Goal: Task Accomplishment & Management: Complete application form

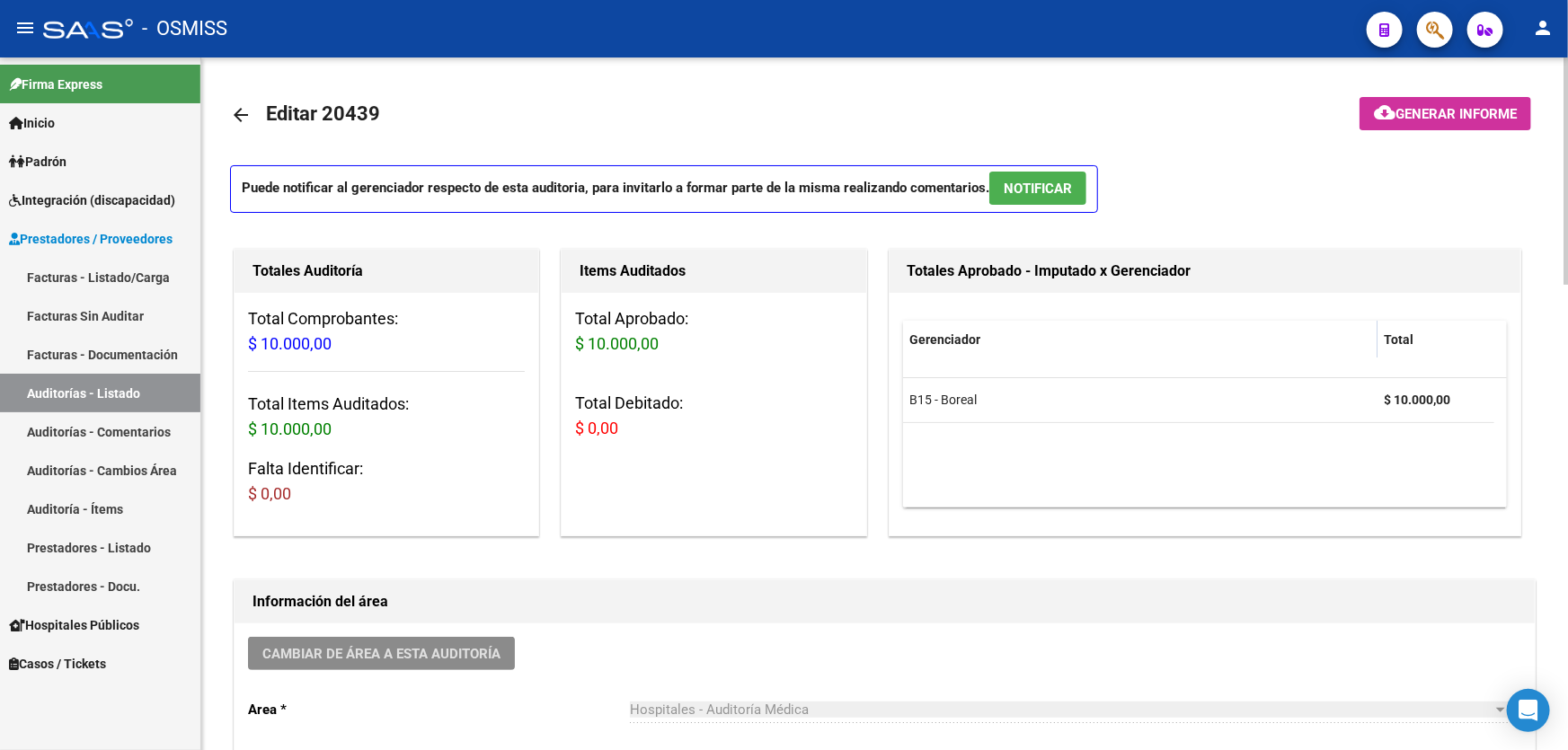
scroll to position [408, 0]
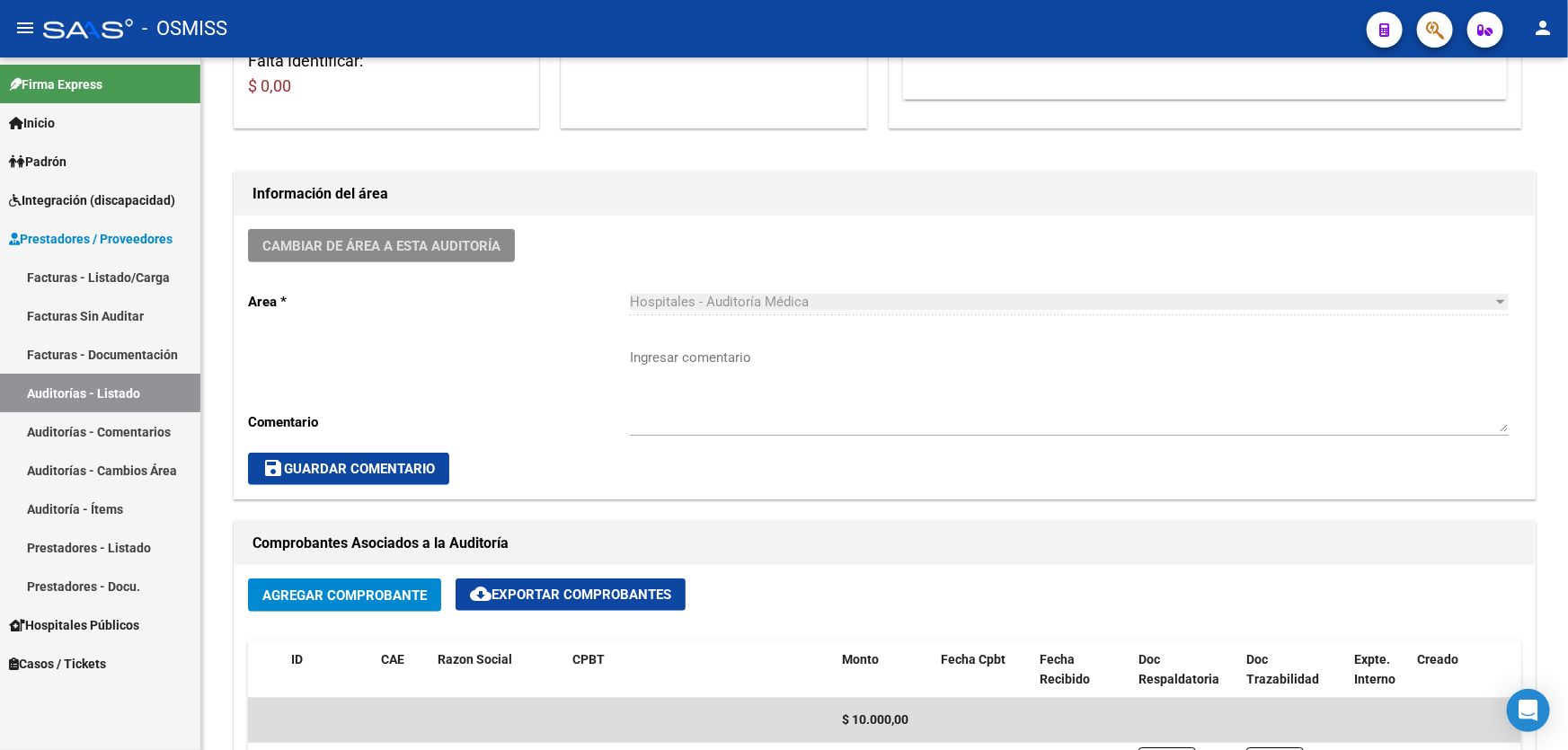
click at [144, 387] on link "Auditorías - Listado" at bounding box center [100, 394] width 200 height 39
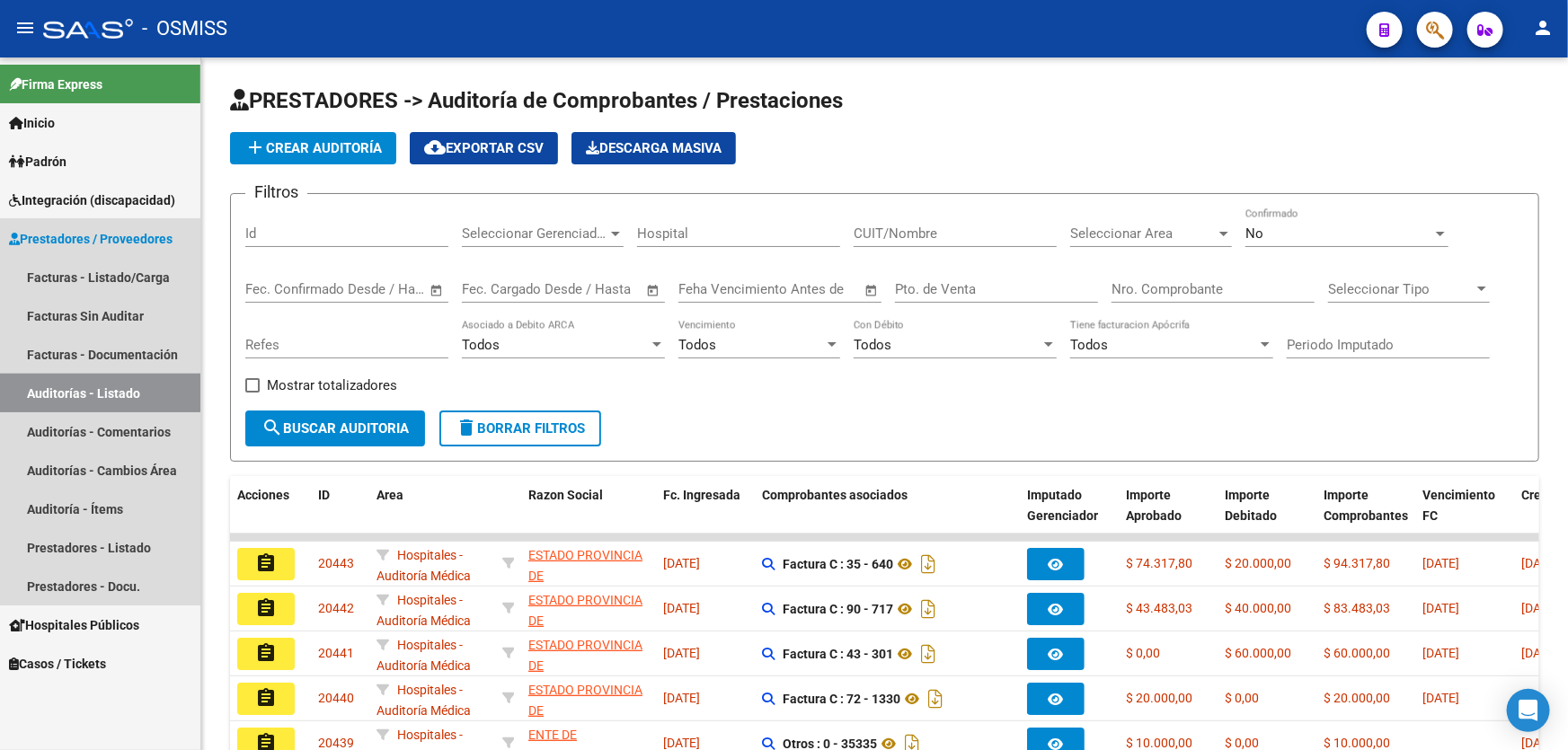
click at [135, 384] on link "Auditorías - Listado" at bounding box center [100, 394] width 200 height 39
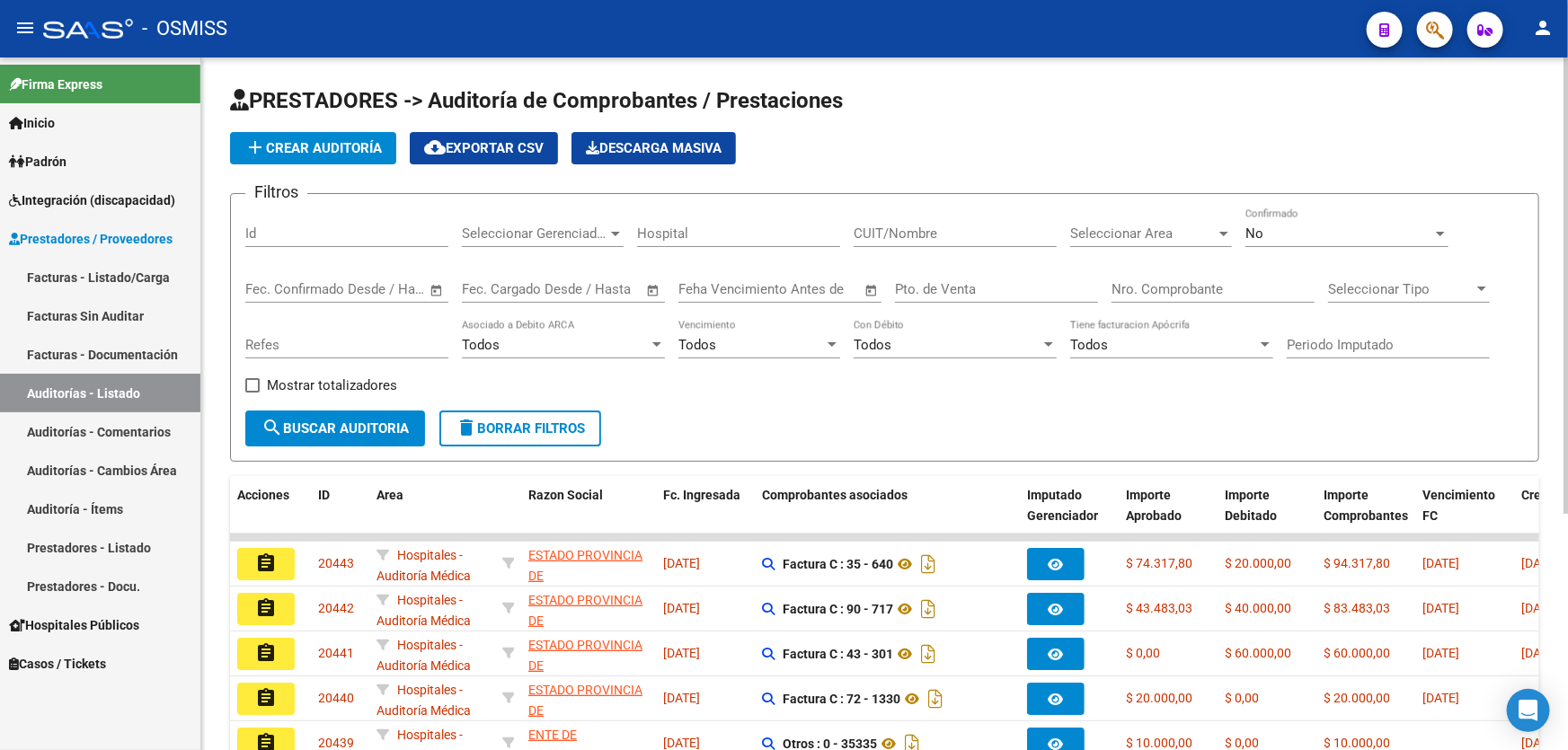
click at [300, 145] on span "add Crear Auditoría" at bounding box center [313, 147] width 138 height 17
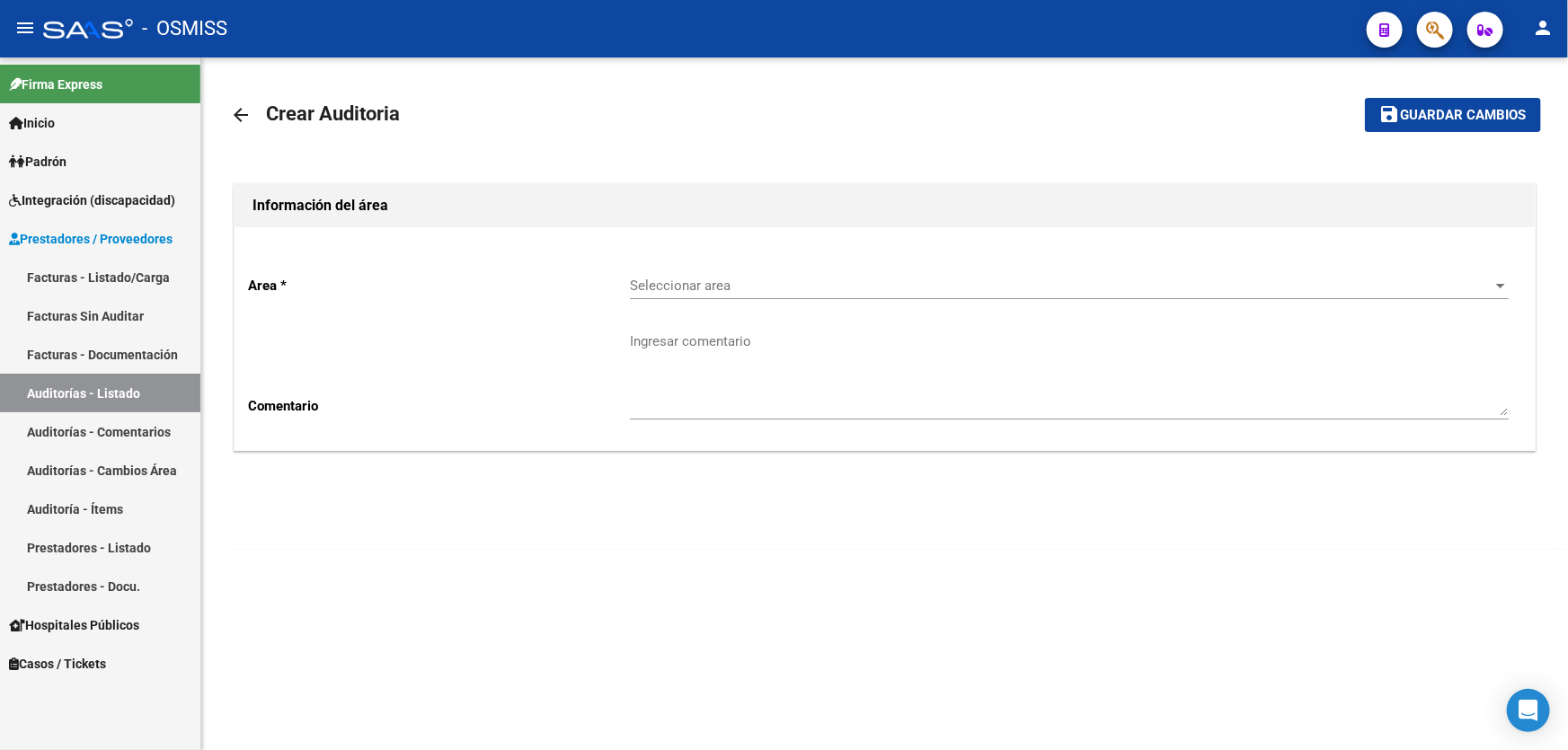
click at [728, 283] on span "Seleccionar area" at bounding box center [1061, 285] width 863 height 17
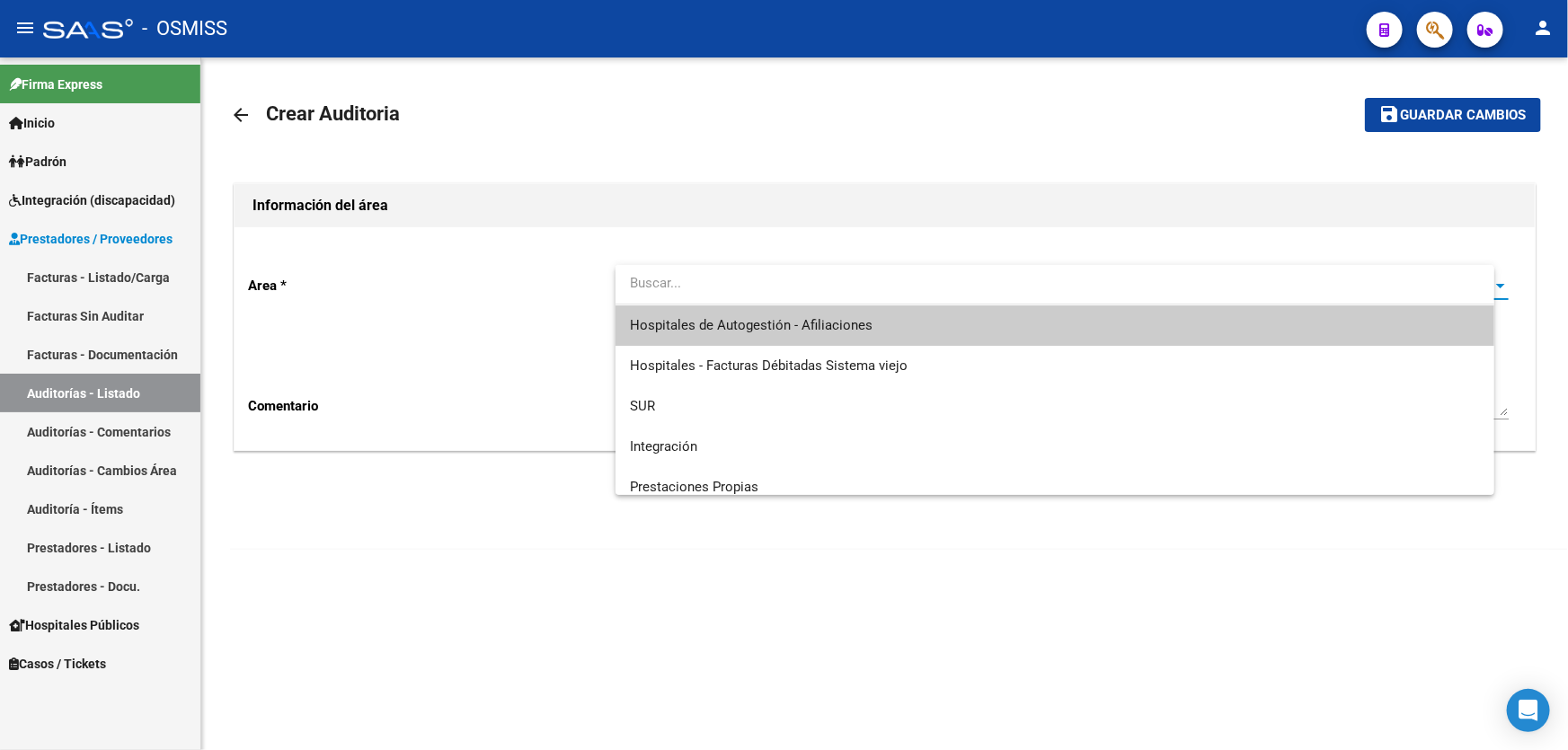
click at [743, 308] on span "Hospitales de Autogestión - Afiliaciones" at bounding box center [1055, 325] width 850 height 40
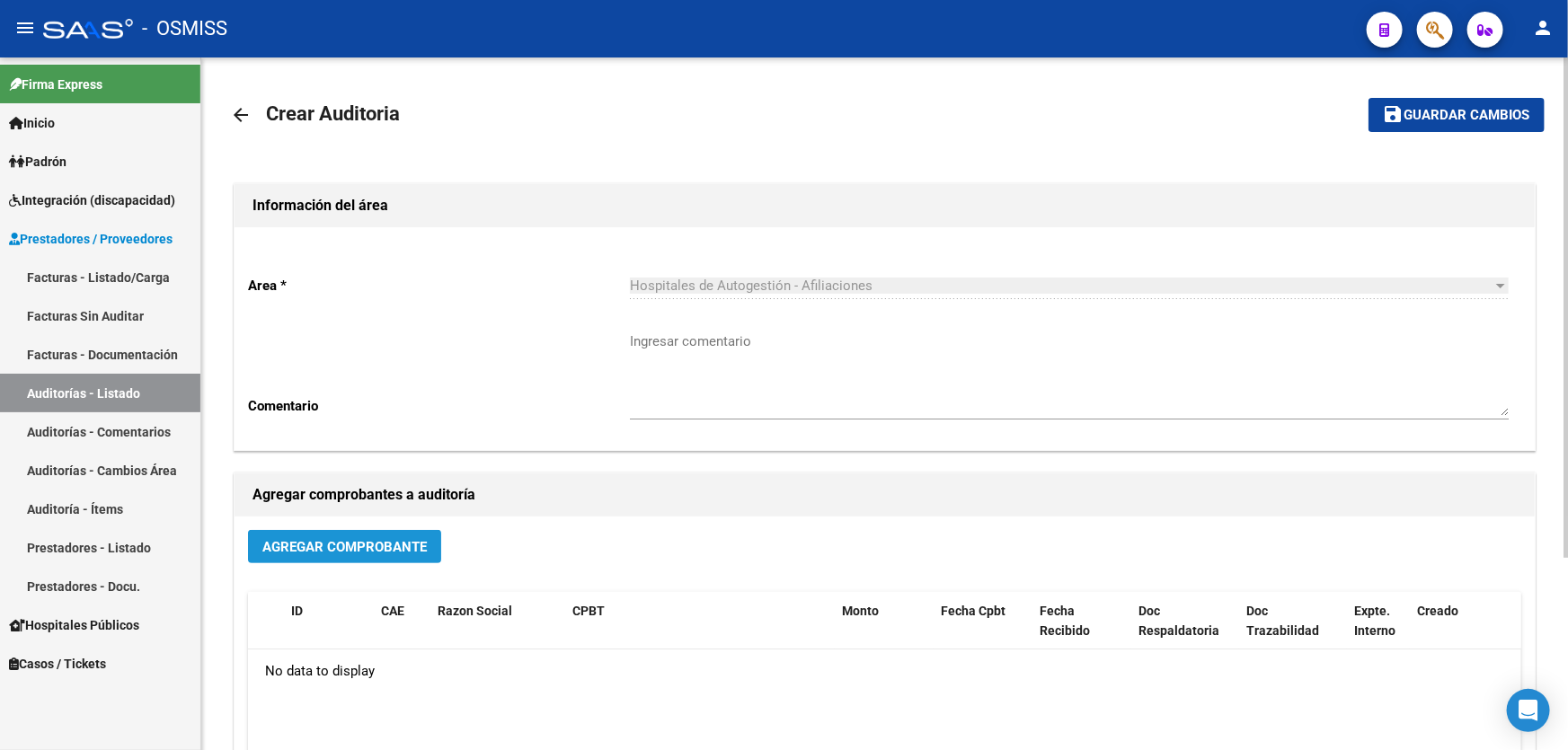
click at [352, 546] on span "Agregar Comprobante" at bounding box center [345, 547] width 164 height 17
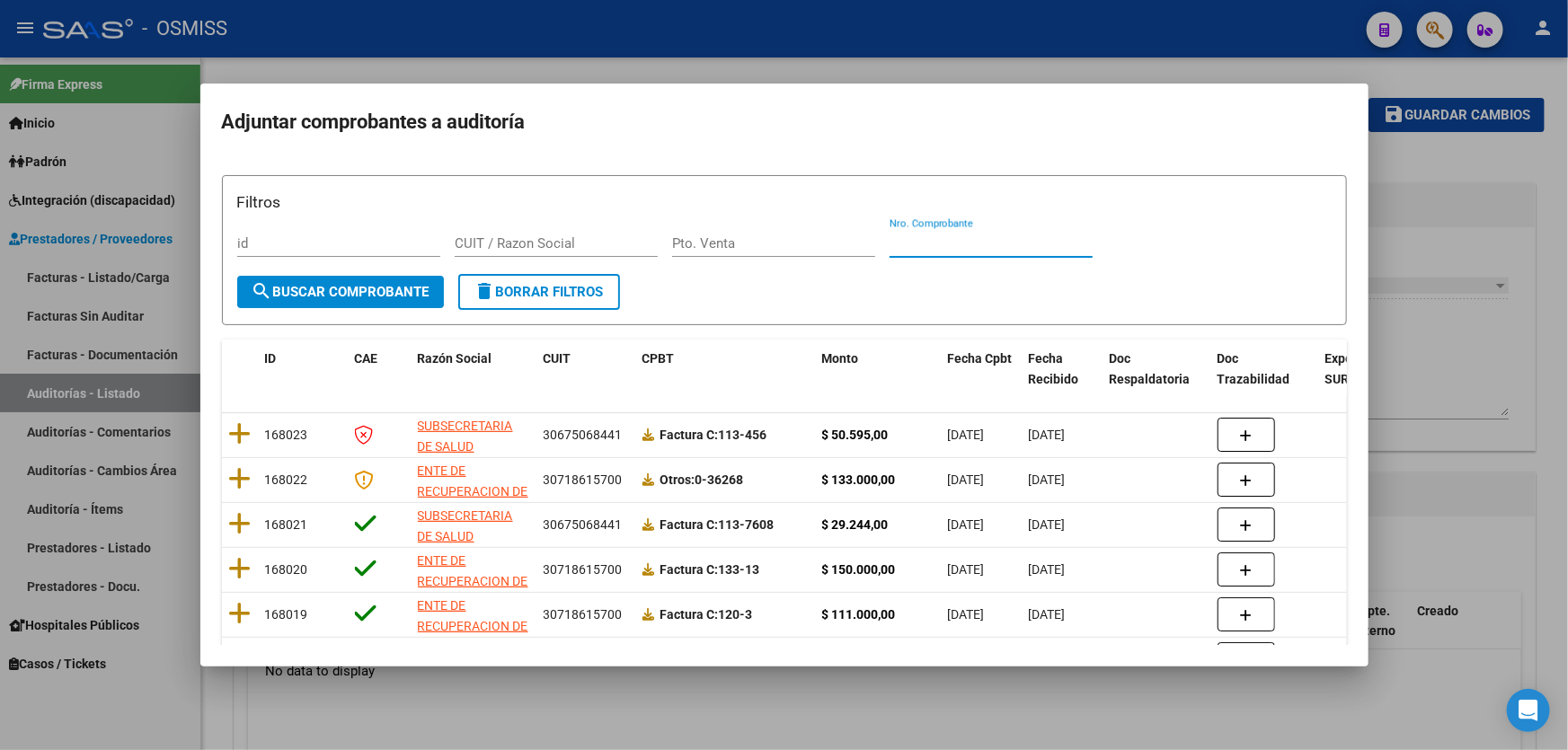
click at [905, 241] on input "Nro. Comprobante" at bounding box center [992, 243] width 203 height 17
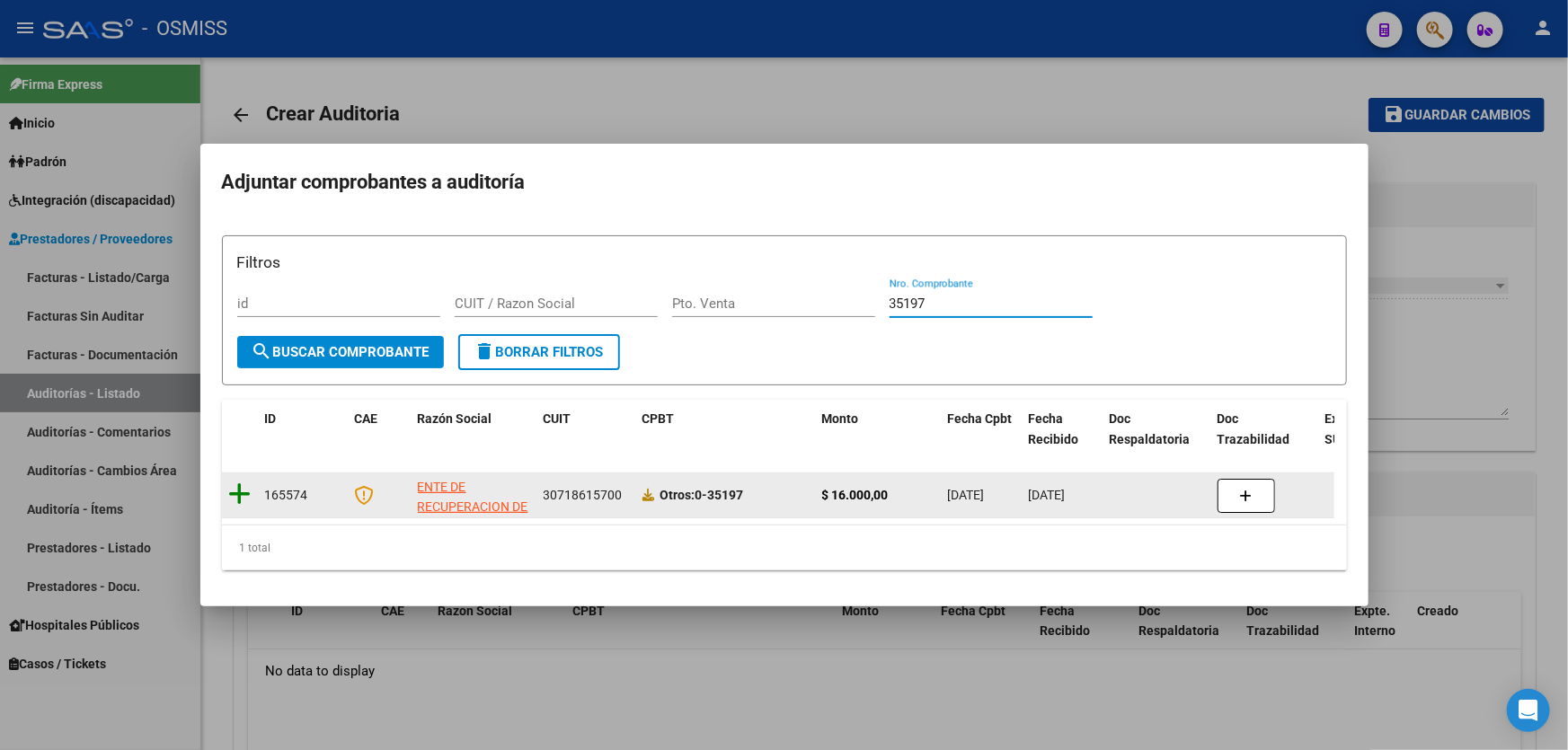
type input "35197"
click at [250, 484] on icon at bounding box center [240, 494] width 22 height 25
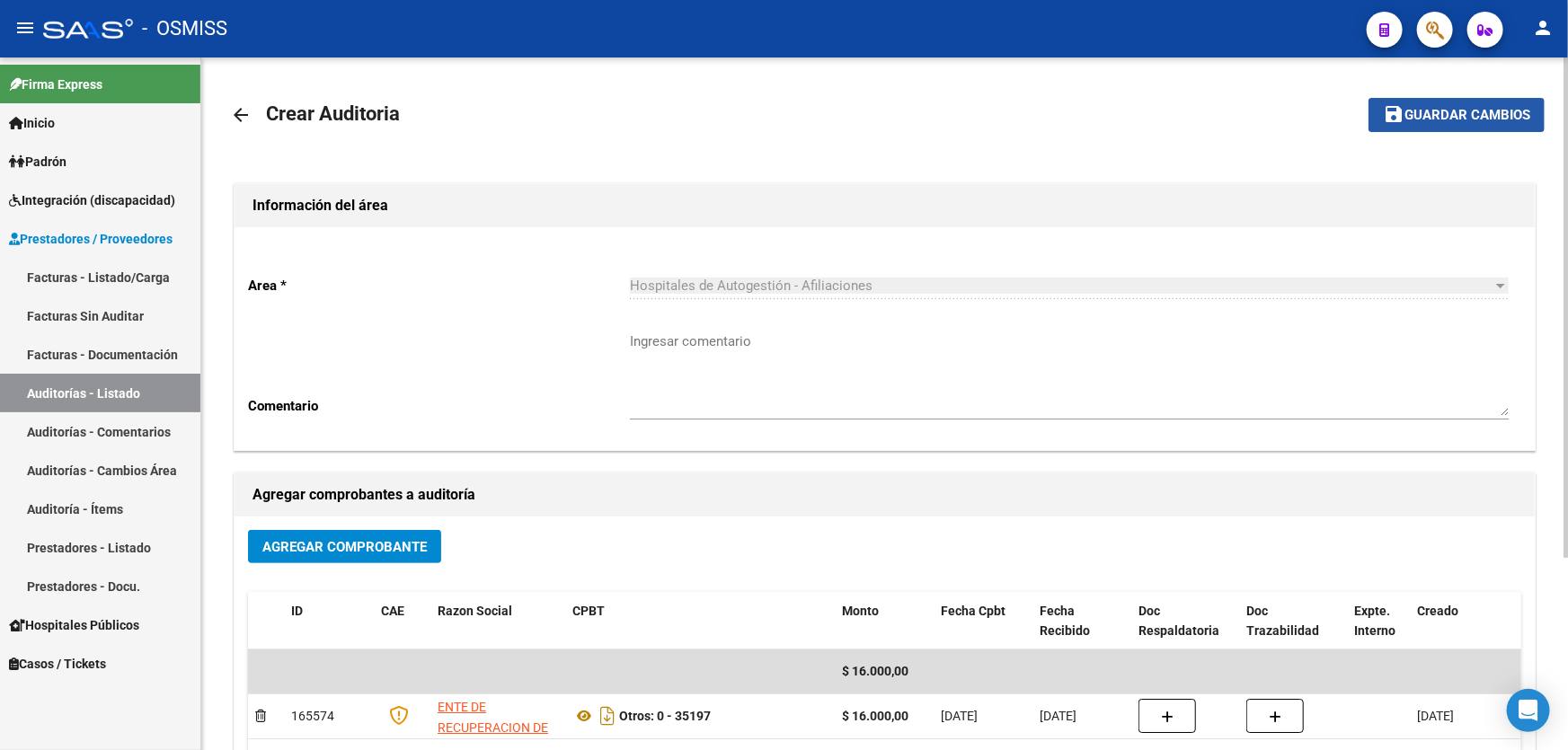
click at [1420, 107] on span "Guardar cambios" at bounding box center [1467, 115] width 126 height 17
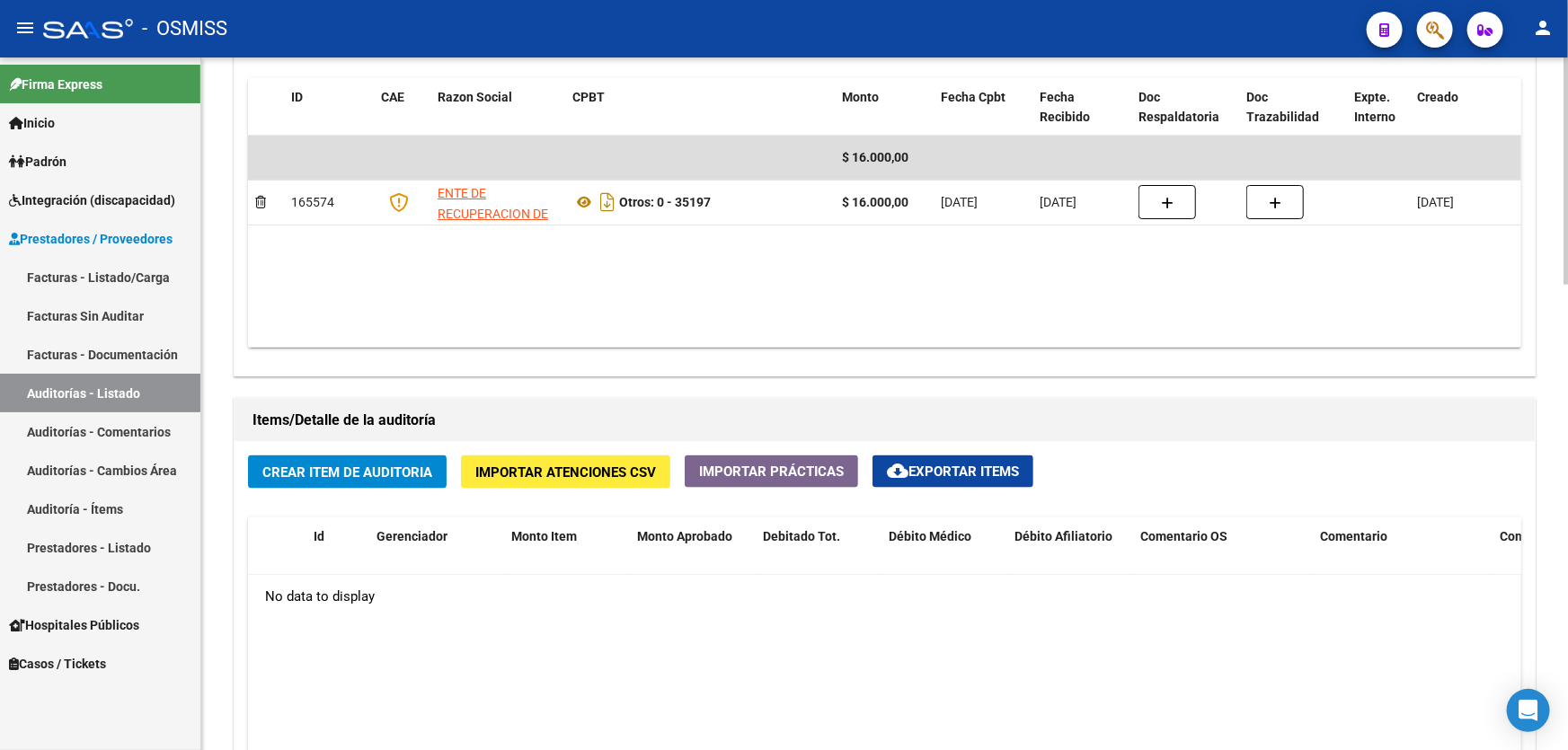
scroll to position [1061, 0]
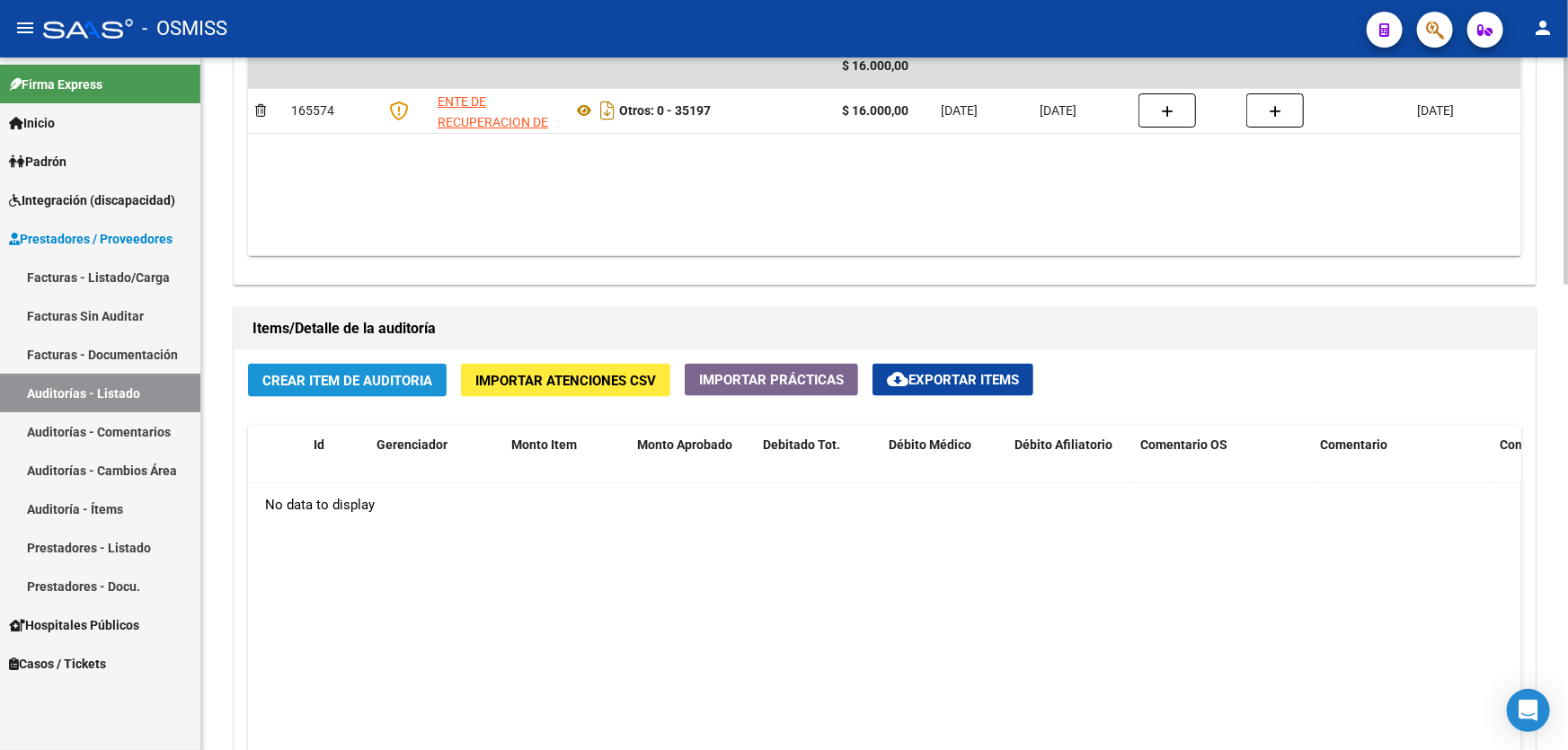
click at [404, 386] on button "Crear Item de Auditoria" at bounding box center [347, 381] width 198 height 33
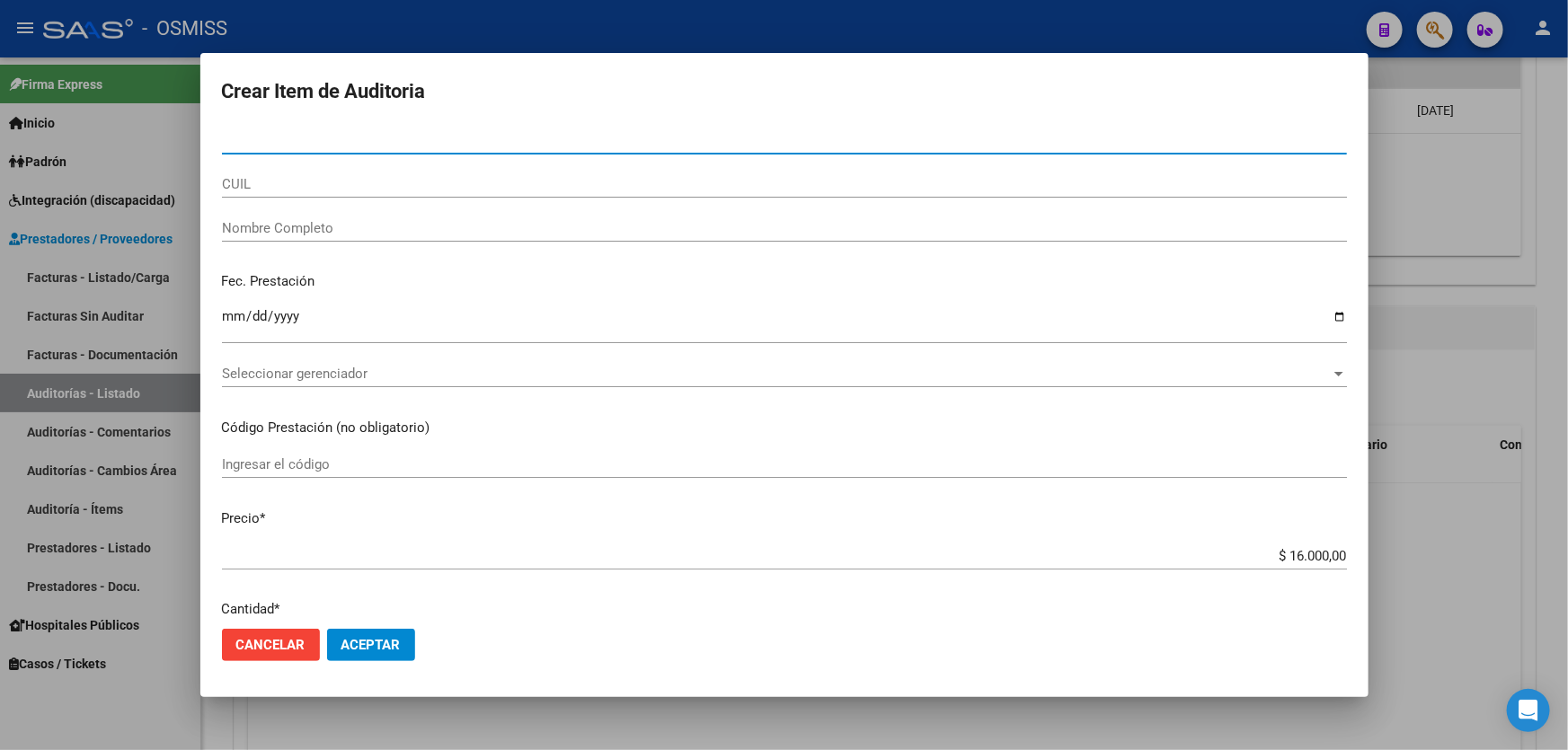
click at [753, 704] on div at bounding box center [784, 375] width 1568 height 750
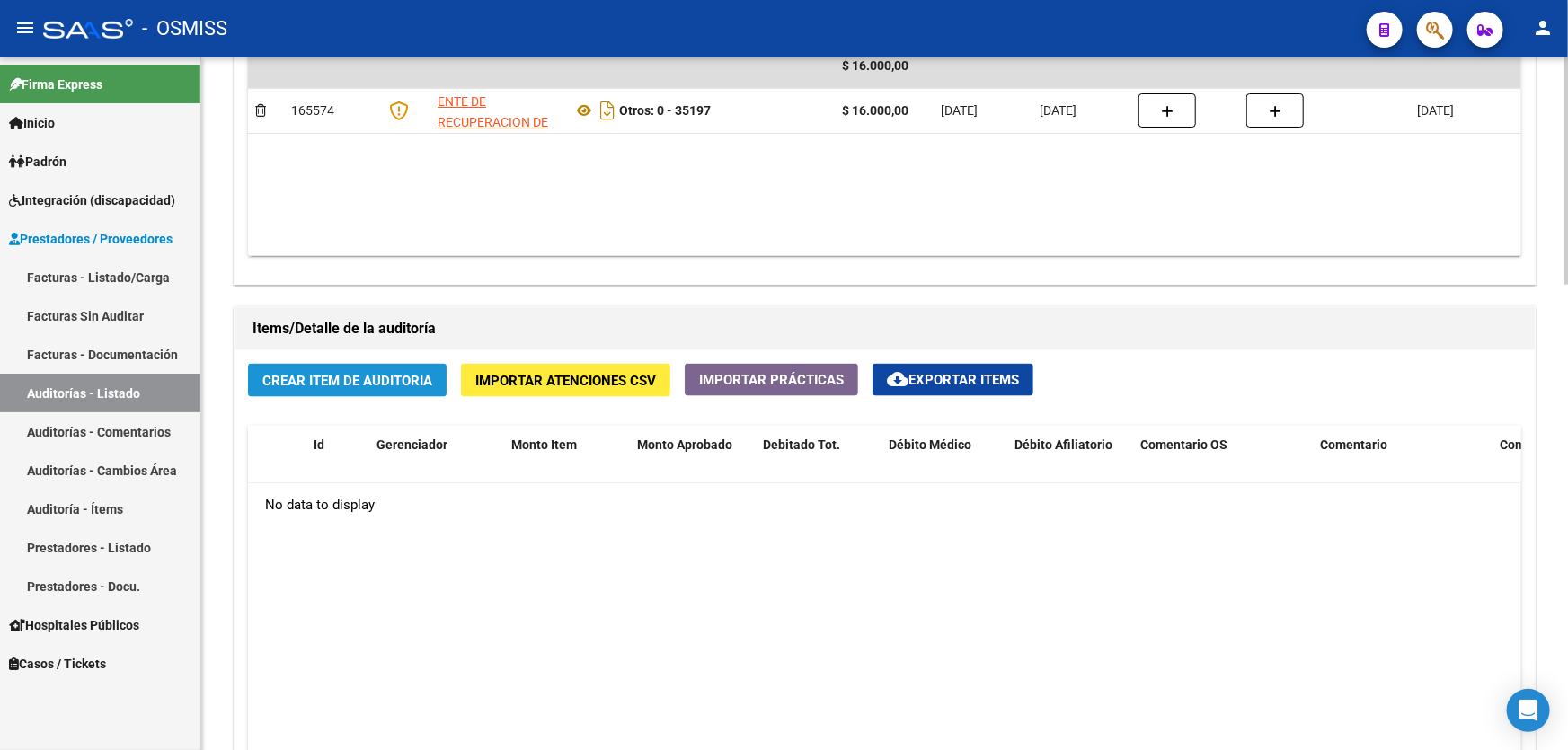
click at [350, 392] on button "Crear Item de Auditoria" at bounding box center [347, 381] width 198 height 33
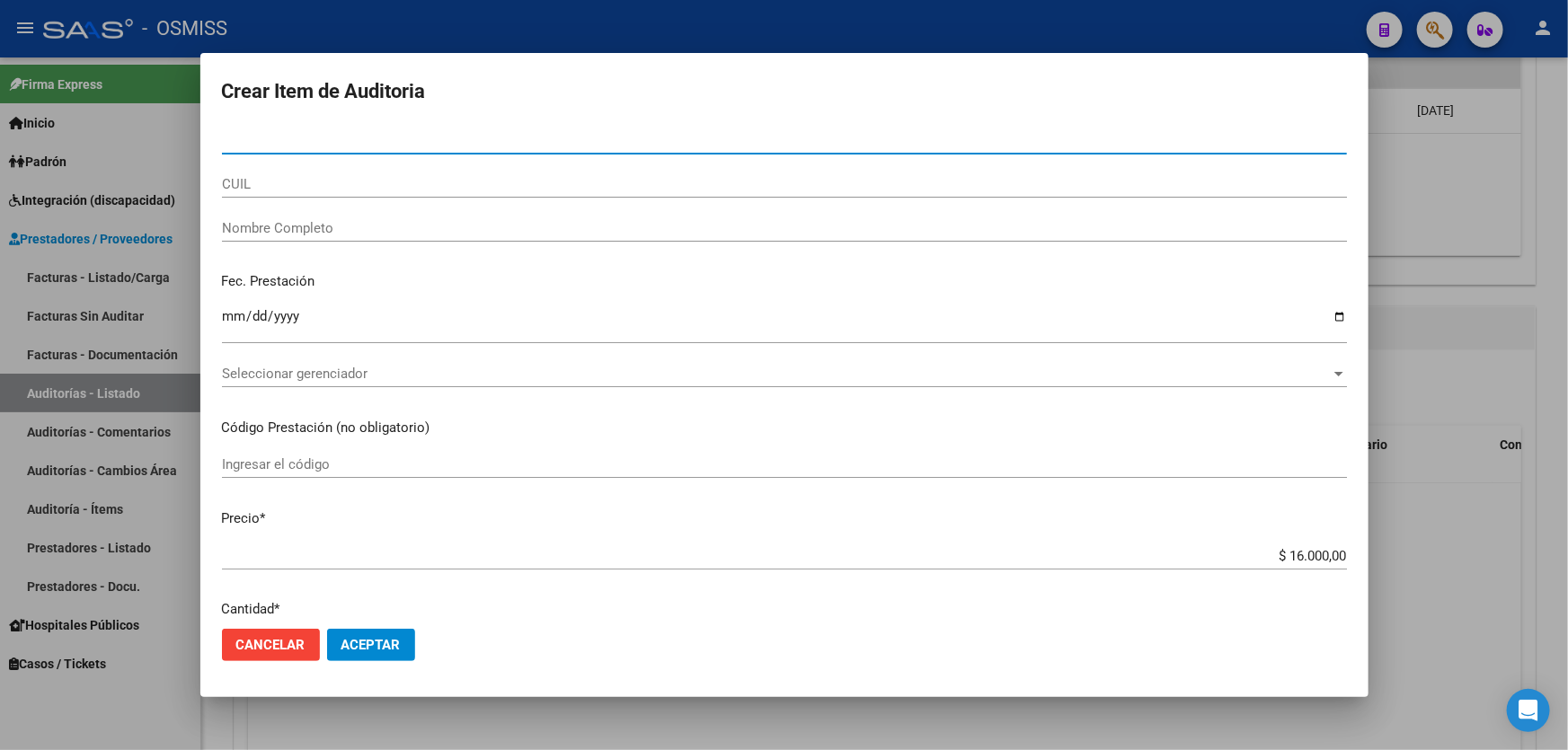
click at [1465, 538] on div at bounding box center [784, 375] width 1568 height 750
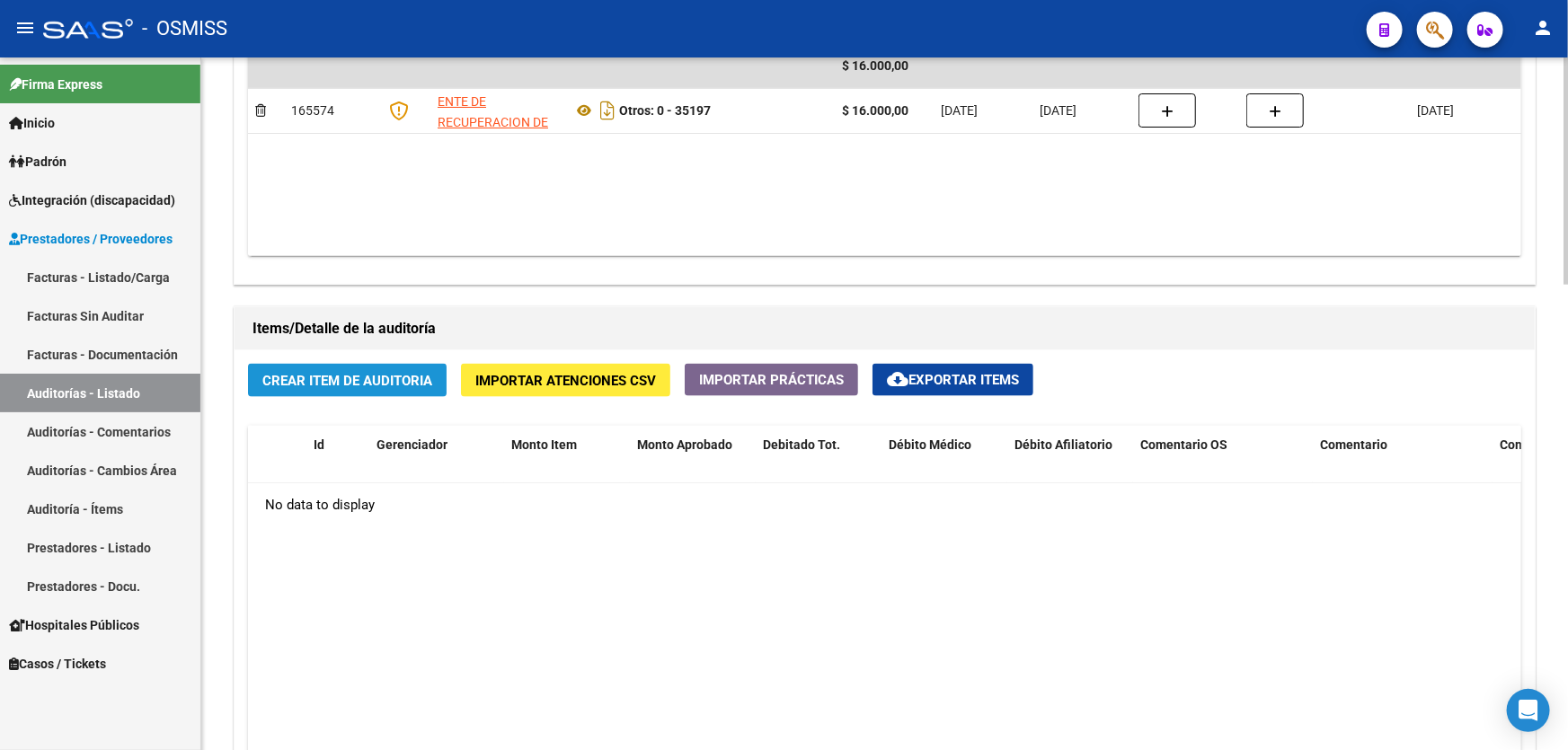
click at [319, 376] on span "Crear Item de Auditoria" at bounding box center [348, 381] width 170 height 17
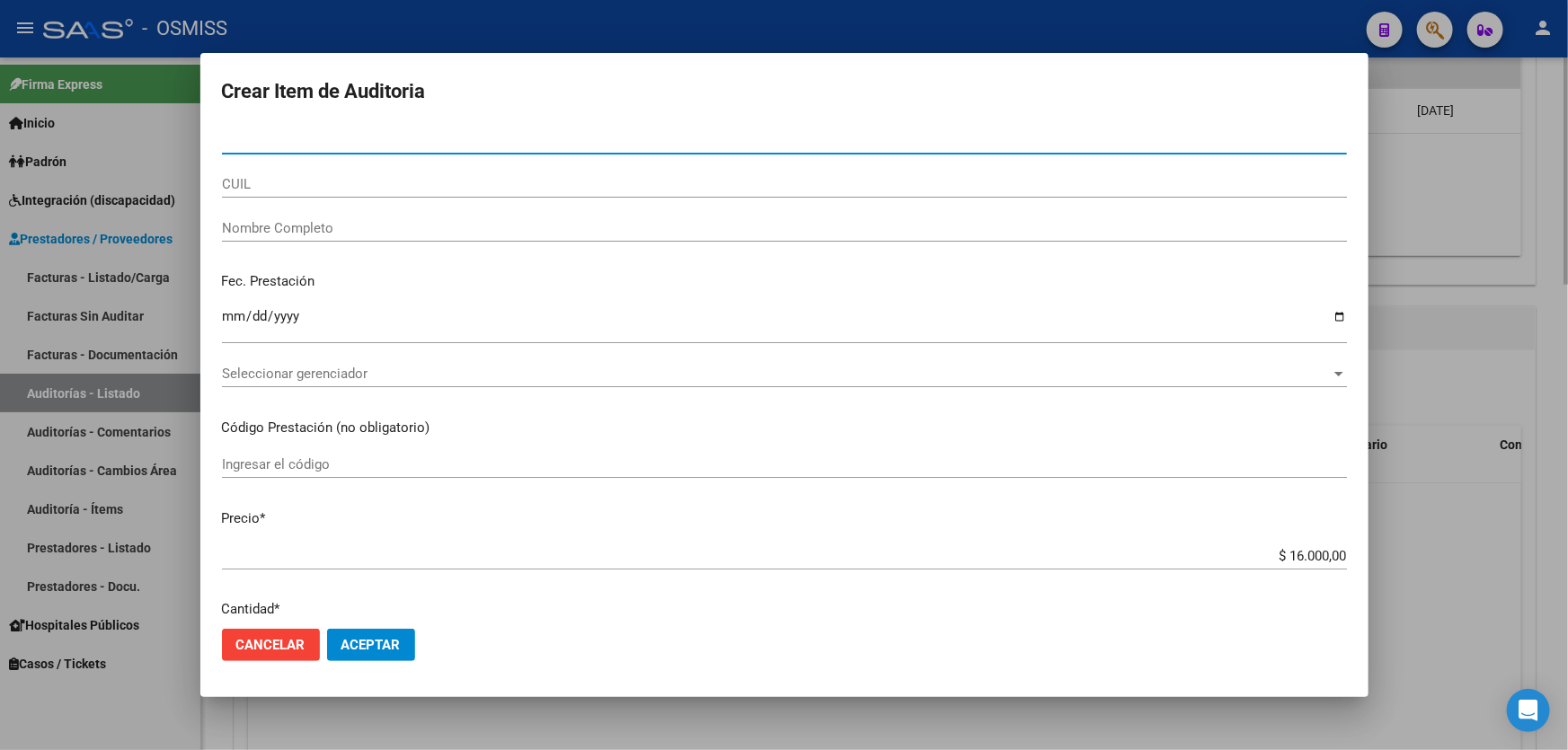
type input "29386274"
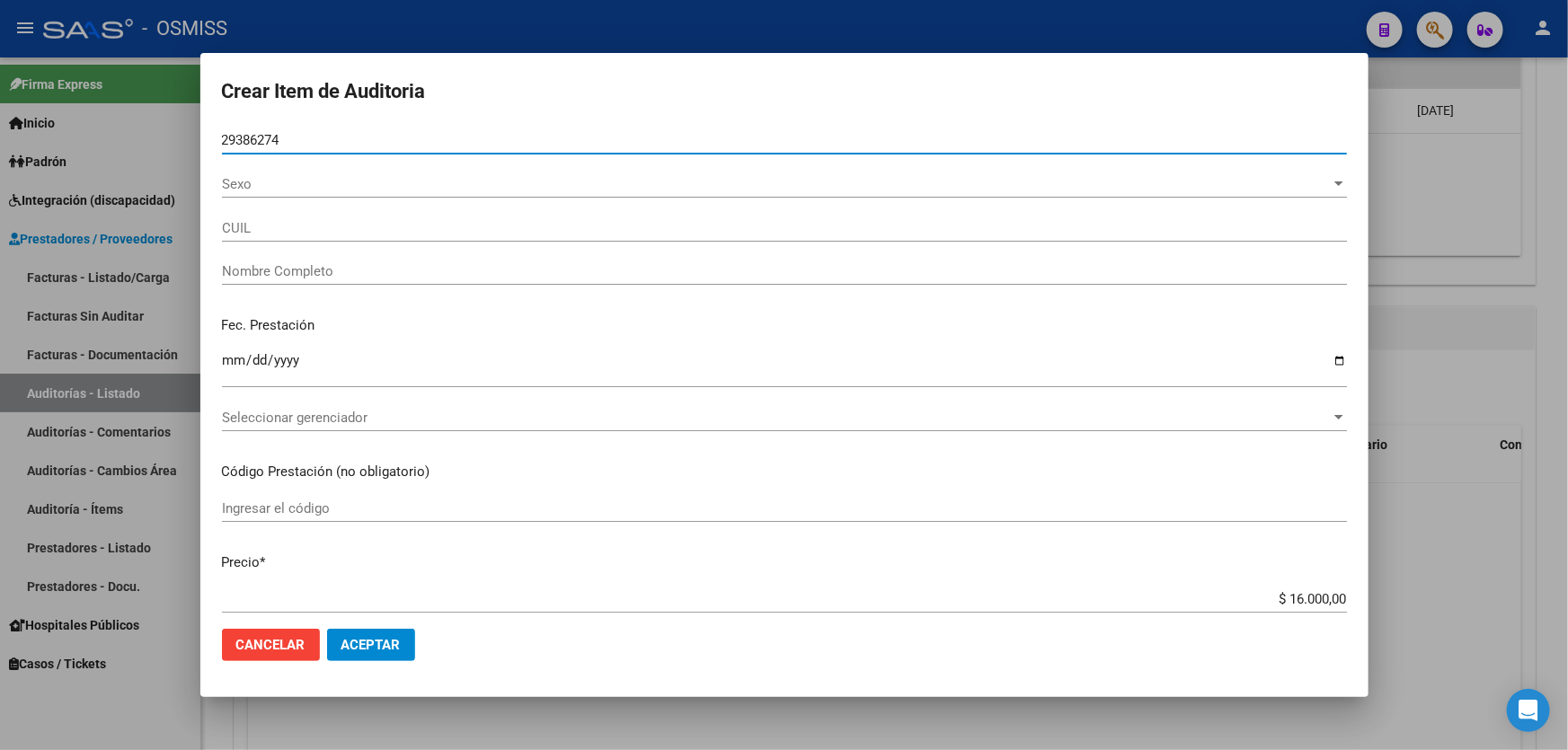
type input "20293862746"
type input "[PERSON_NAME]"
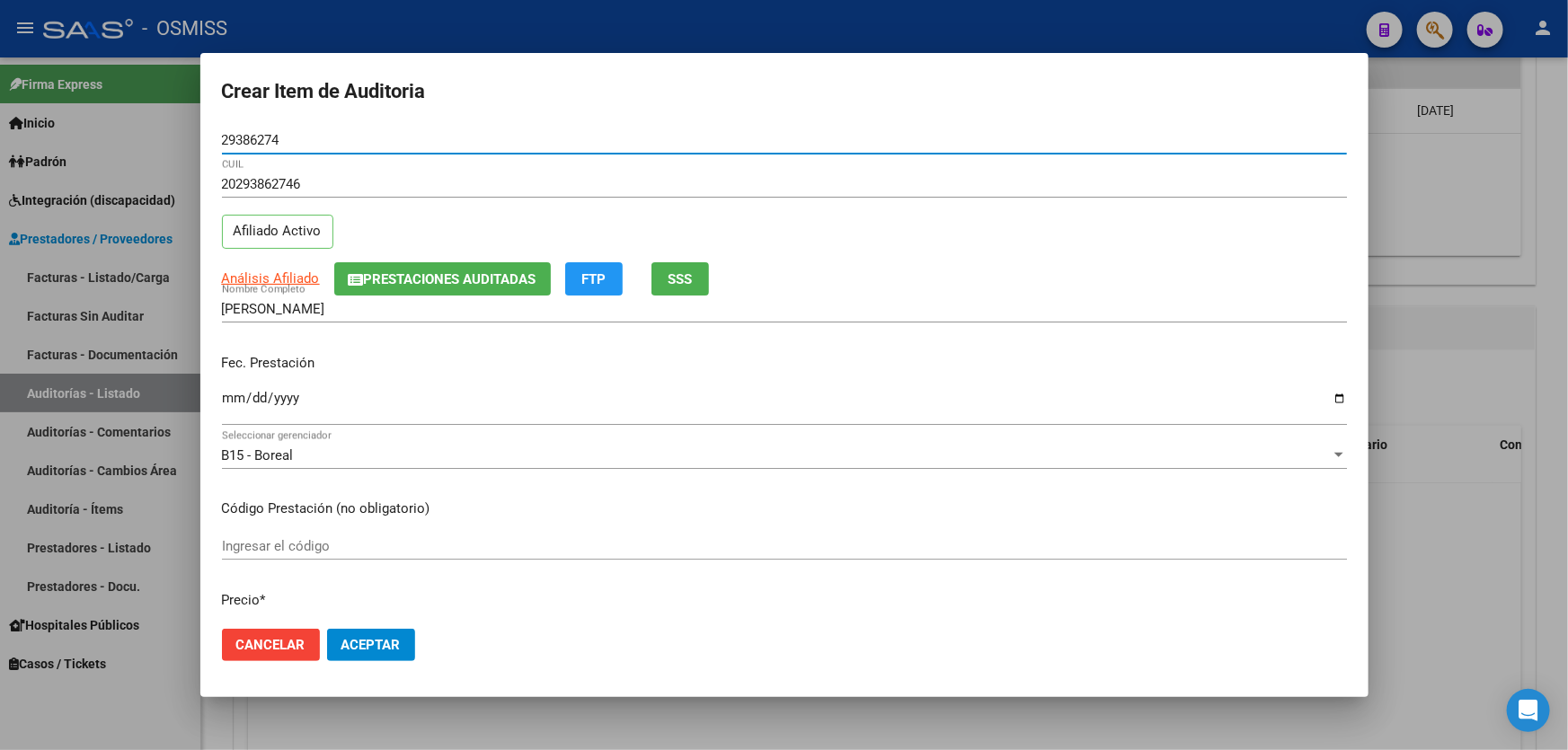
type input "29386274"
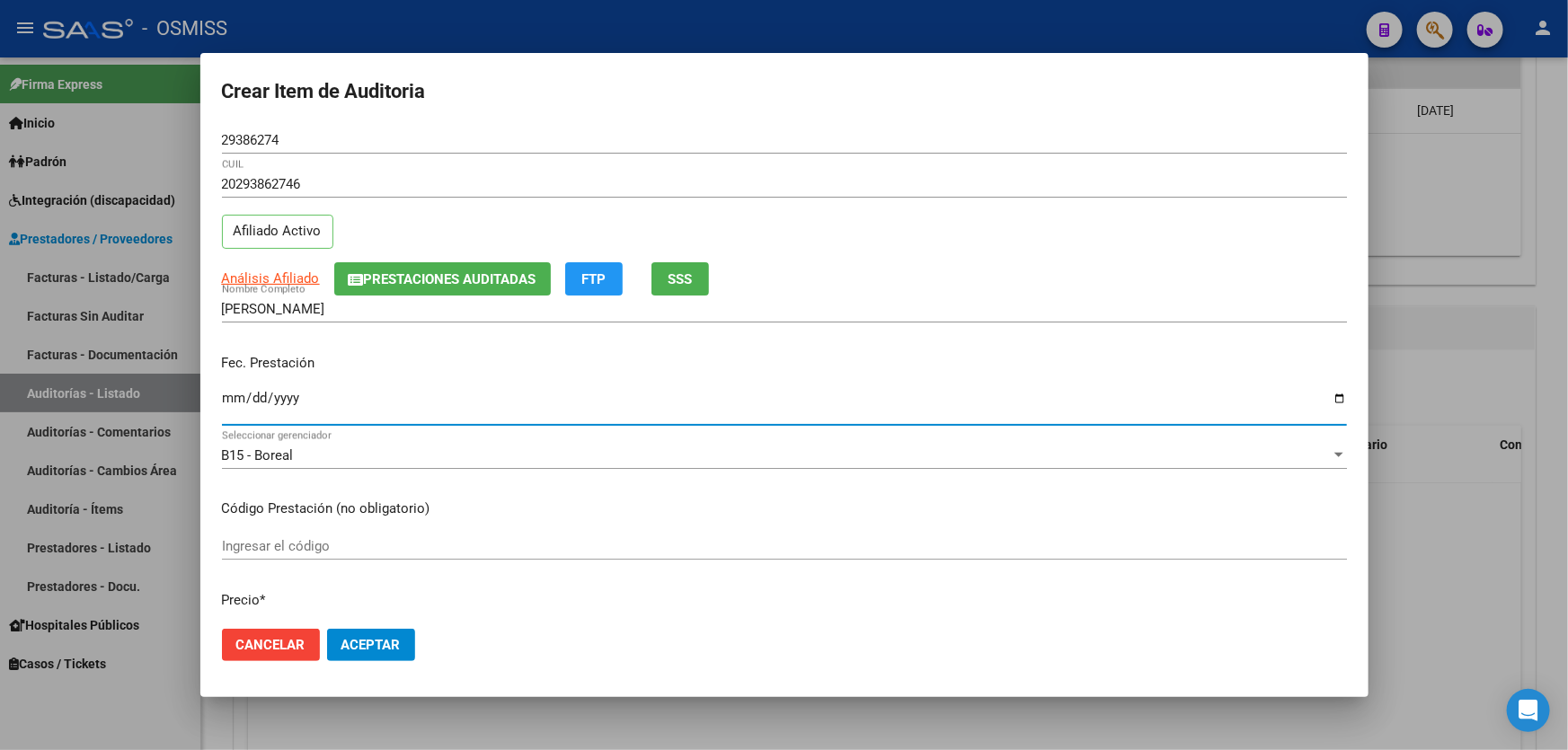
click at [230, 406] on input "Ingresar la fecha" at bounding box center [784, 404] width 1125 height 28
type input "2024-12-13"
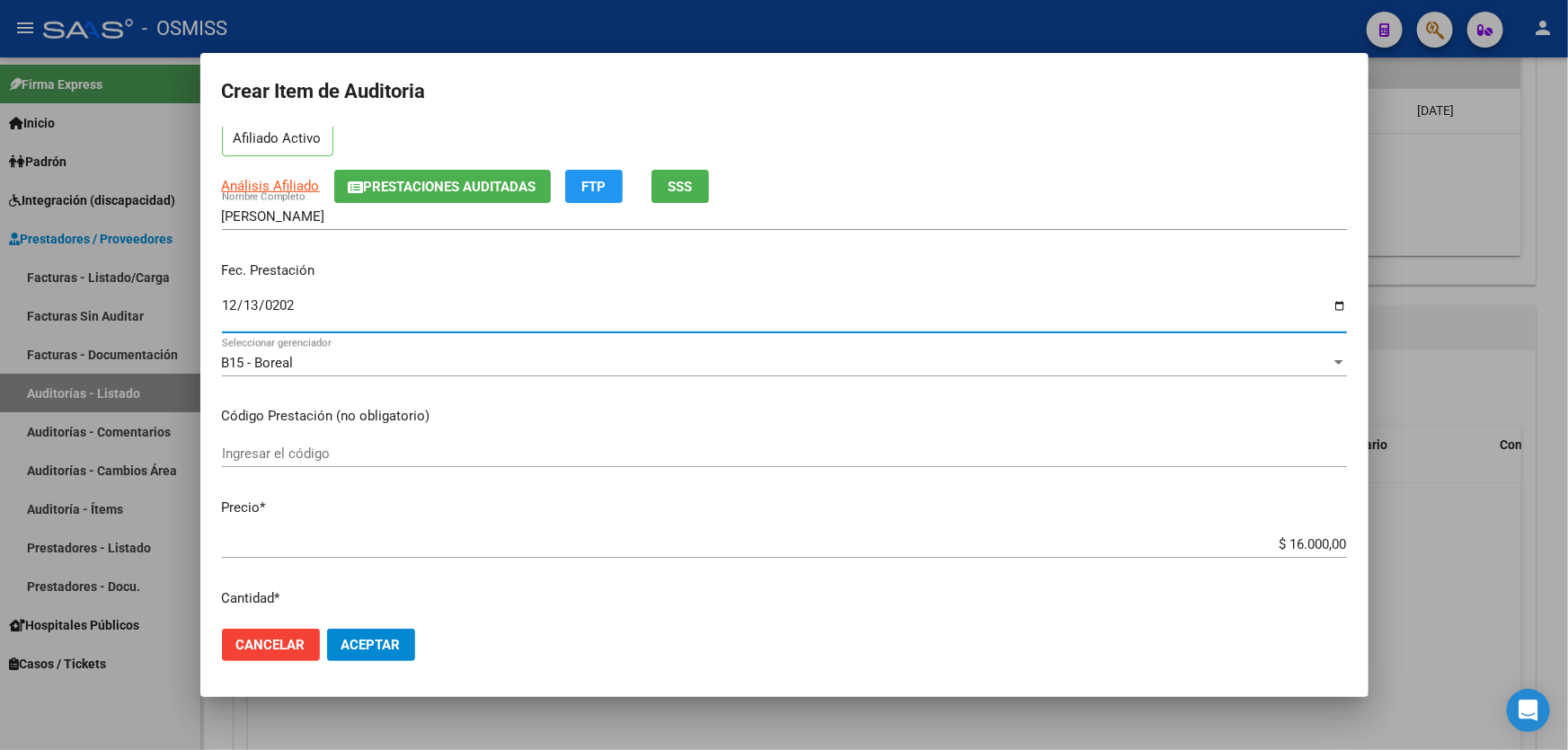
scroll to position [326, 0]
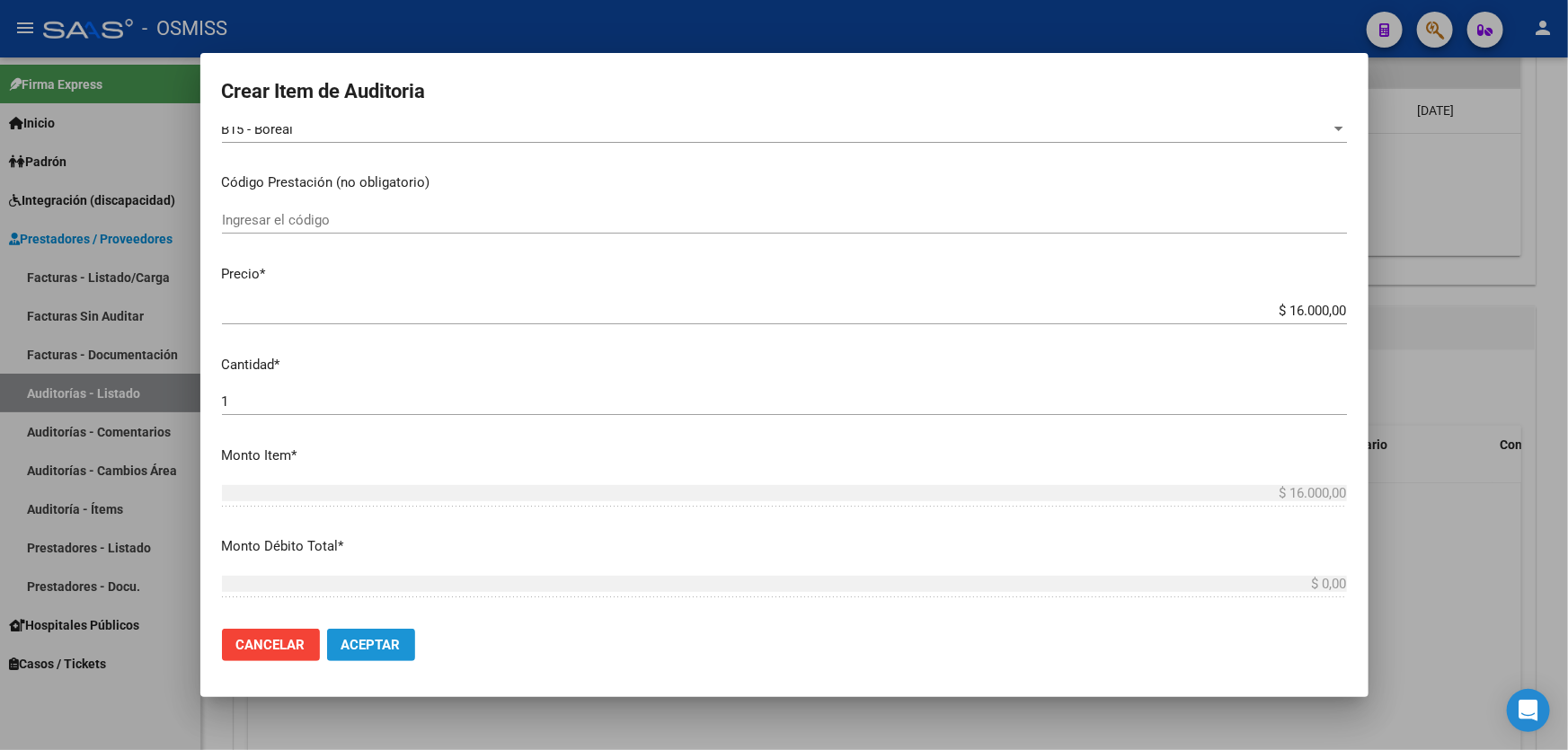
click at [403, 636] on button "Aceptar" at bounding box center [371, 645] width 88 height 32
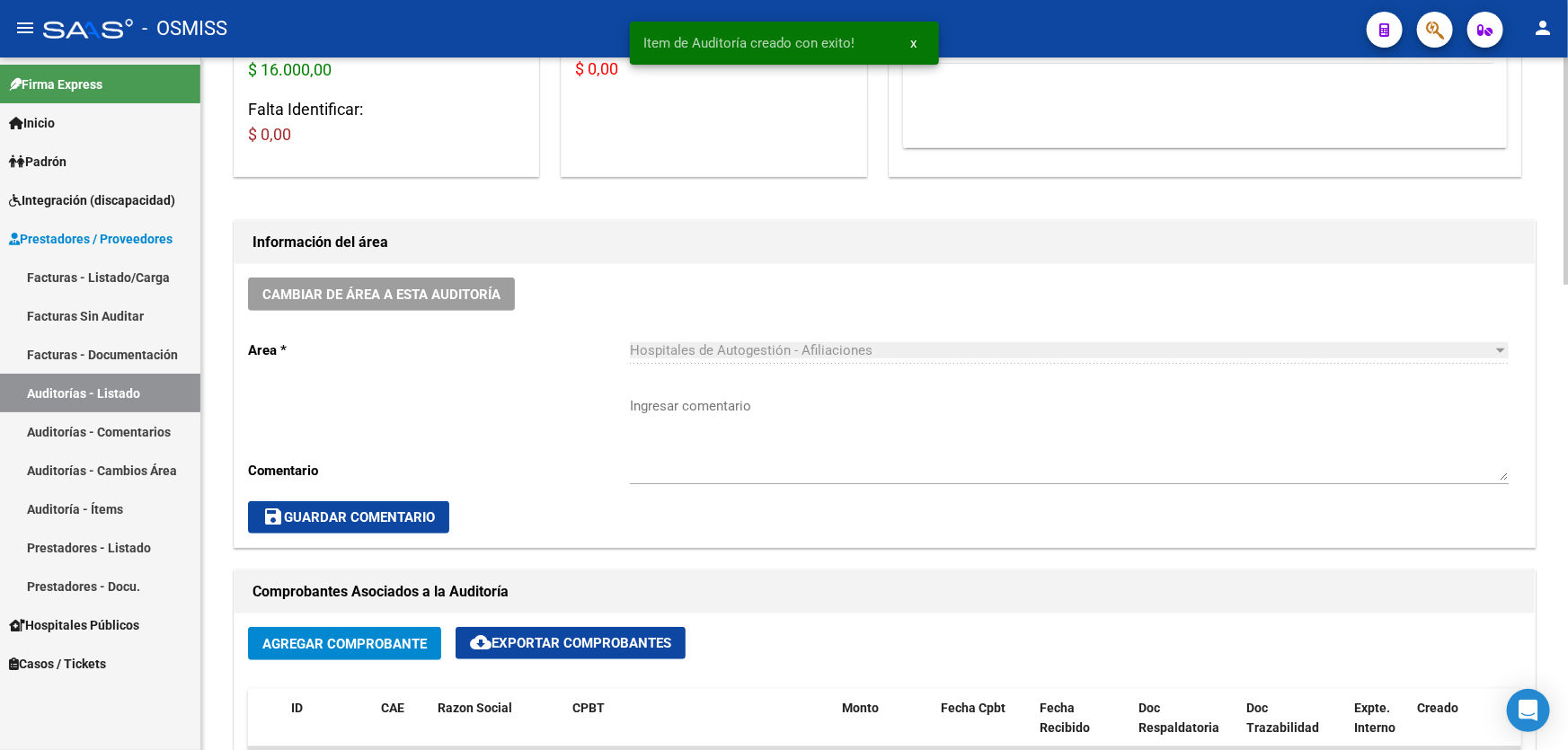
scroll to position [163, 0]
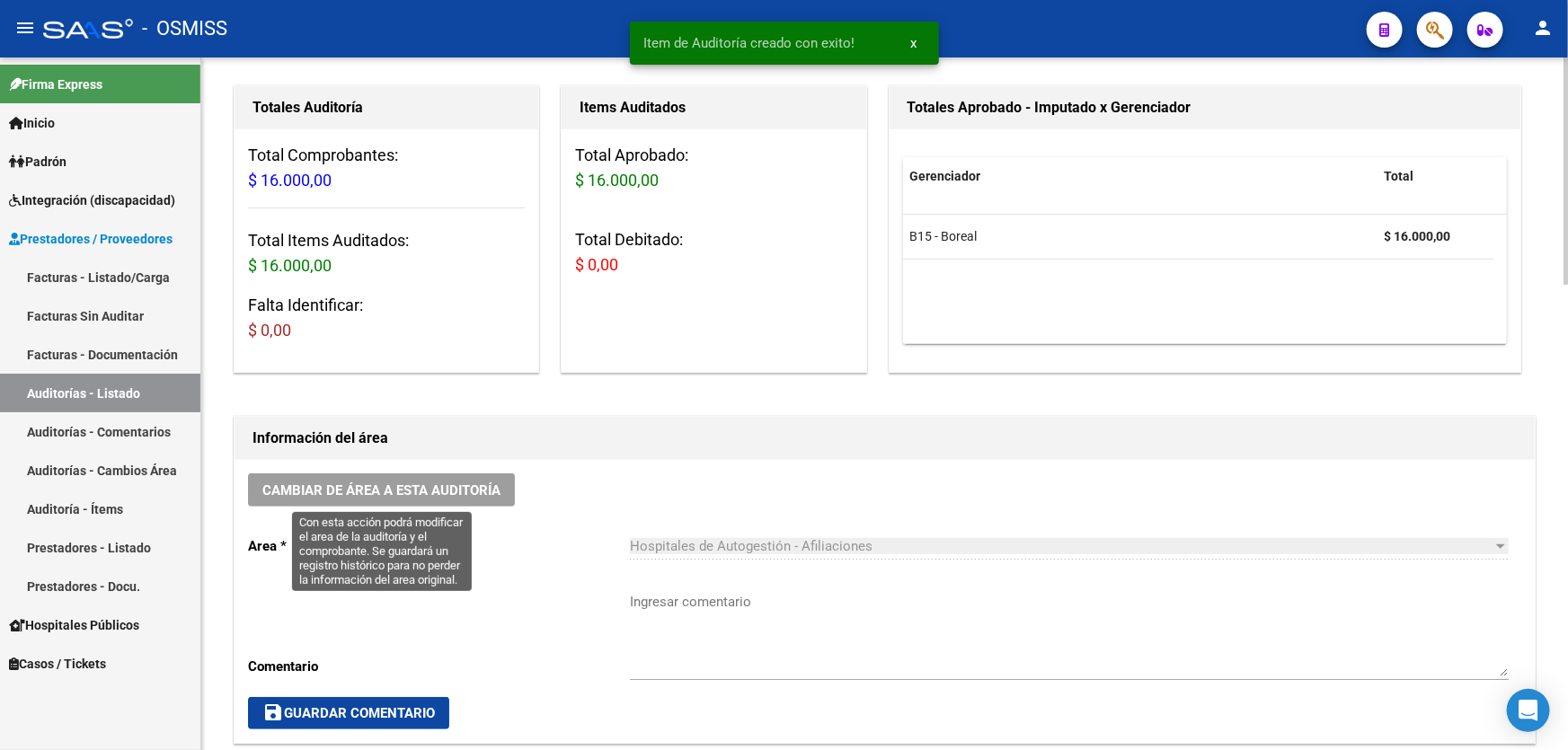
click at [426, 487] on span "Cambiar de área a esta auditoría" at bounding box center [382, 490] width 238 height 17
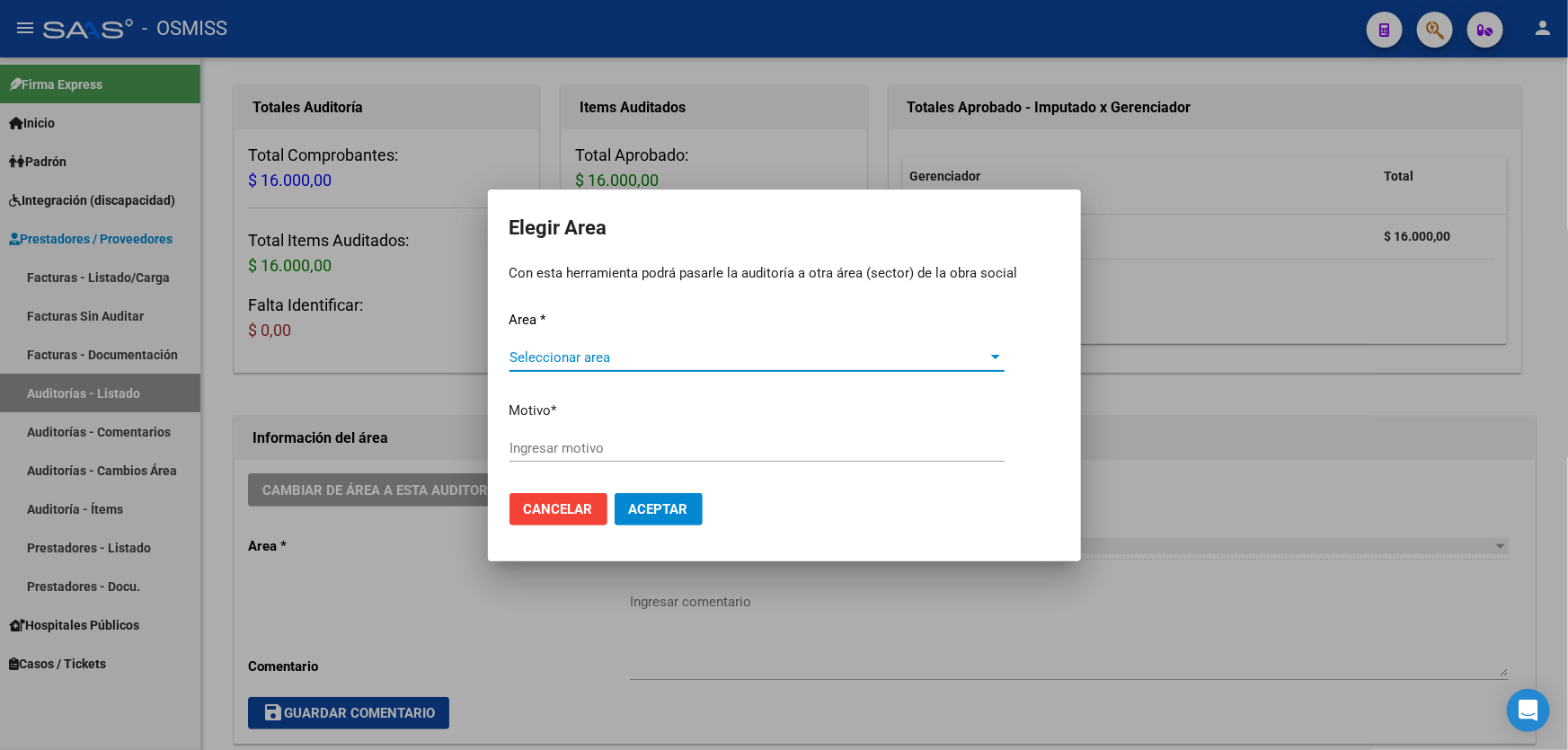
click at [749, 359] on span "Seleccionar area" at bounding box center [749, 357] width 479 height 17
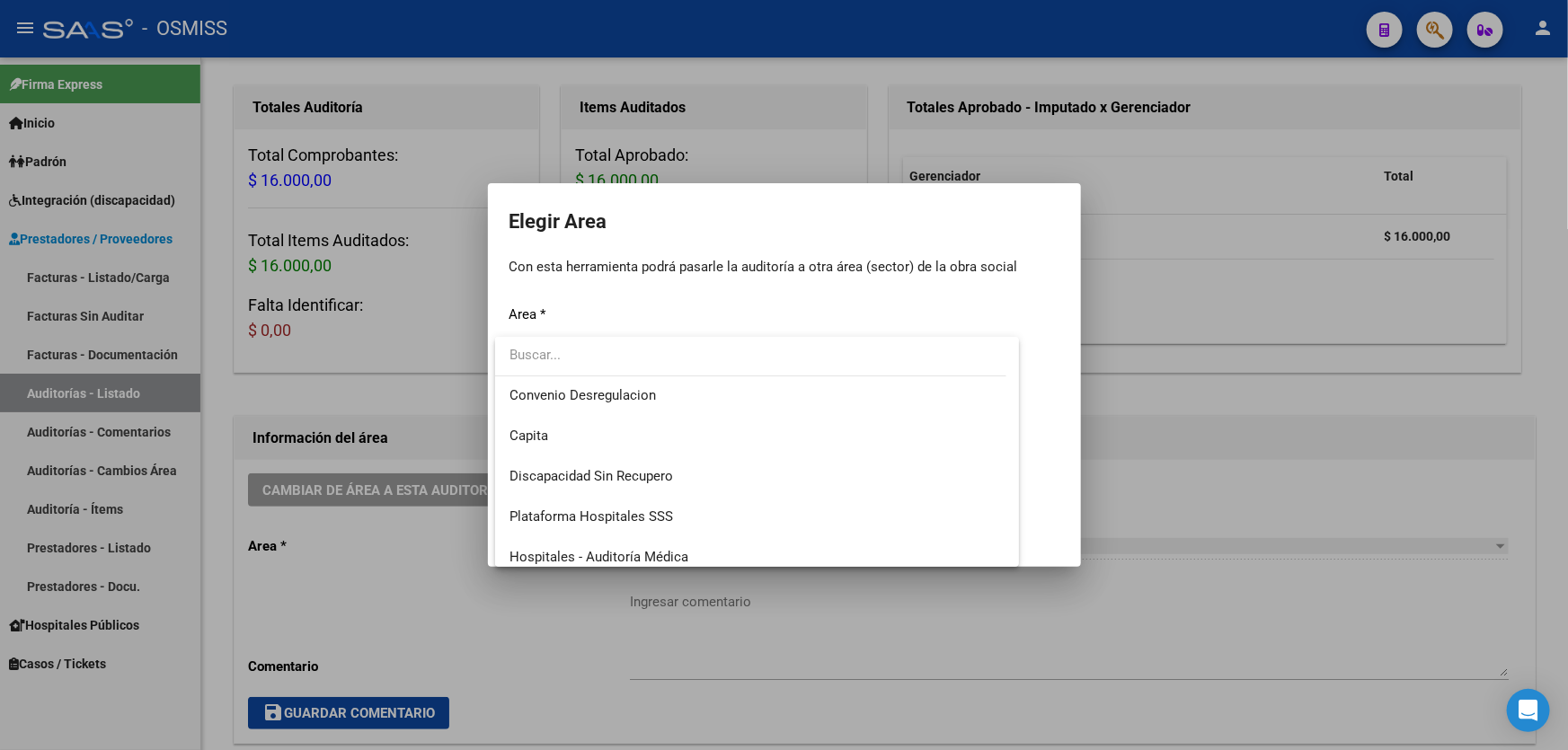
scroll to position [326, 0]
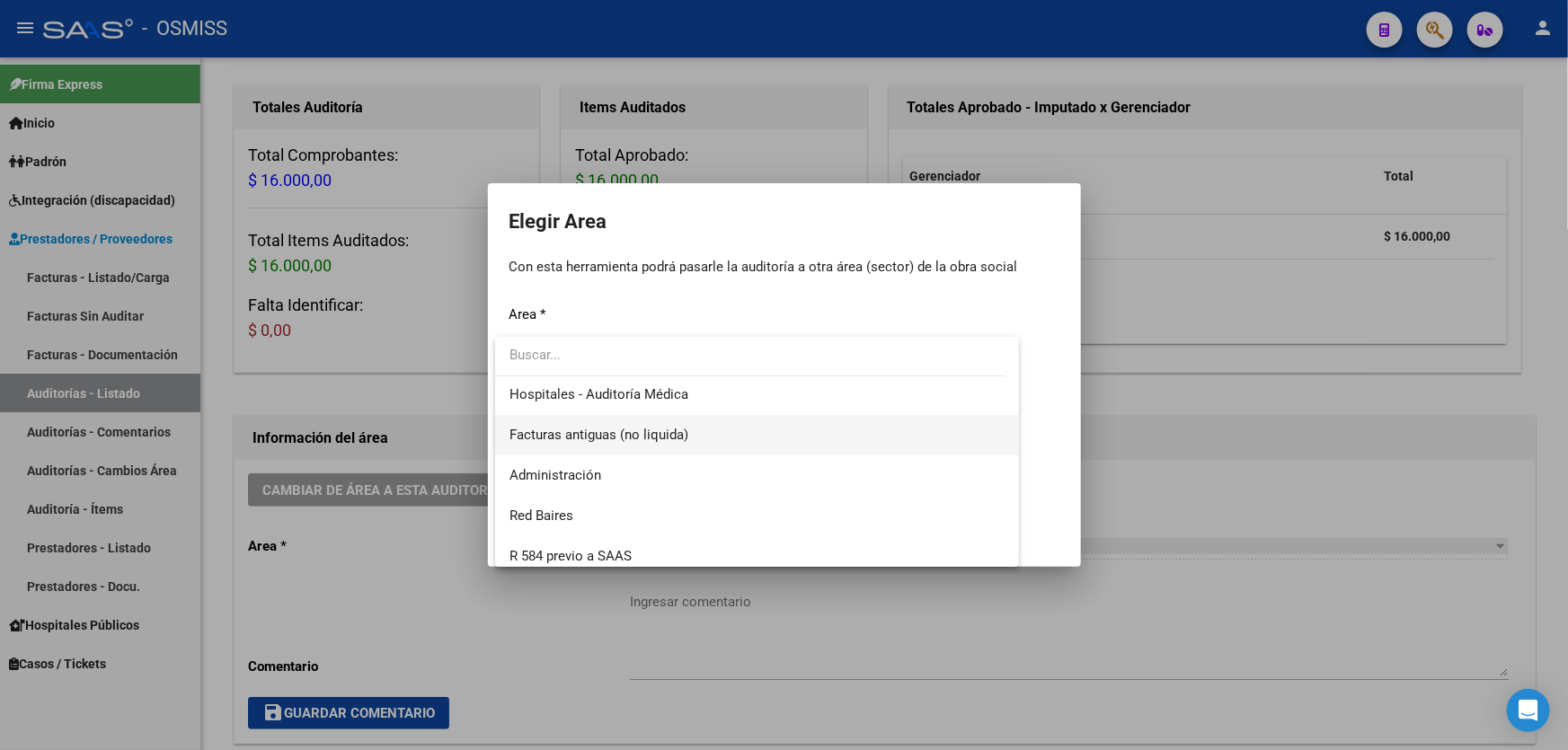
click at [727, 445] on span "Facturas antiguas (no liquida)" at bounding box center [757, 435] width 495 height 40
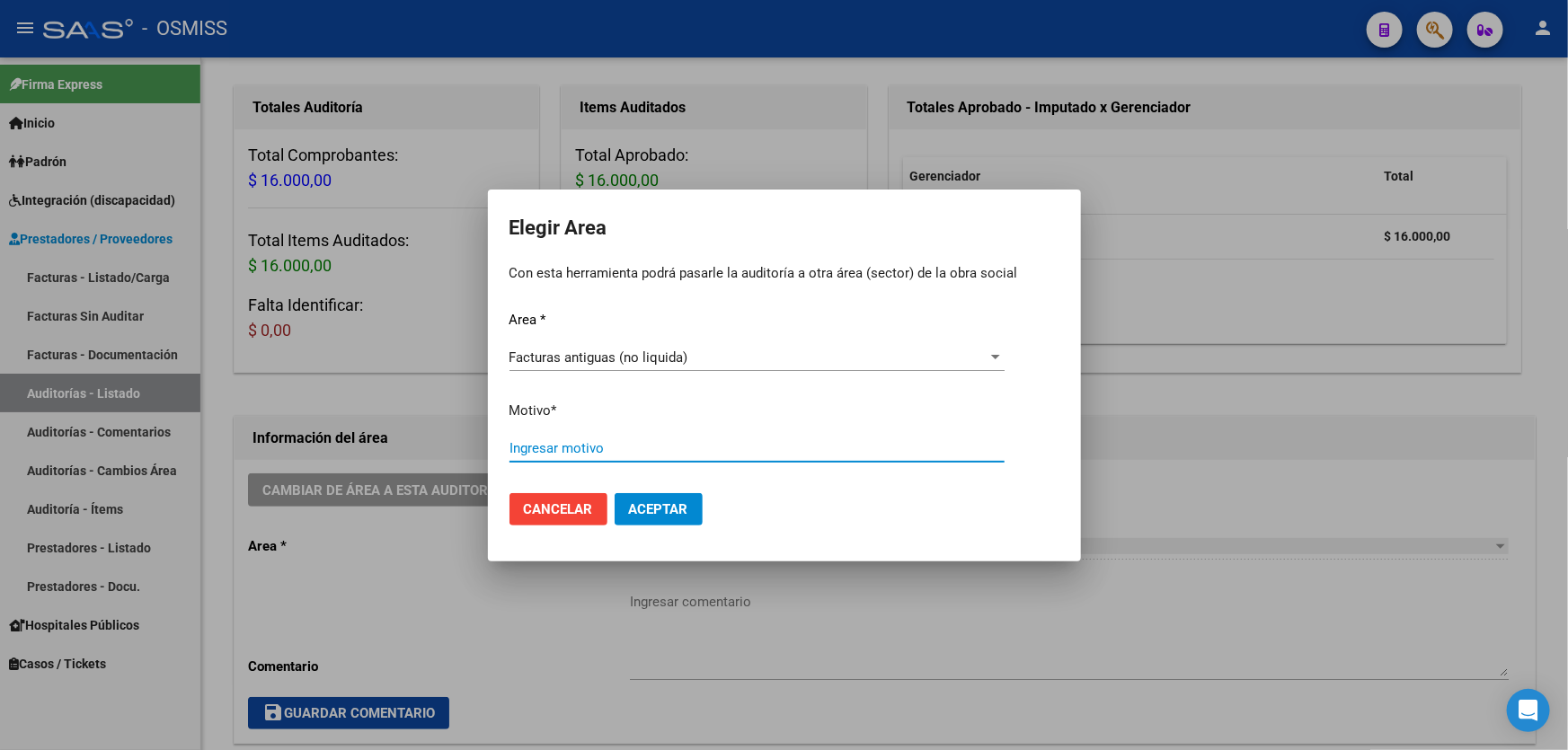
drag, startPoint x: 727, startPoint y: 445, endPoint x: 743, endPoint y: 442, distance: 16.3
click at [743, 442] on input "Ingresar motivo" at bounding box center [757, 448] width 495 height 17
click at [712, 368] on div "Facturas antiguas (no liquida) Seleccionar area" at bounding box center [757, 357] width 495 height 27
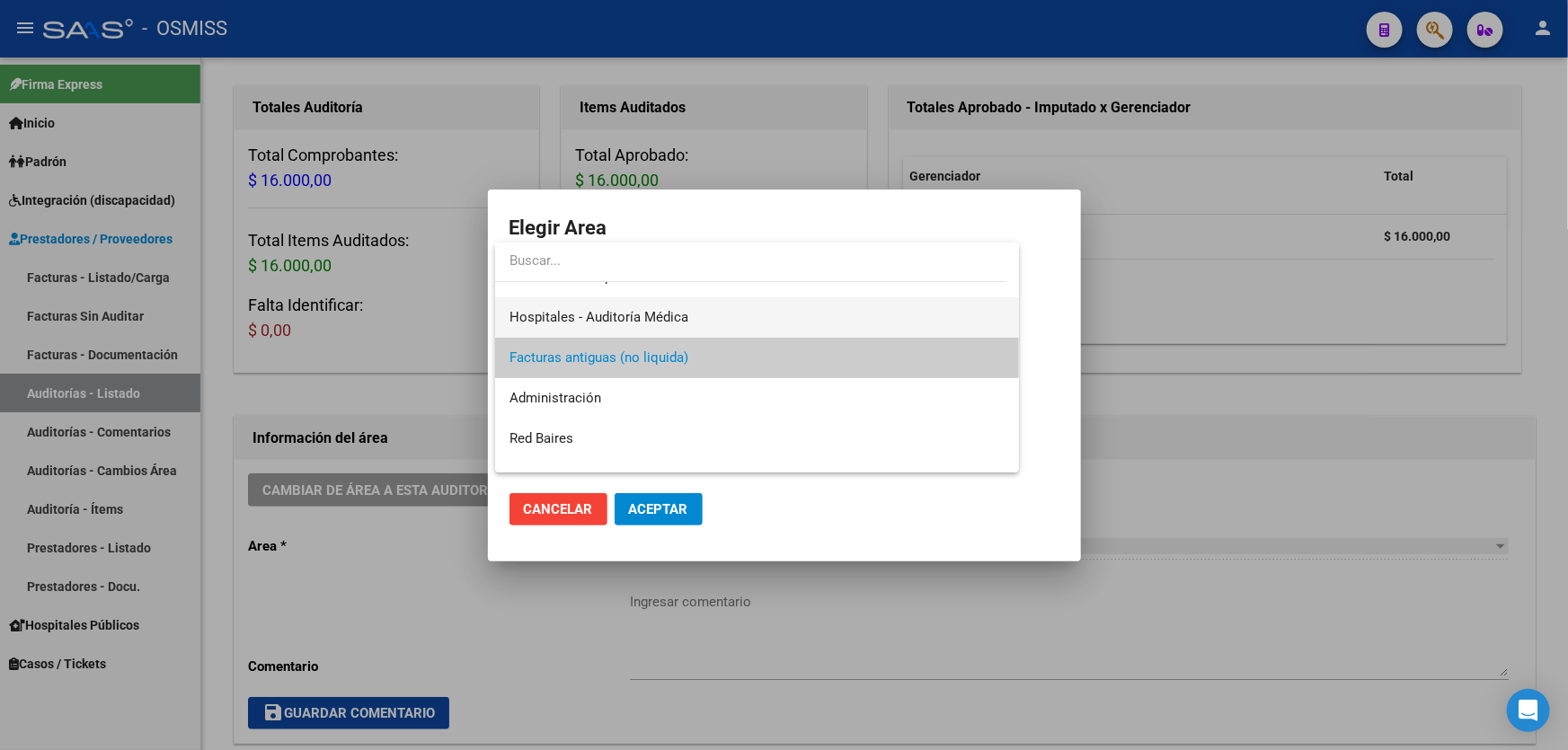
click at [714, 330] on span "Hospitales - Auditoría Médica" at bounding box center [757, 316] width 495 height 40
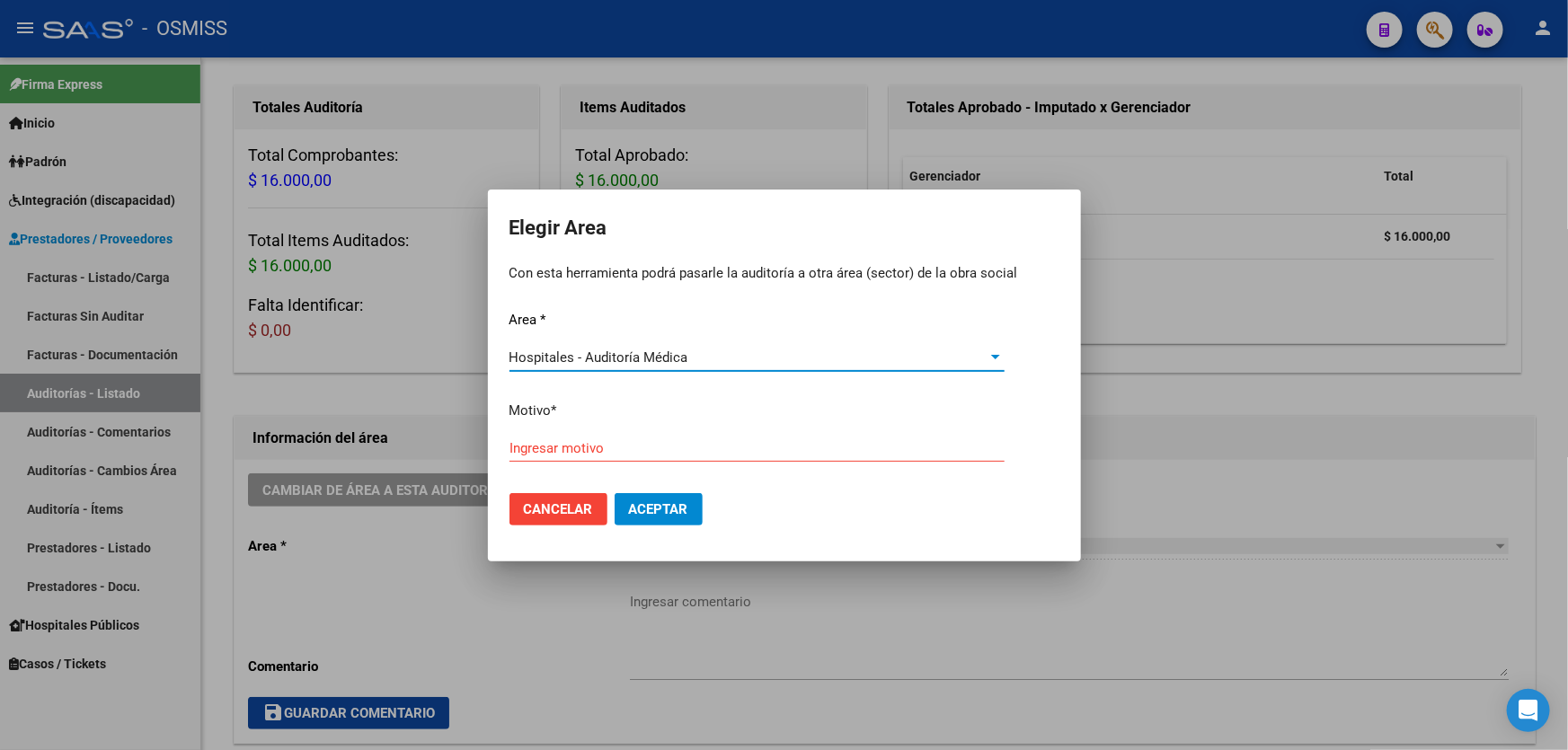
click at [657, 435] on div "Ingresar motivo" at bounding box center [757, 448] width 495 height 27
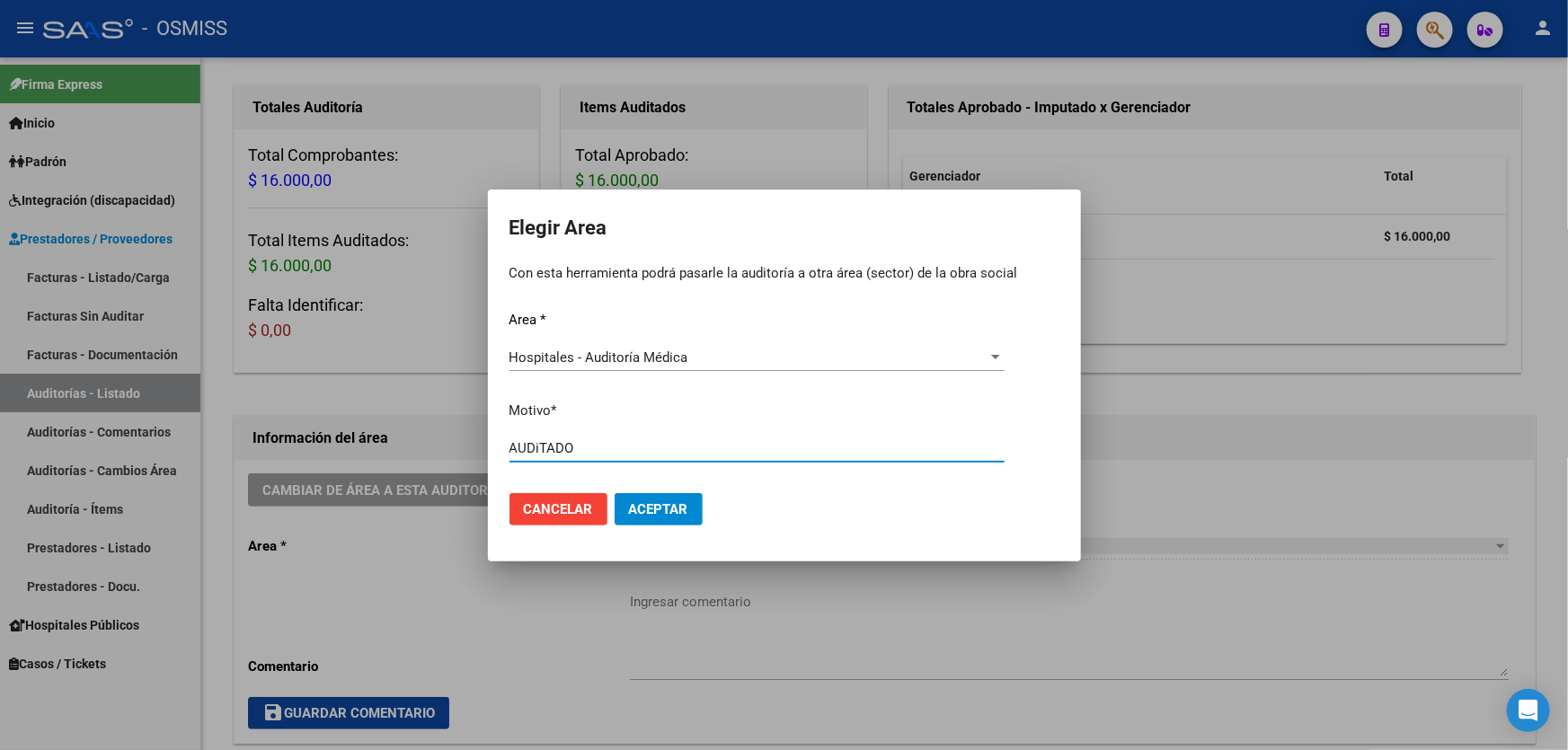
click at [538, 448] on input "AUDiTADO" at bounding box center [757, 448] width 495 height 17
type input "AUDITADO"
click at [702, 514] on mat-dialog-actions "Cancelar Aceptar" at bounding box center [784, 509] width 550 height 62
click at [690, 514] on button "Aceptar" at bounding box center [658, 509] width 88 height 32
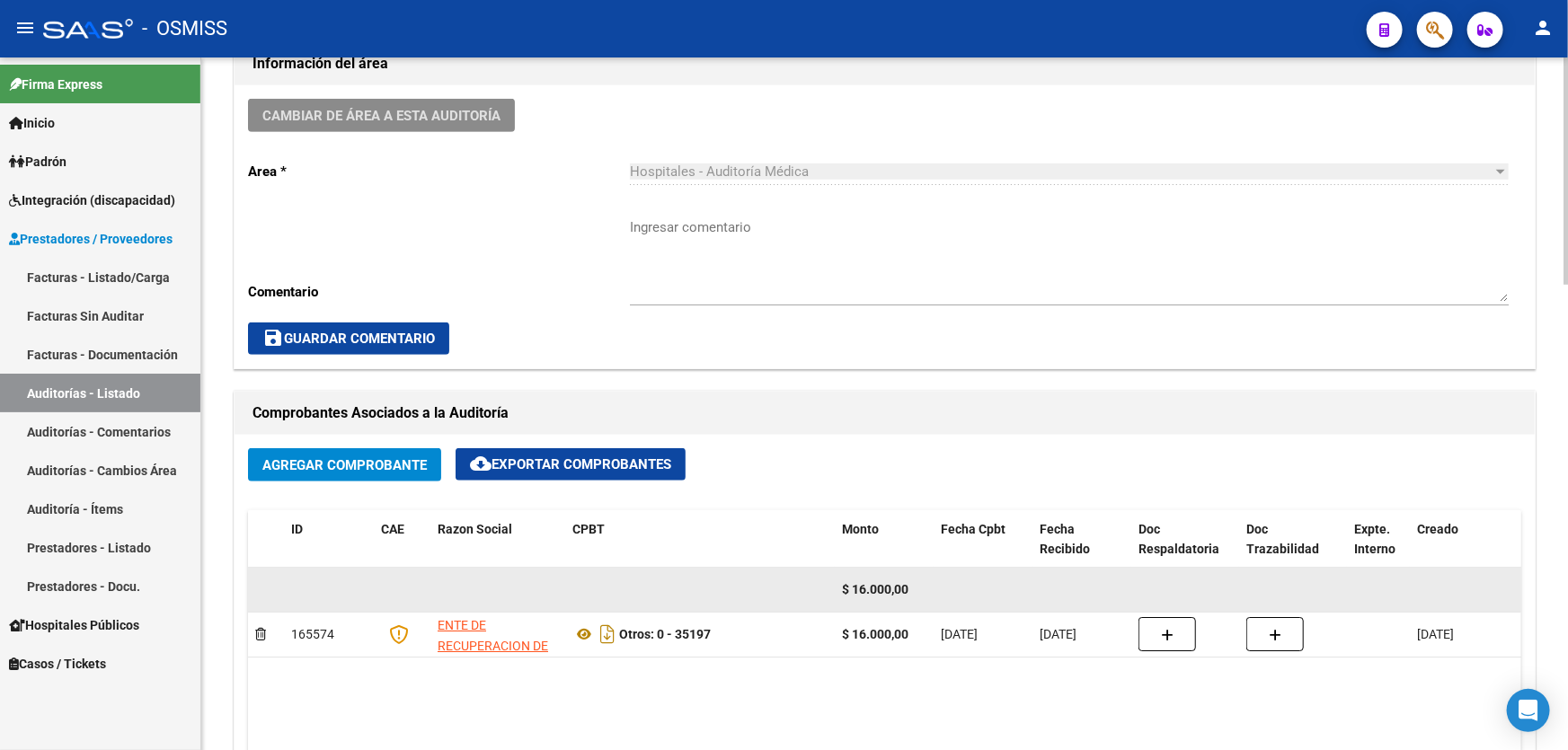
scroll to position [817, 0]
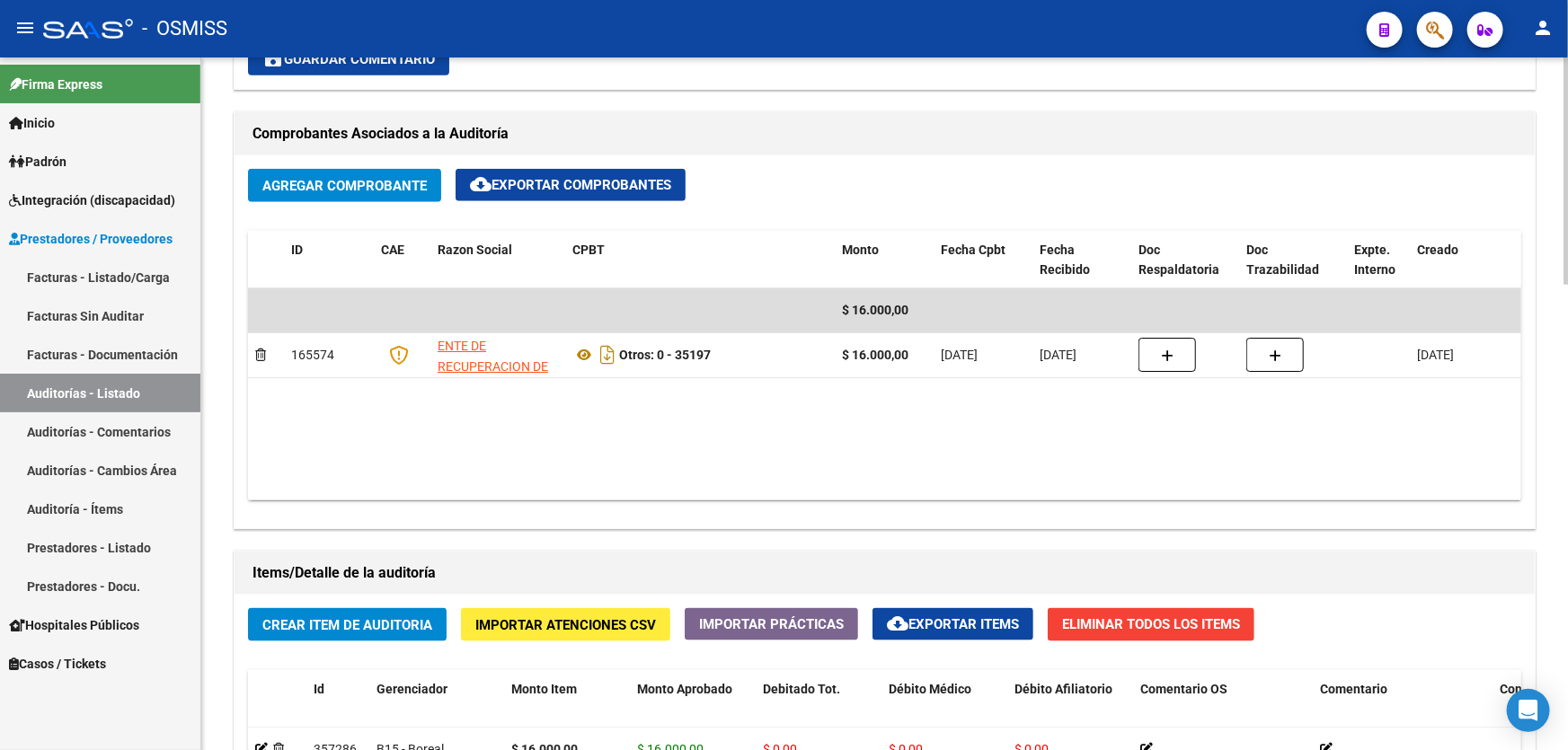
click at [614, 413] on datatable-body "$ 16.000,00 165574 ENTE DE RECUPERACION DE FONDOS PARA EL FORTALECIMIENTO DEL S…" at bounding box center [884, 394] width 1273 height 212
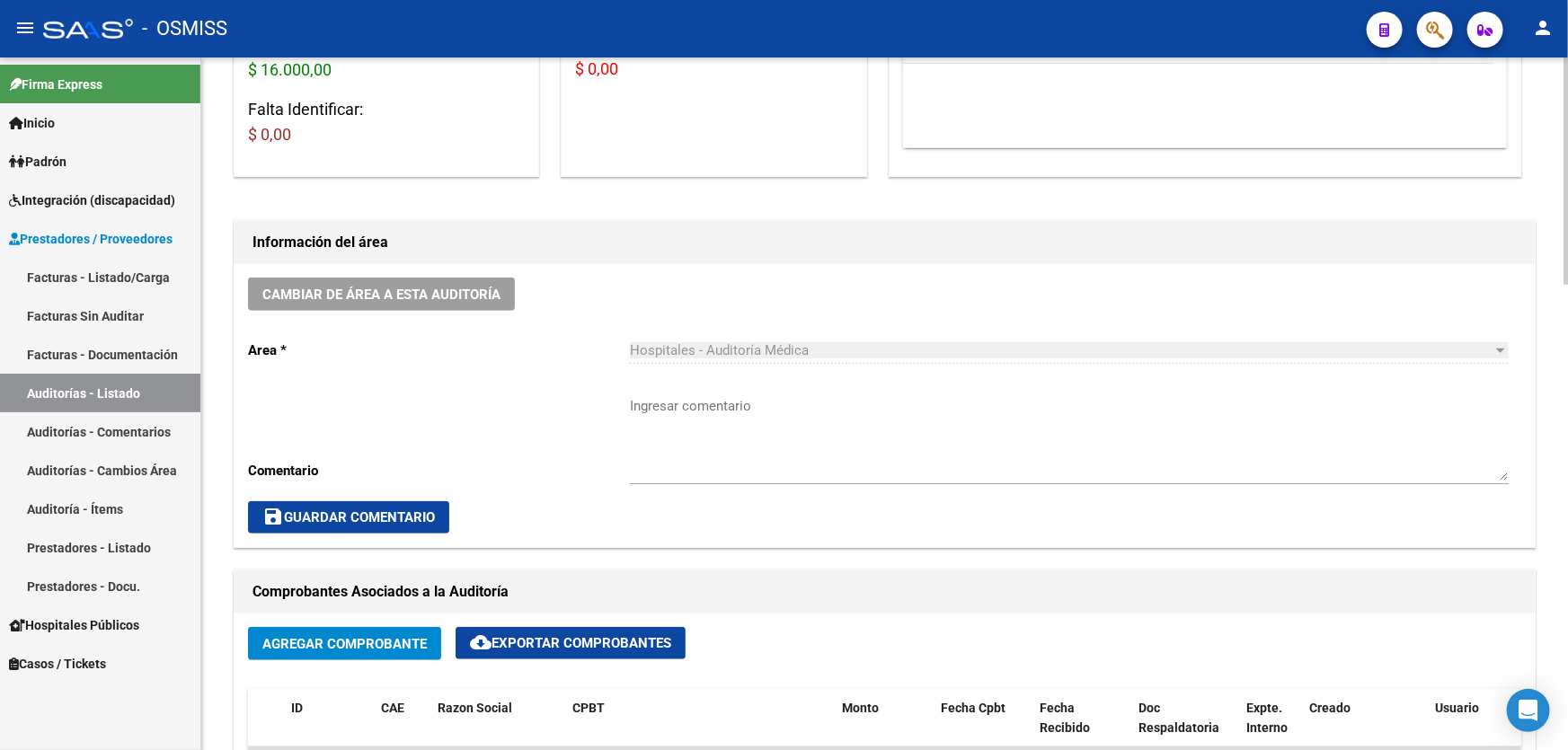
scroll to position [81, 0]
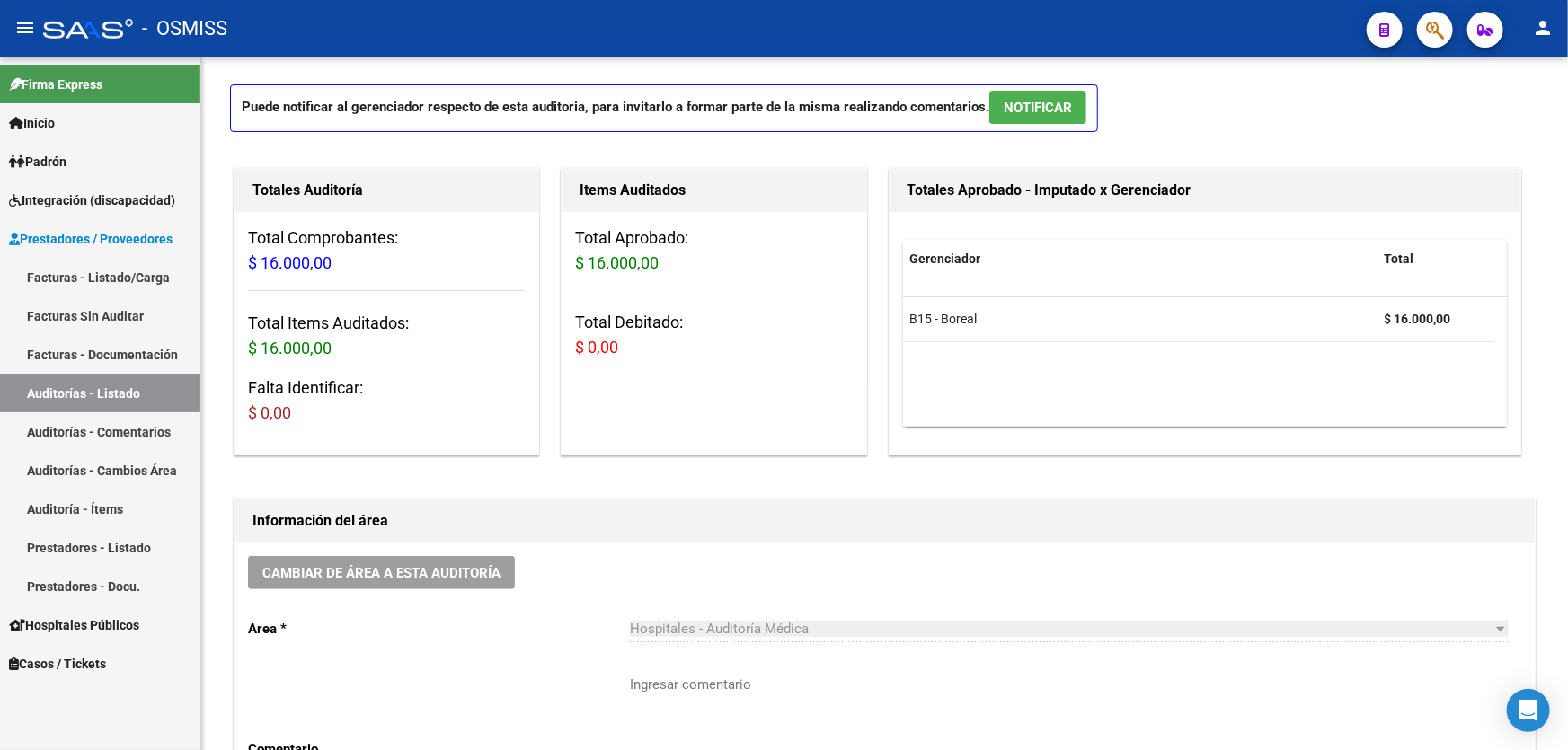
click at [134, 391] on link "Auditorías - Listado" at bounding box center [100, 394] width 200 height 39
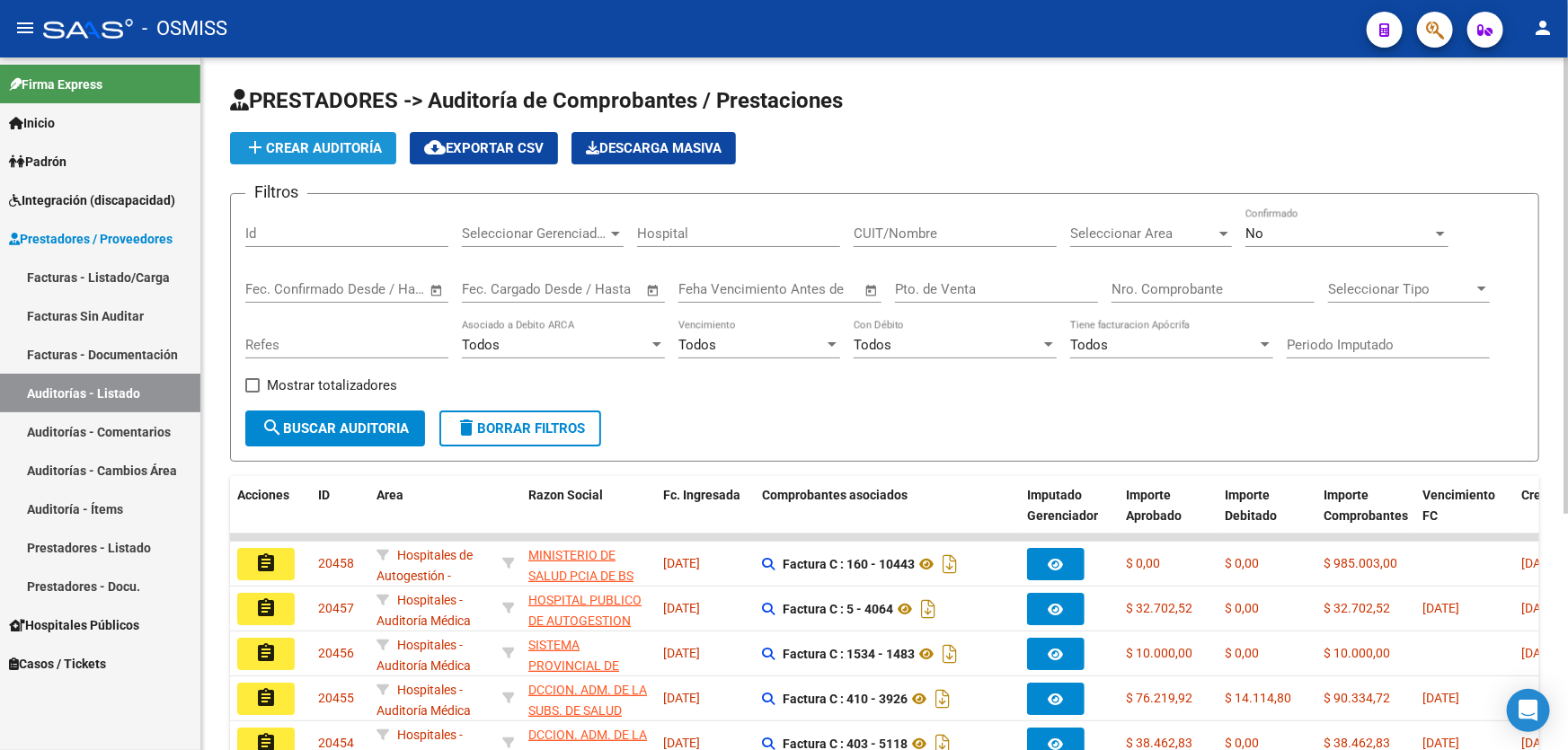
click at [309, 135] on button "add Crear Auditoría" at bounding box center [313, 147] width 166 height 32
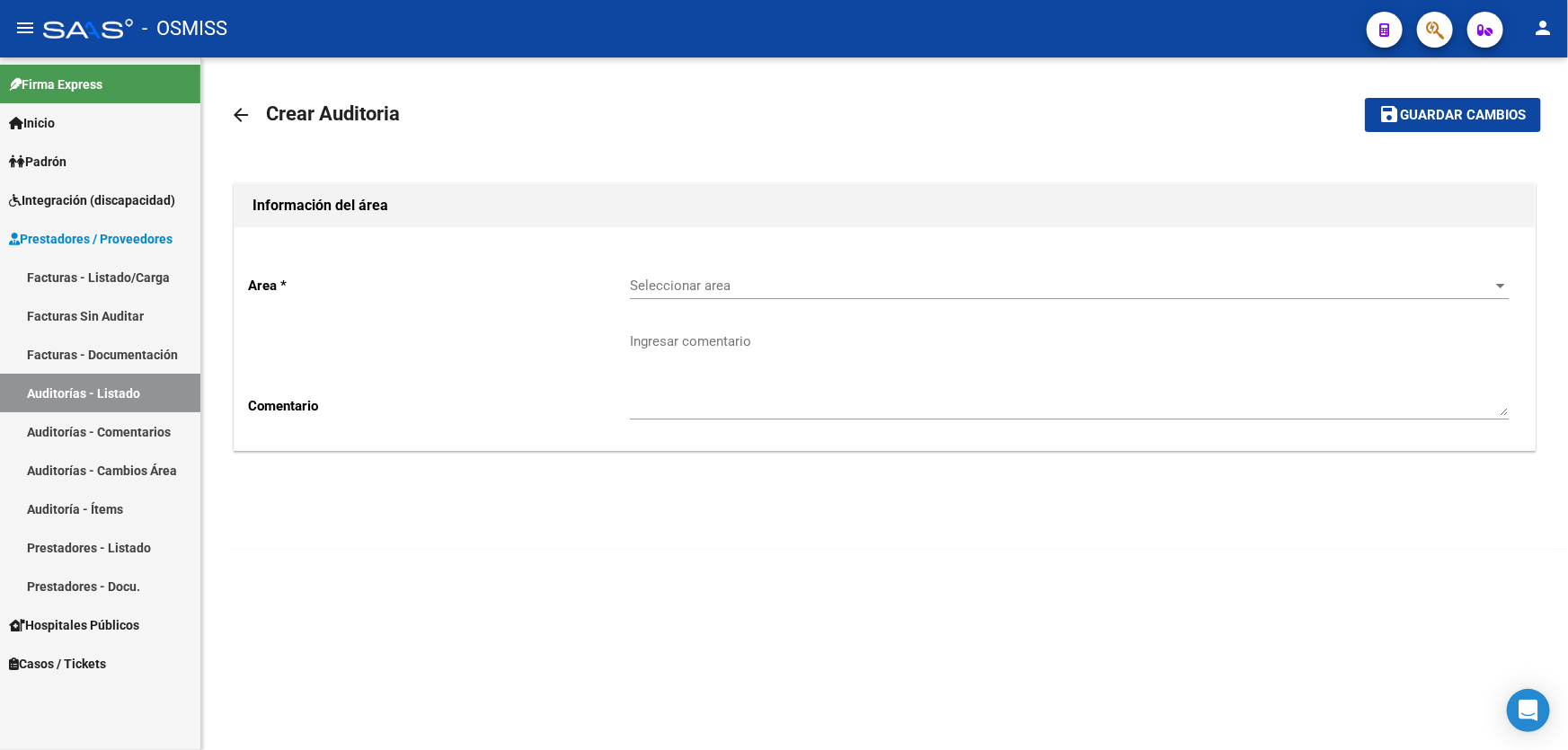
click at [812, 275] on div "Seleccionar area Seleccionar area" at bounding box center [1070, 280] width 879 height 39
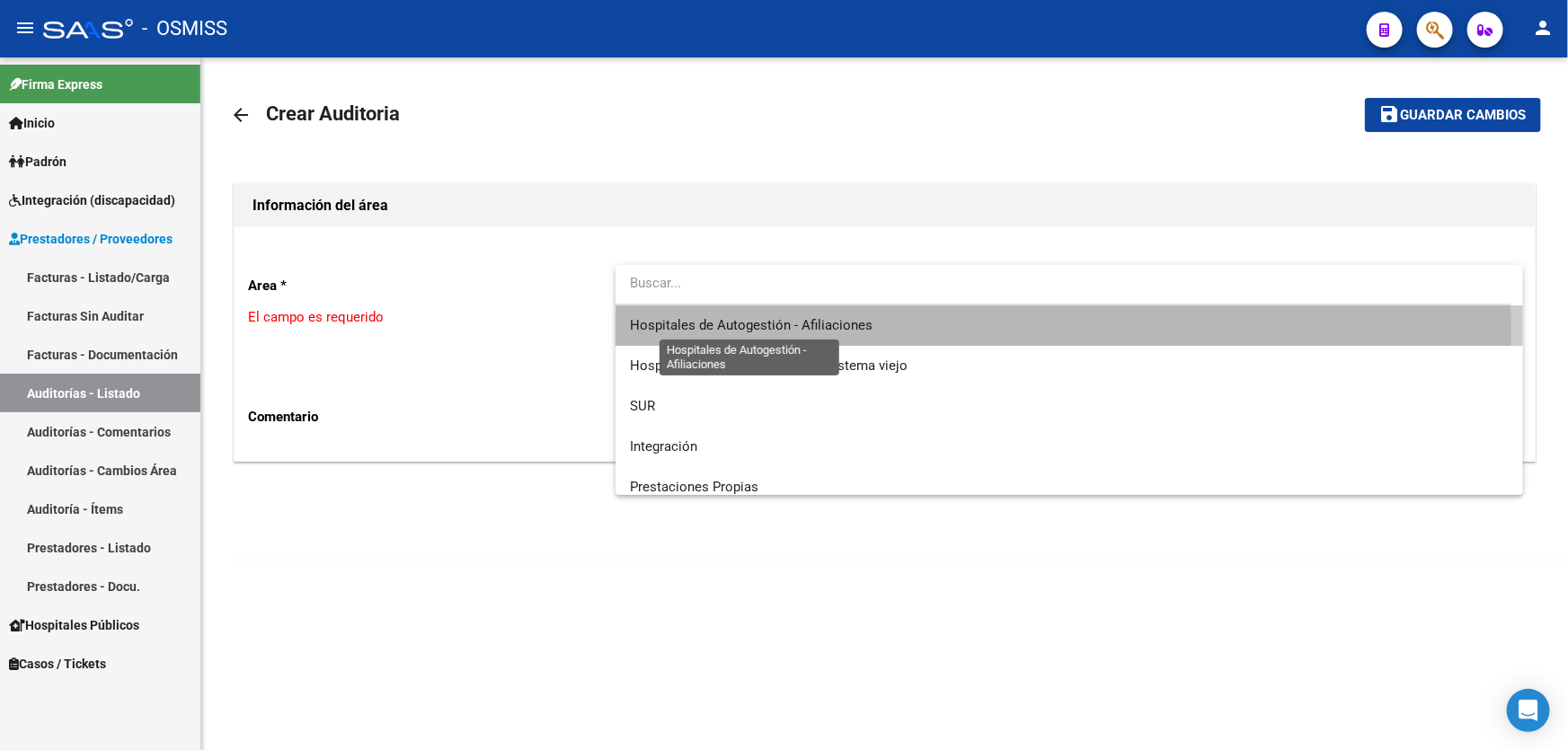
click at [776, 329] on span "Hospitales de Autogestión - Afiliaciones" at bounding box center [751, 325] width 242 height 17
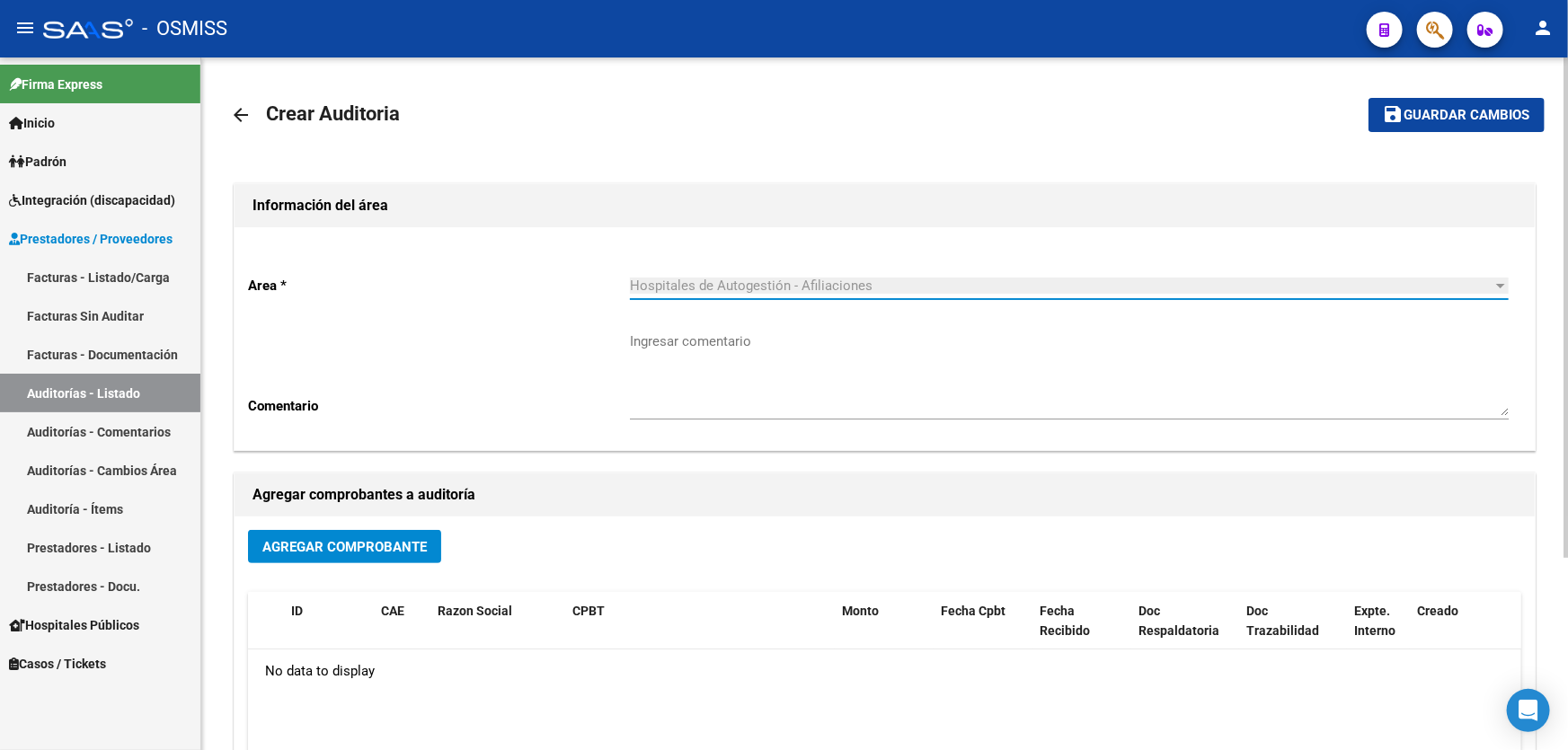
click at [309, 530] on button "Agregar Comprobante" at bounding box center [345, 547] width 193 height 33
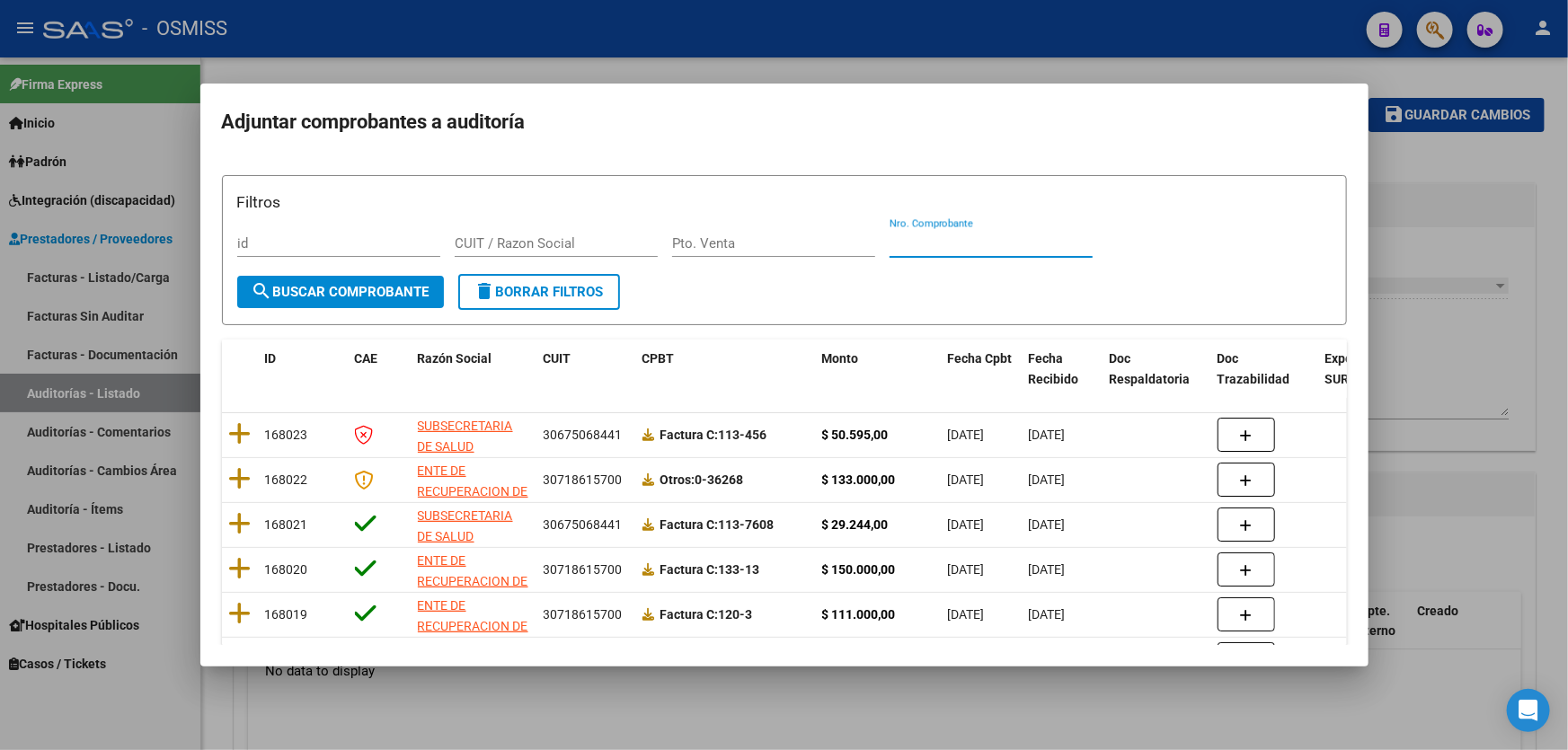
click at [951, 240] on input "Nro. Comprobante" at bounding box center [992, 243] width 203 height 17
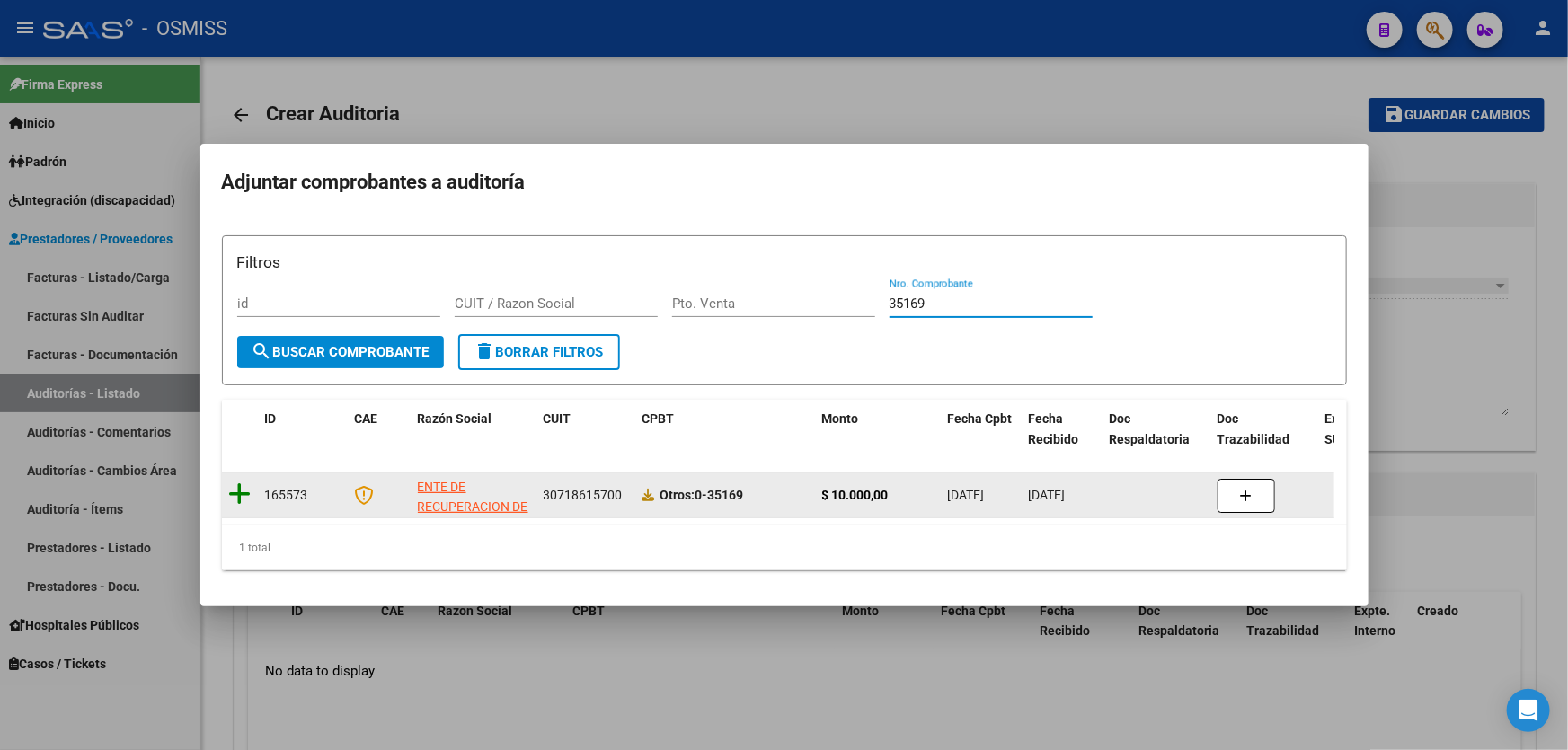
type input "35169"
click at [241, 487] on icon at bounding box center [240, 494] width 22 height 25
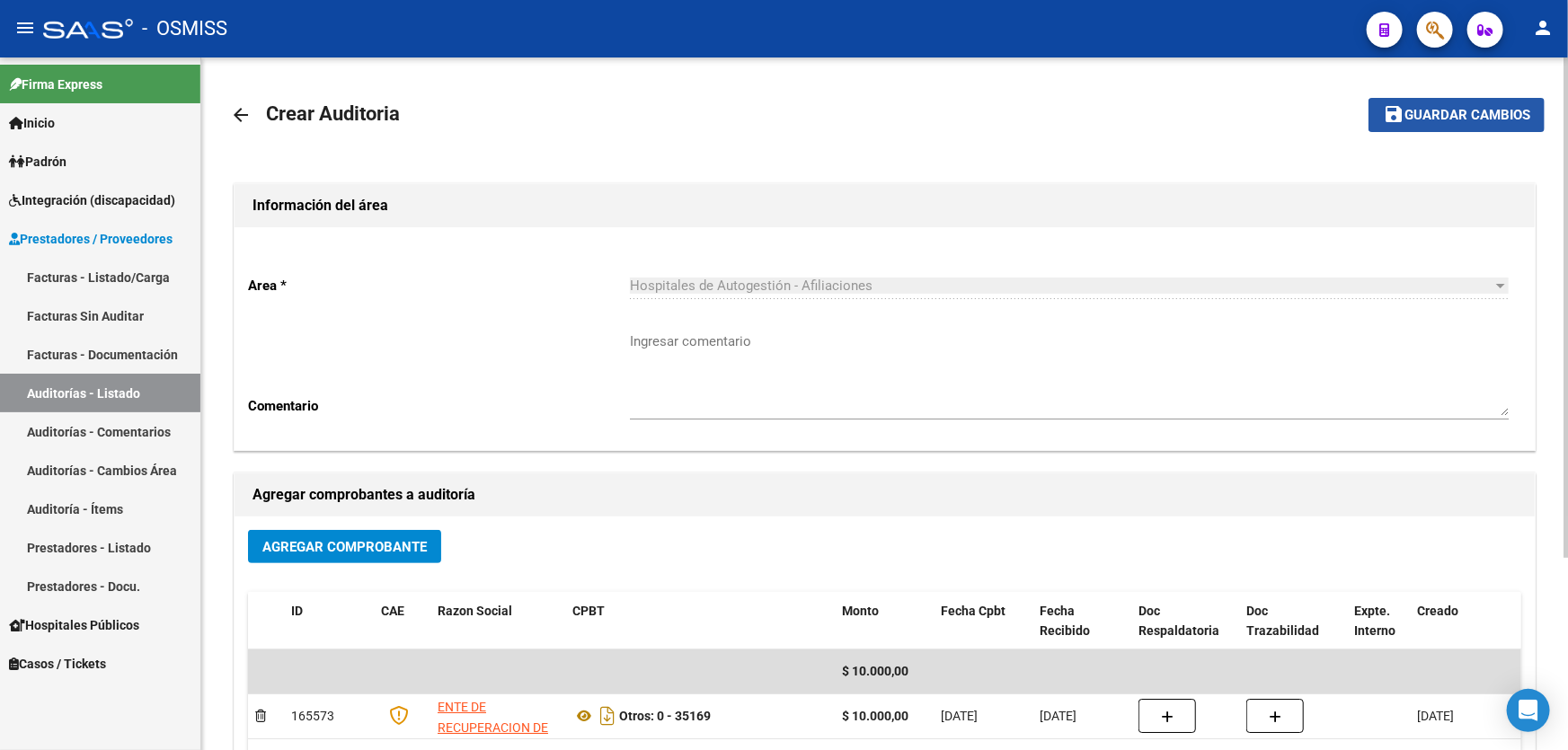
click at [1470, 107] on span "Guardar cambios" at bounding box center [1467, 115] width 126 height 17
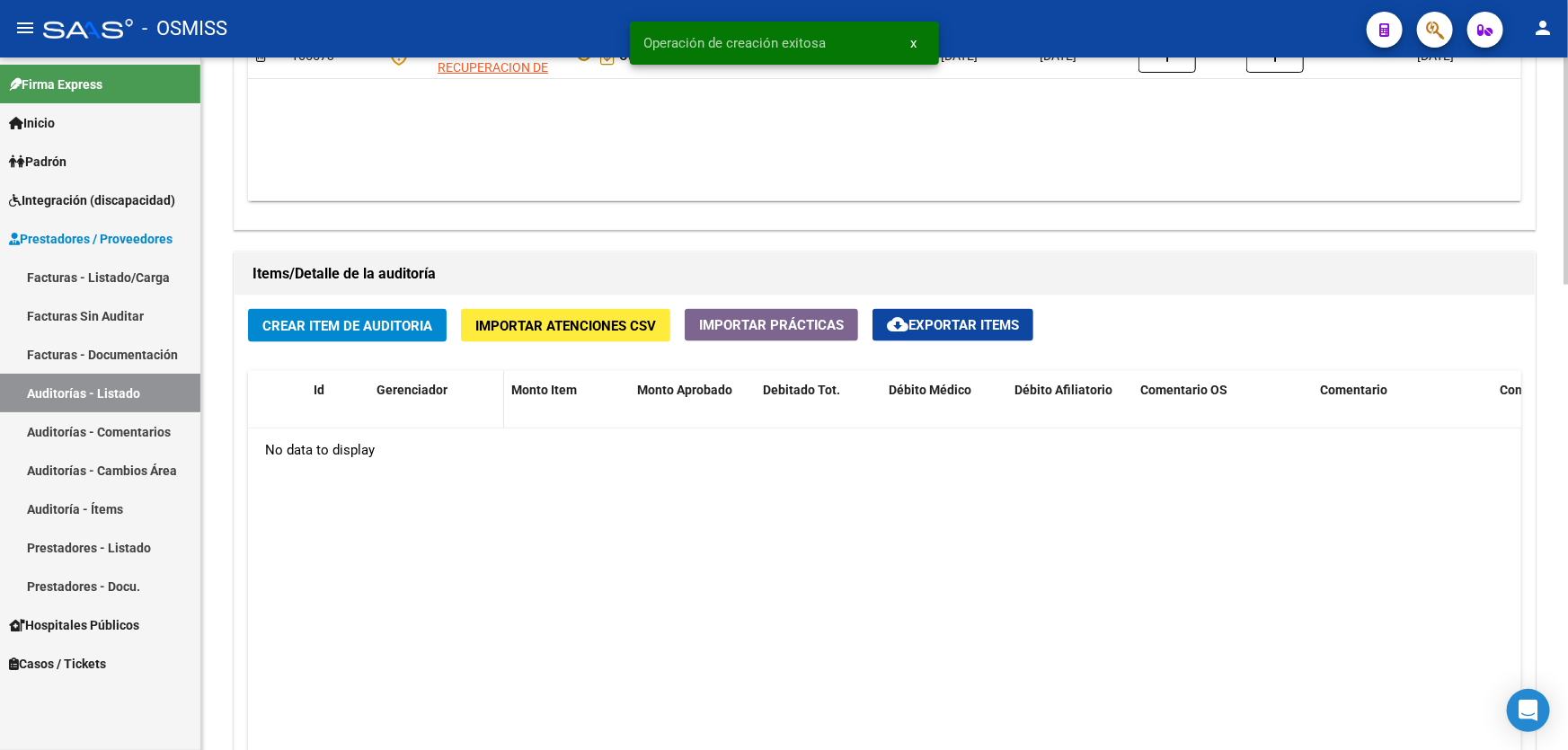
scroll to position [1143, 0]
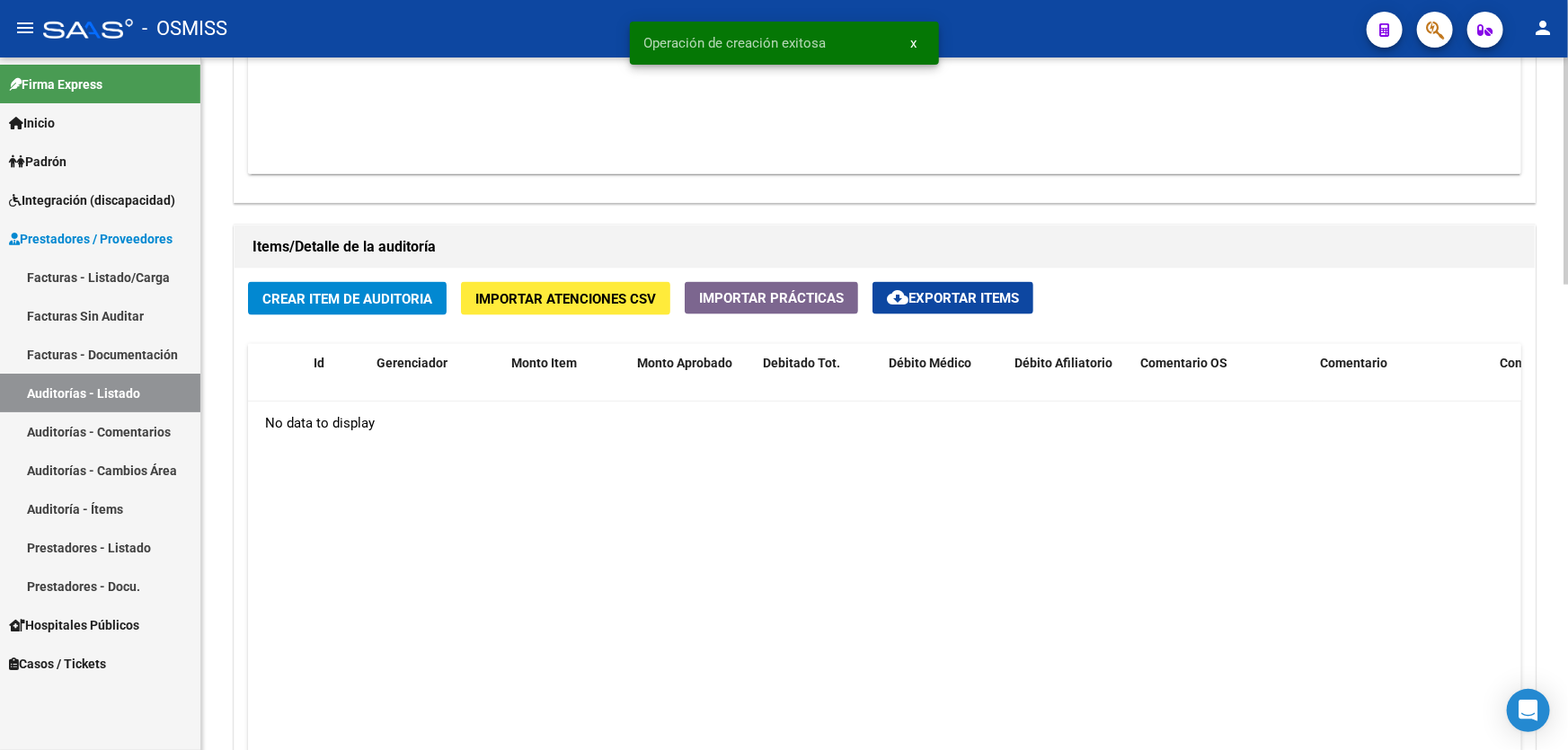
click at [356, 309] on button "Crear Item de Auditoria" at bounding box center [347, 299] width 198 height 33
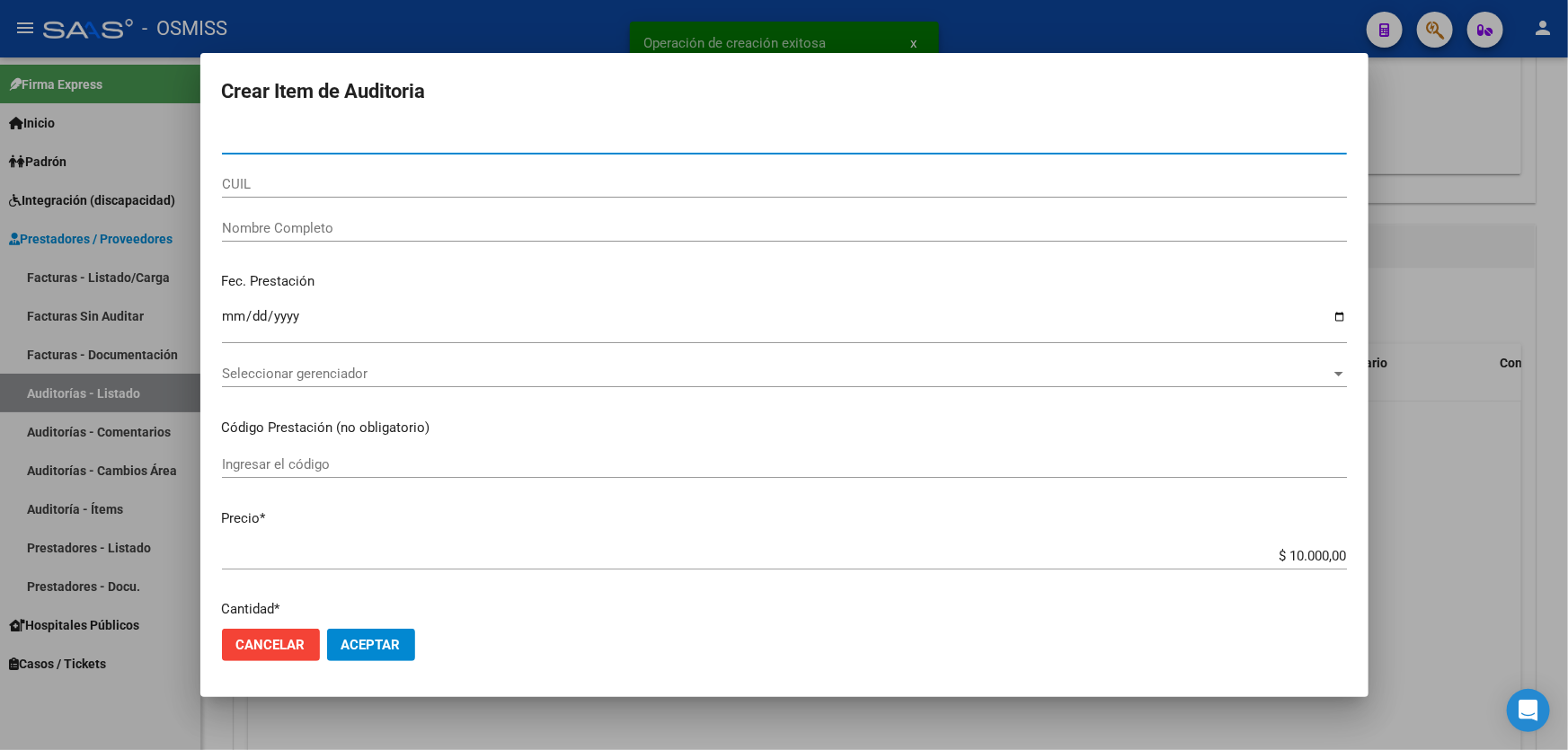
paste input "49821791"
type input "49821791"
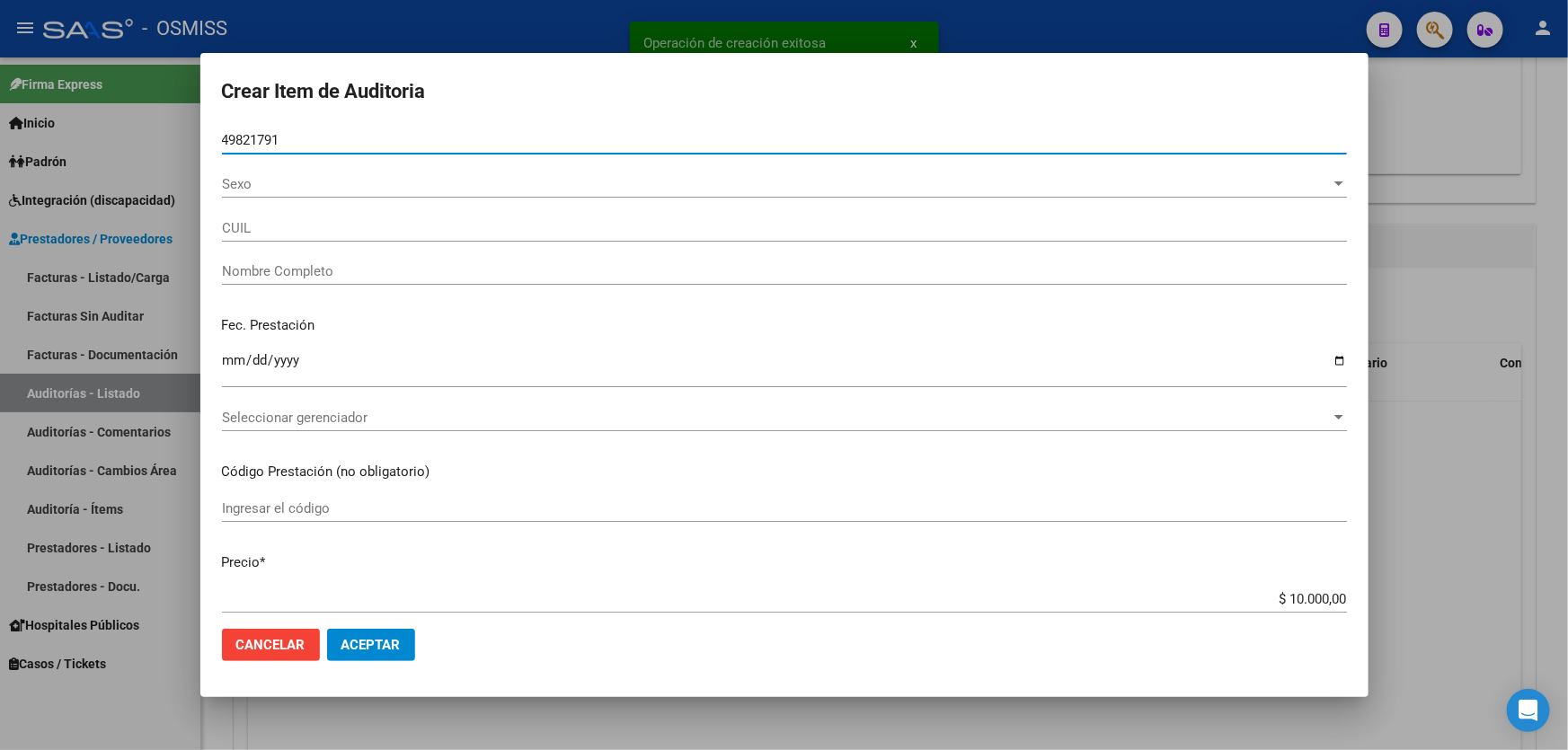
type input "27498217910"
type input "[PERSON_NAME]"
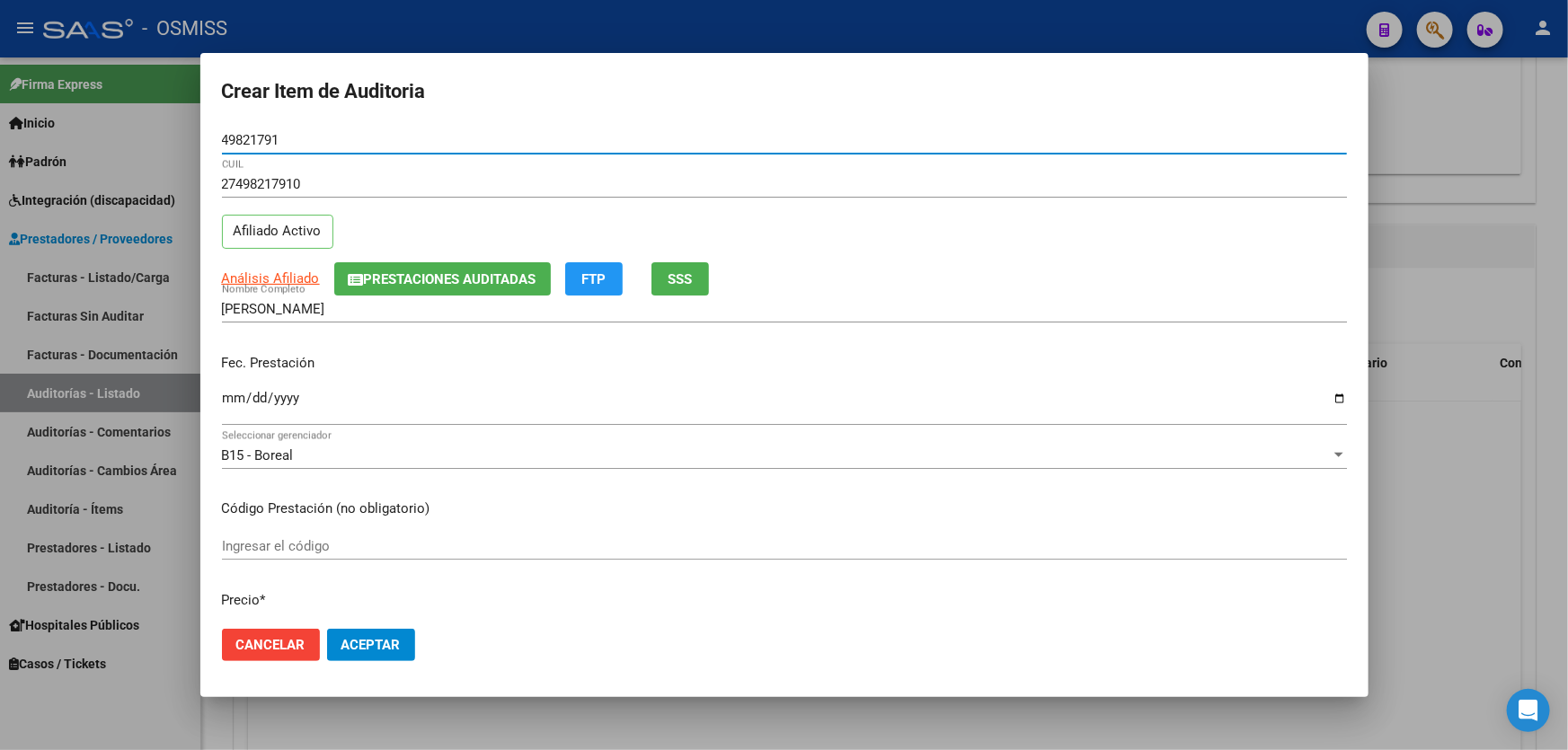
type input "49821791"
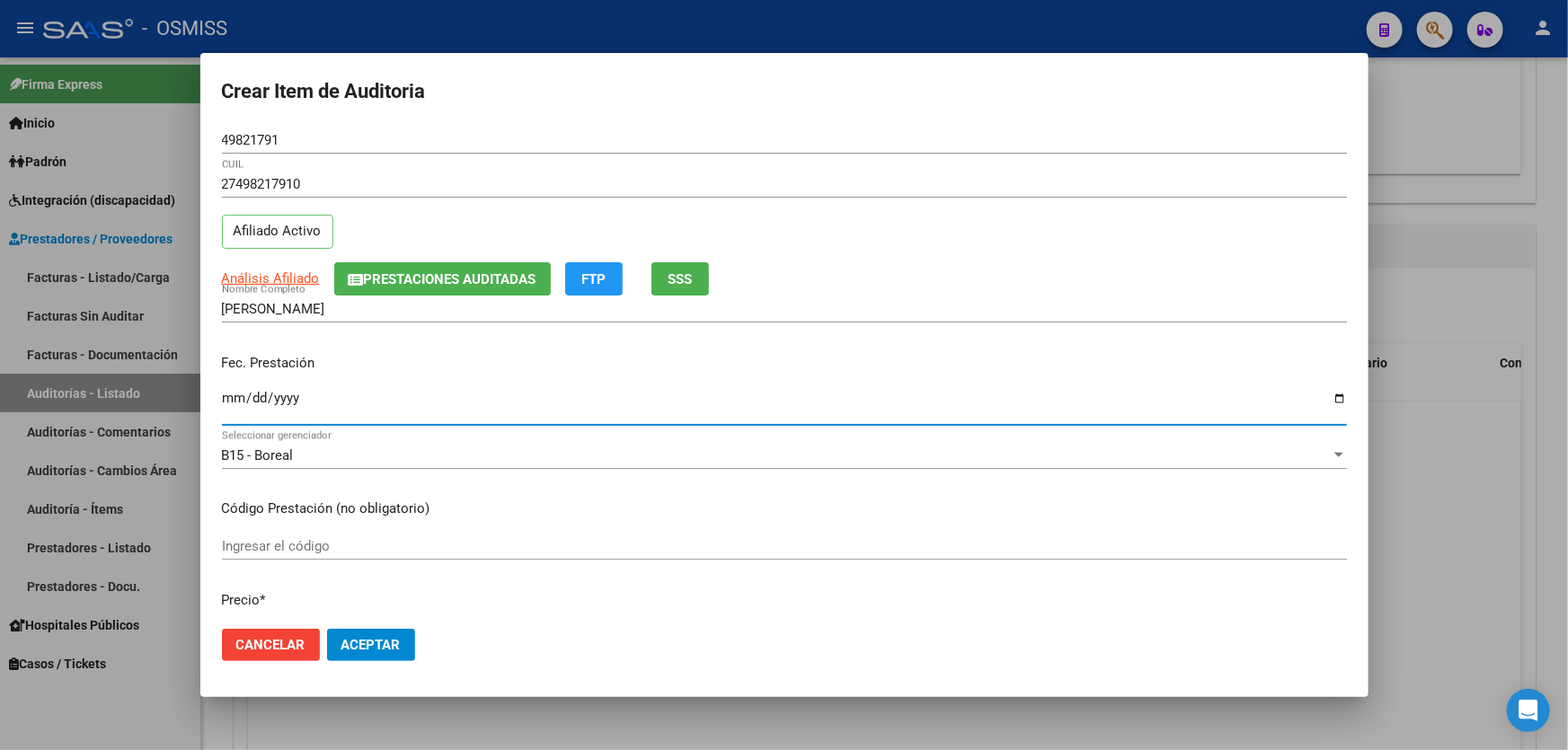
click at [225, 395] on input "Ingresar la fecha" at bounding box center [784, 404] width 1125 height 28
type input "[DATE]"
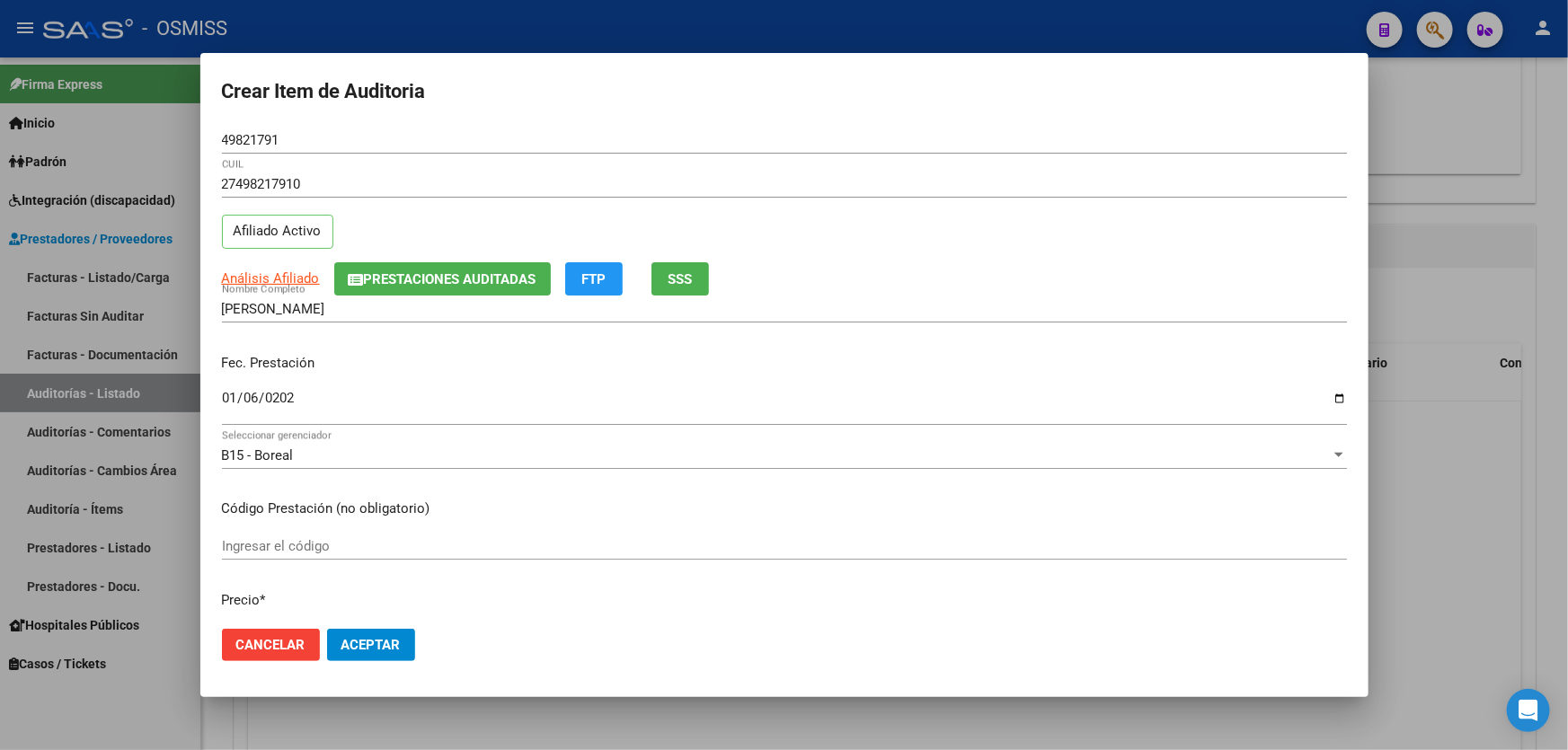
scroll to position [244, 0]
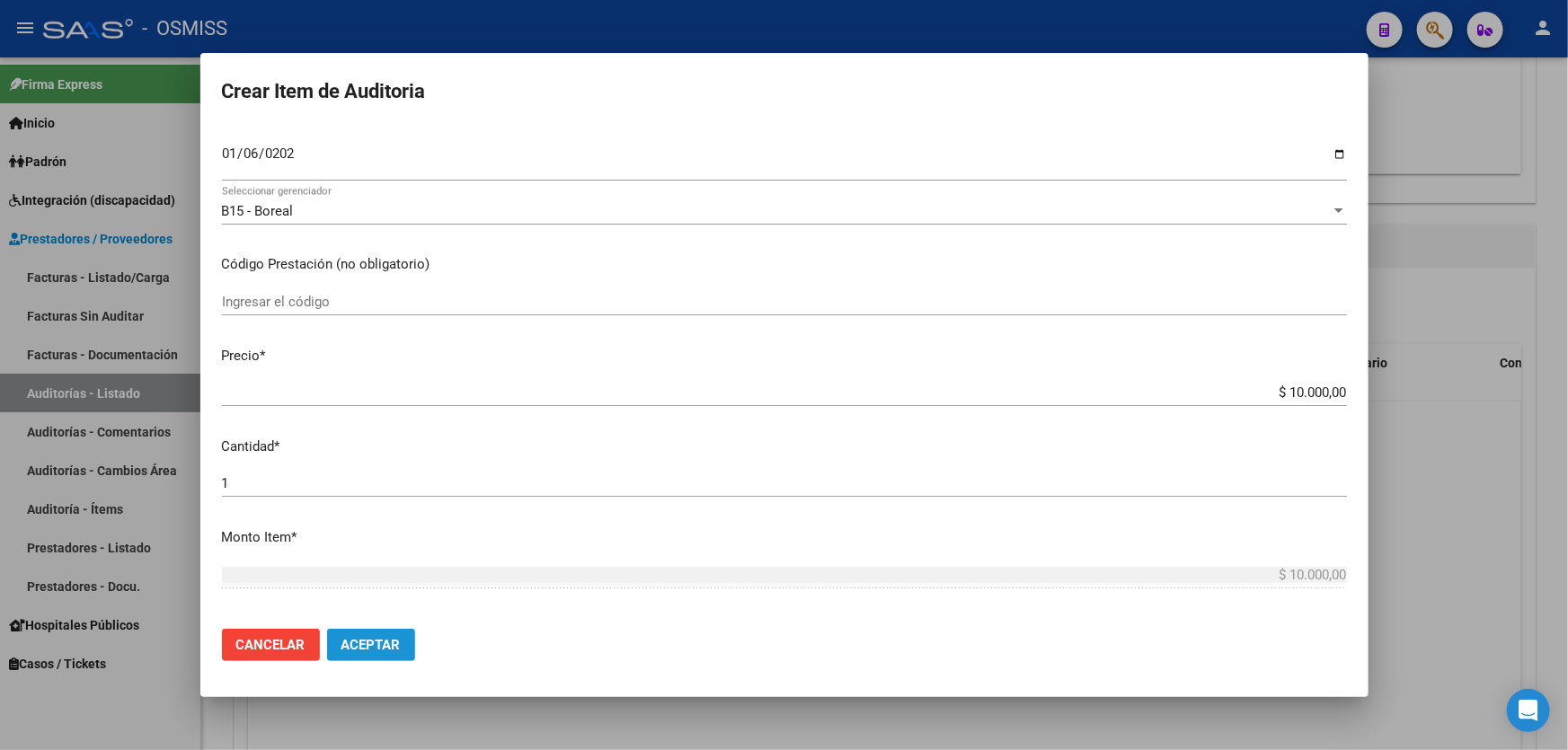
click at [372, 647] on span "Aceptar" at bounding box center [371, 645] width 60 height 17
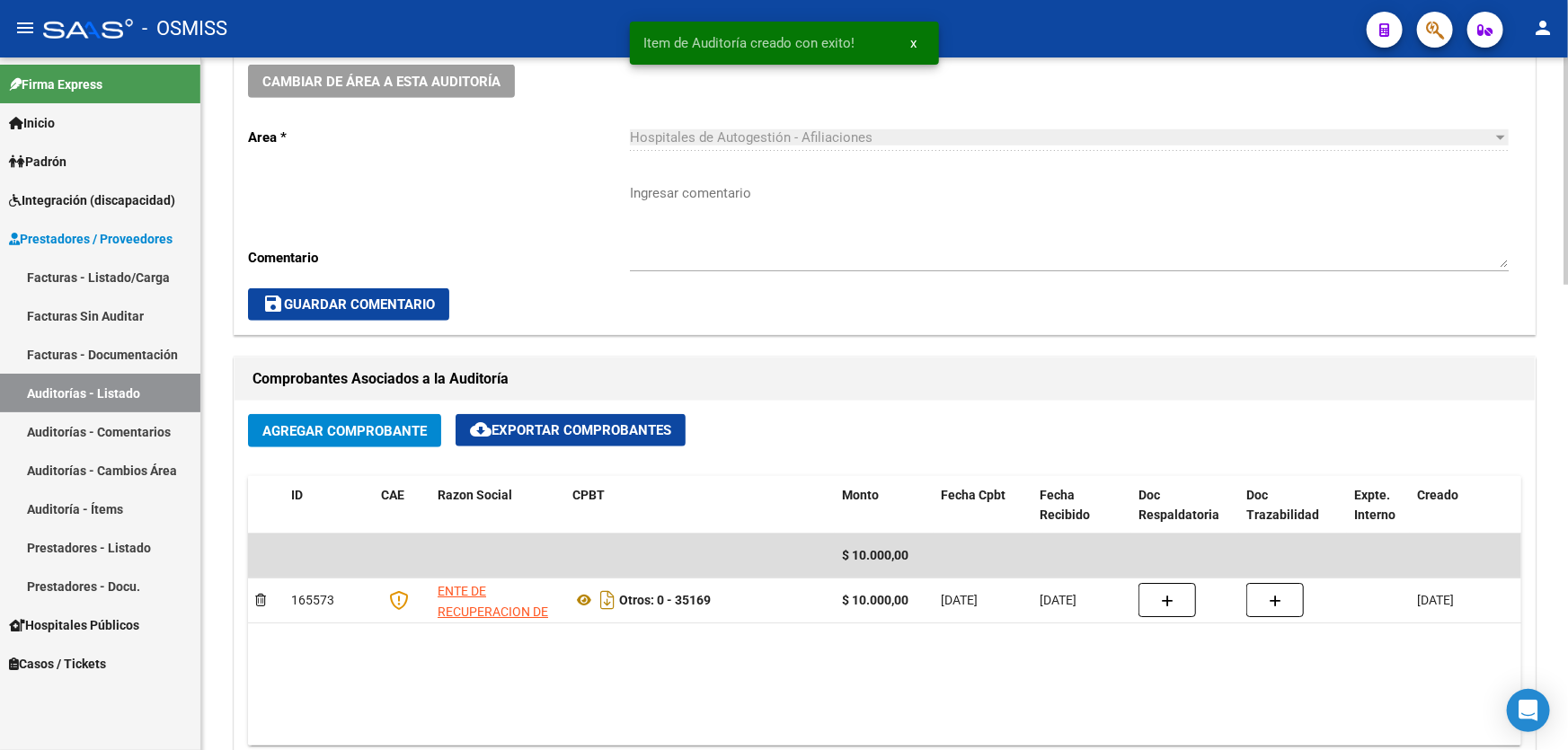
scroll to position [327, 0]
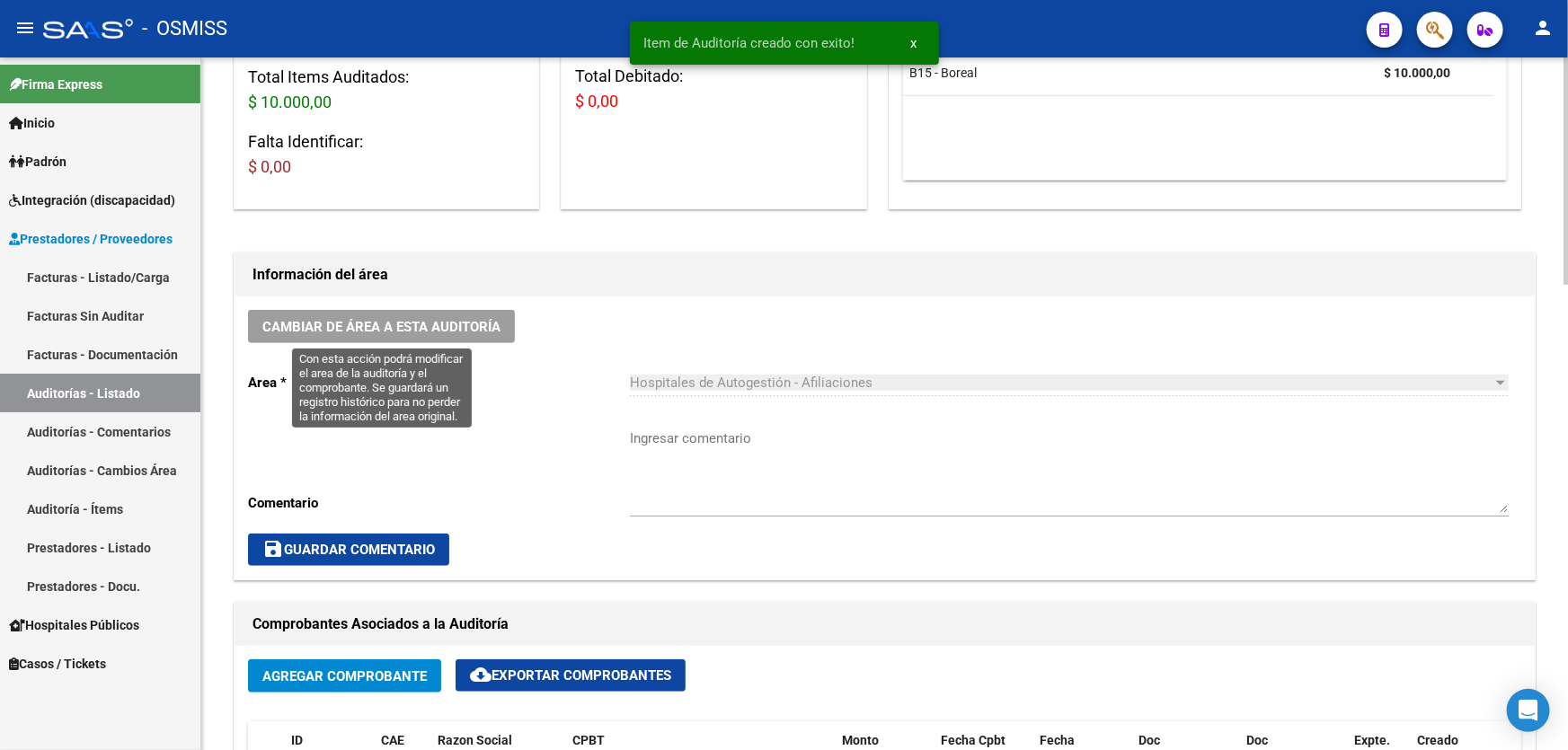
click at [494, 327] on span "Cambiar de área a esta auditoría" at bounding box center [382, 327] width 238 height 17
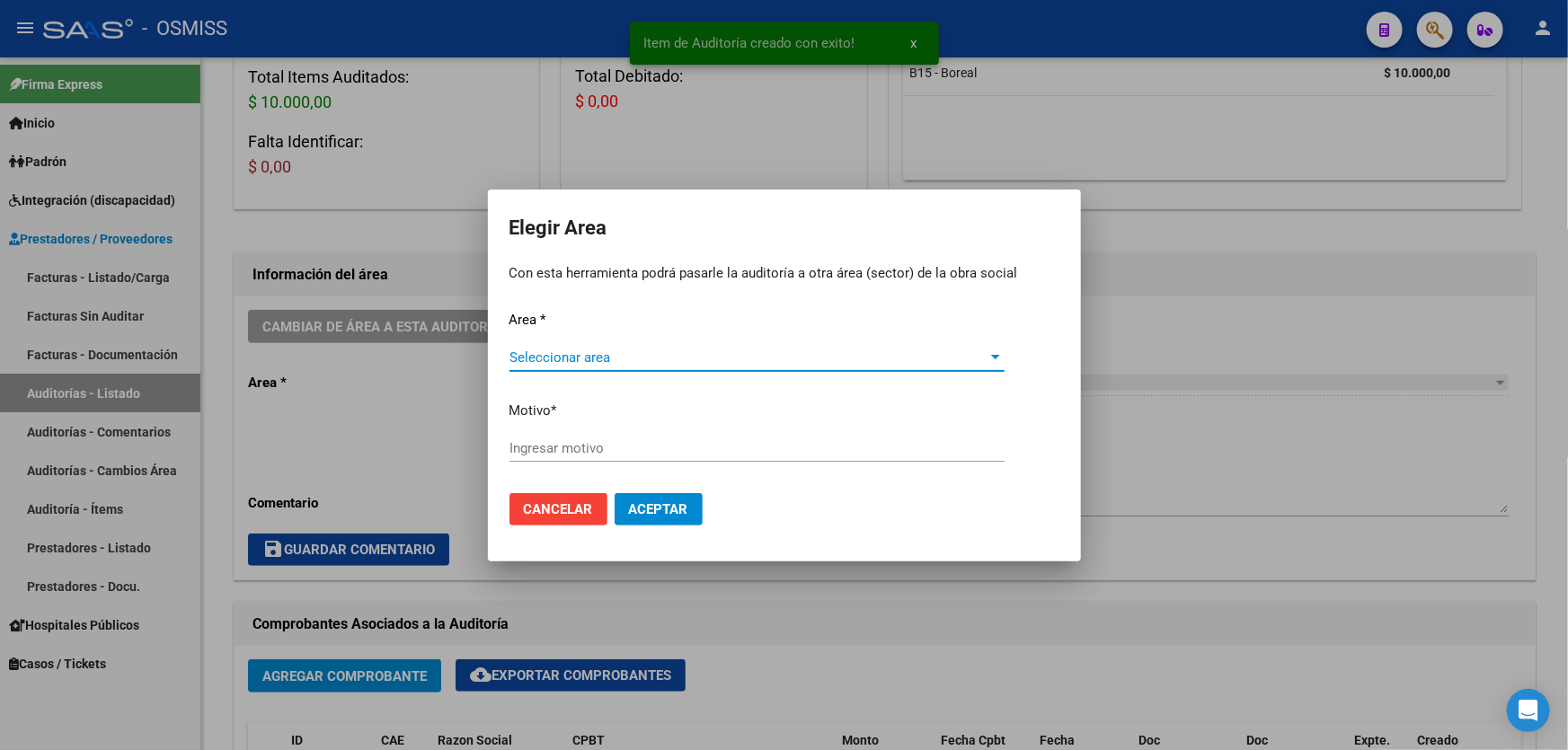
click at [774, 359] on span "Seleccionar area" at bounding box center [749, 357] width 479 height 17
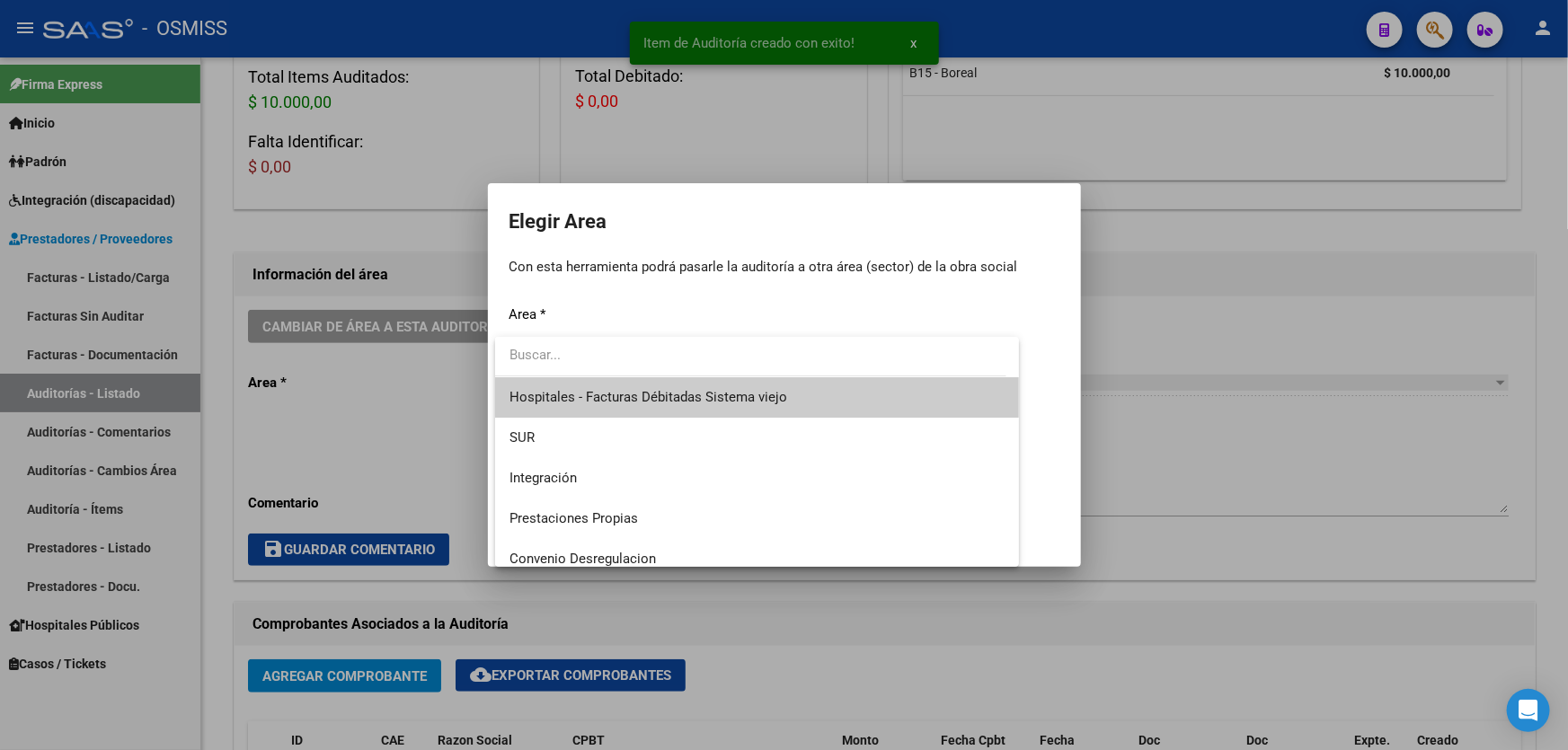
scroll to position [244, 0]
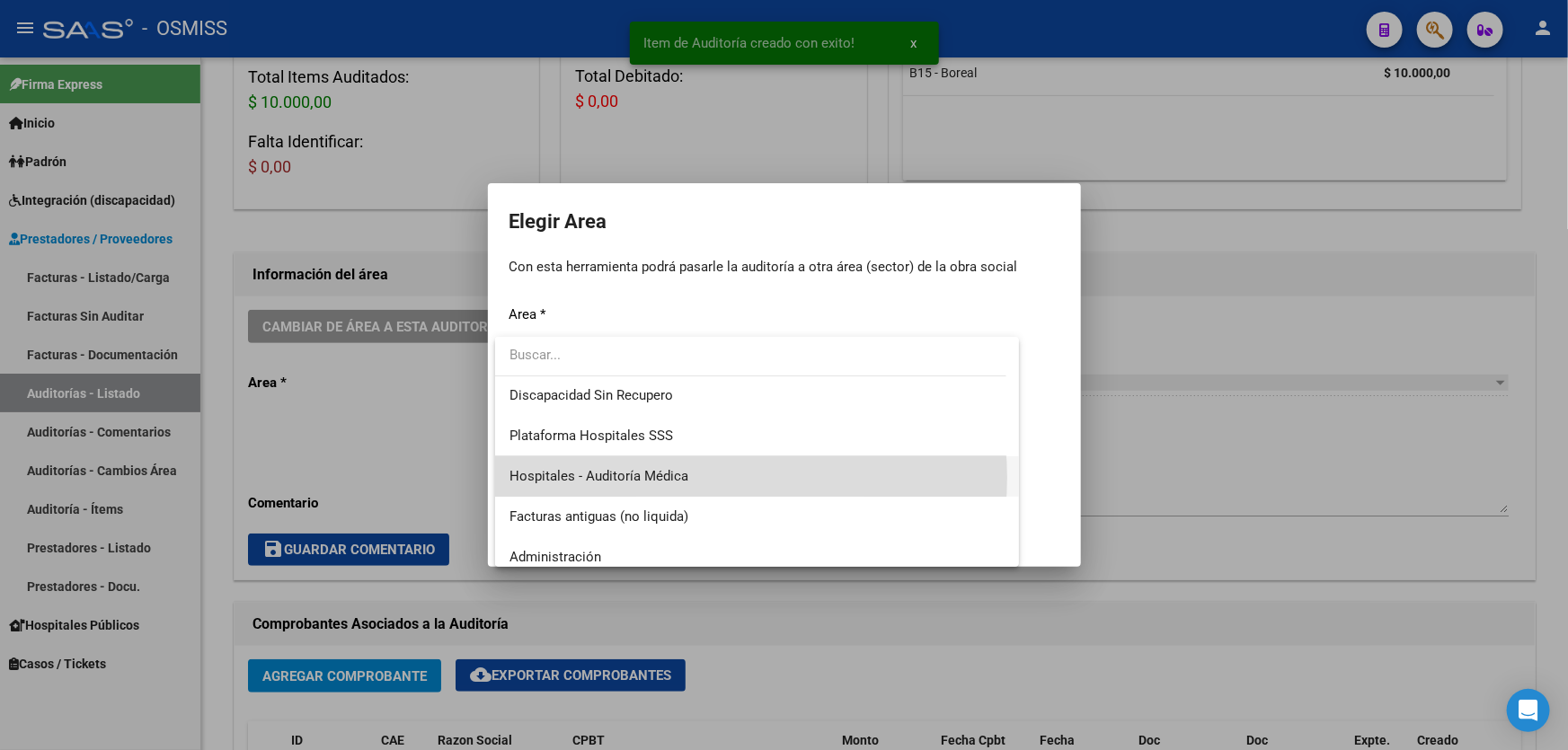
click at [707, 477] on span "Hospitales - Auditoría Médica" at bounding box center [757, 476] width 495 height 40
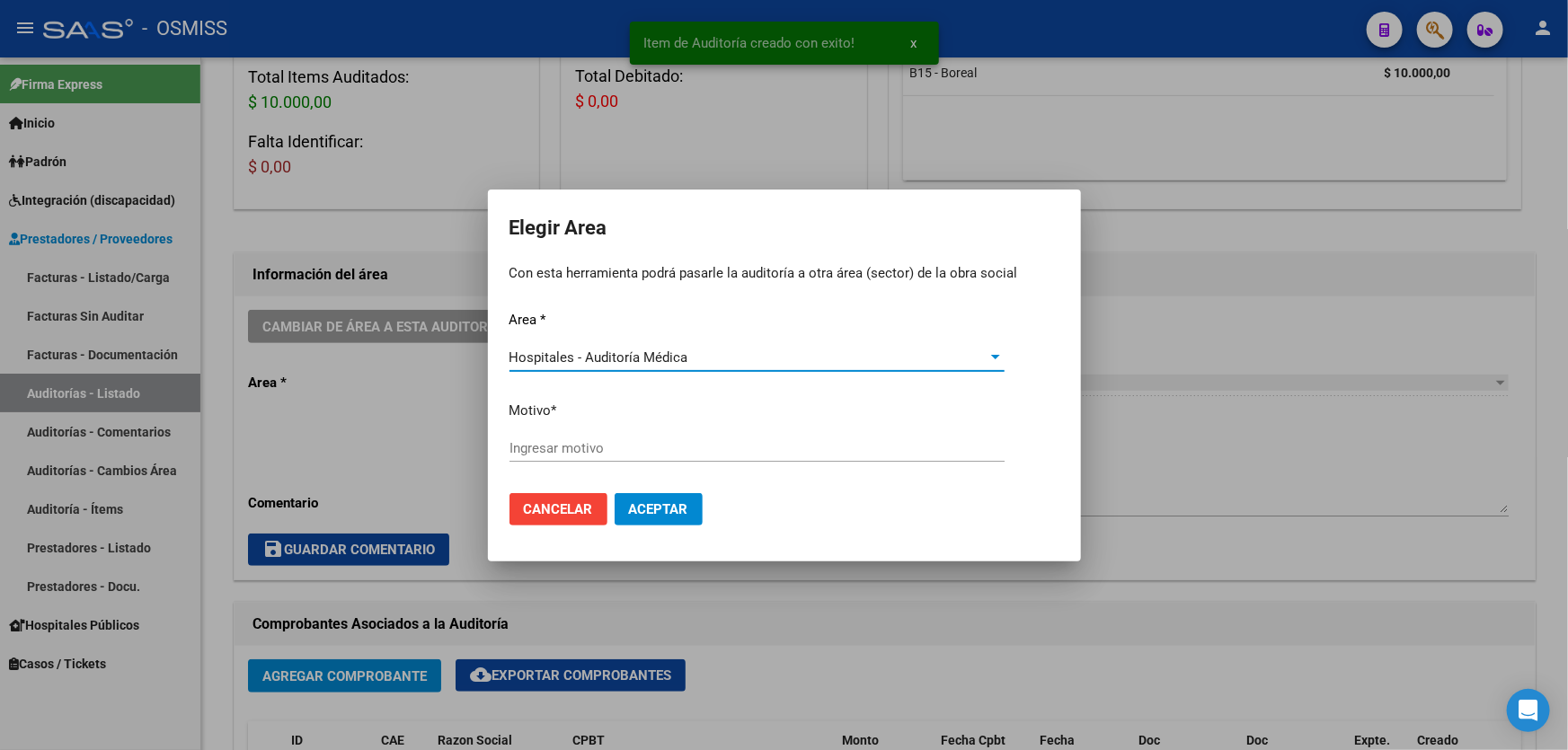
click at [712, 433] on div "Area * Hospitales - Auditoría Médica Seleccionar area Motivo * [GEOGRAPHIC_DATA…" at bounding box center [784, 394] width 550 height 169
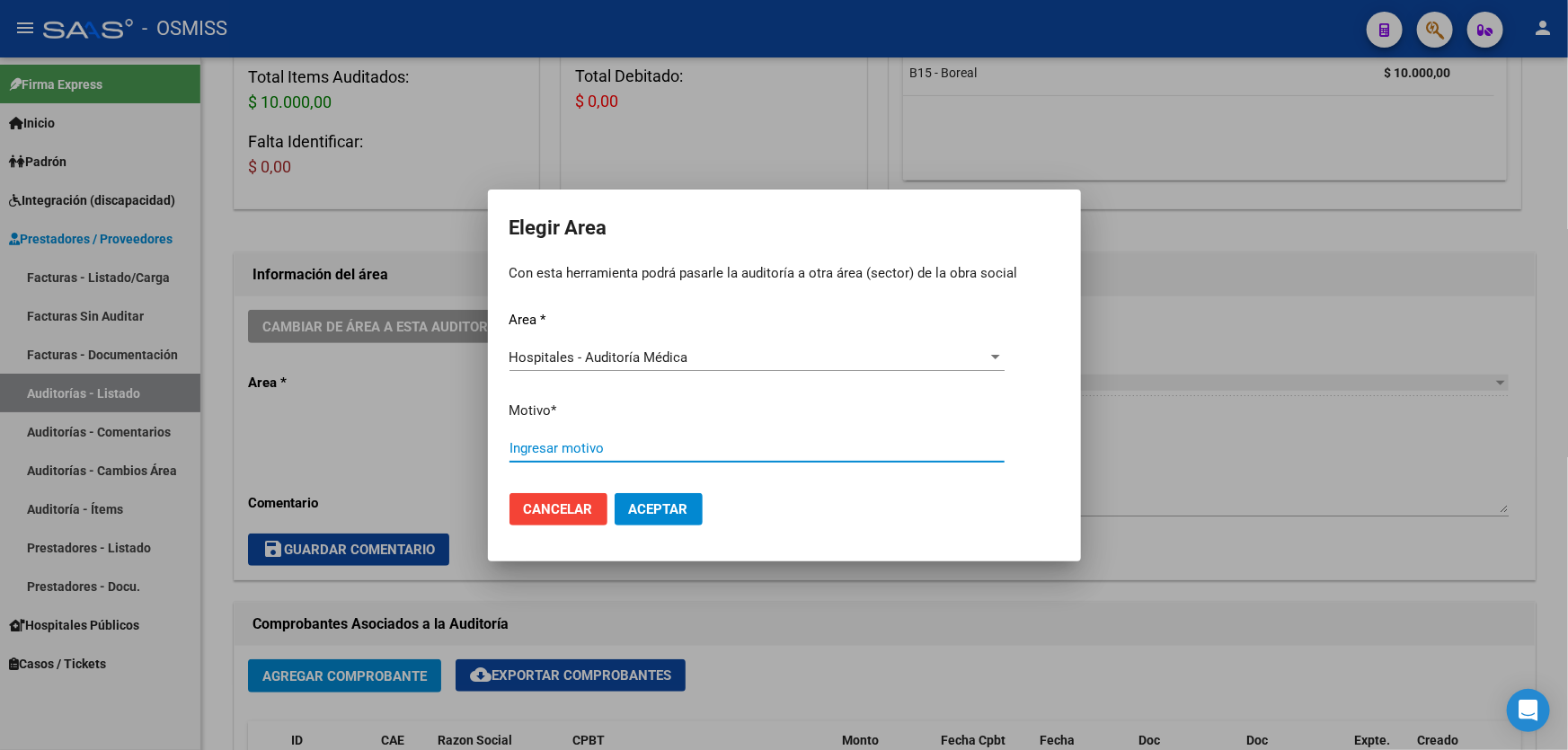
click at [707, 440] on input "Ingresar motivo" at bounding box center [757, 448] width 495 height 17
type input "AUDITADO"
click at [674, 501] on span "Aceptar" at bounding box center [658, 509] width 60 height 17
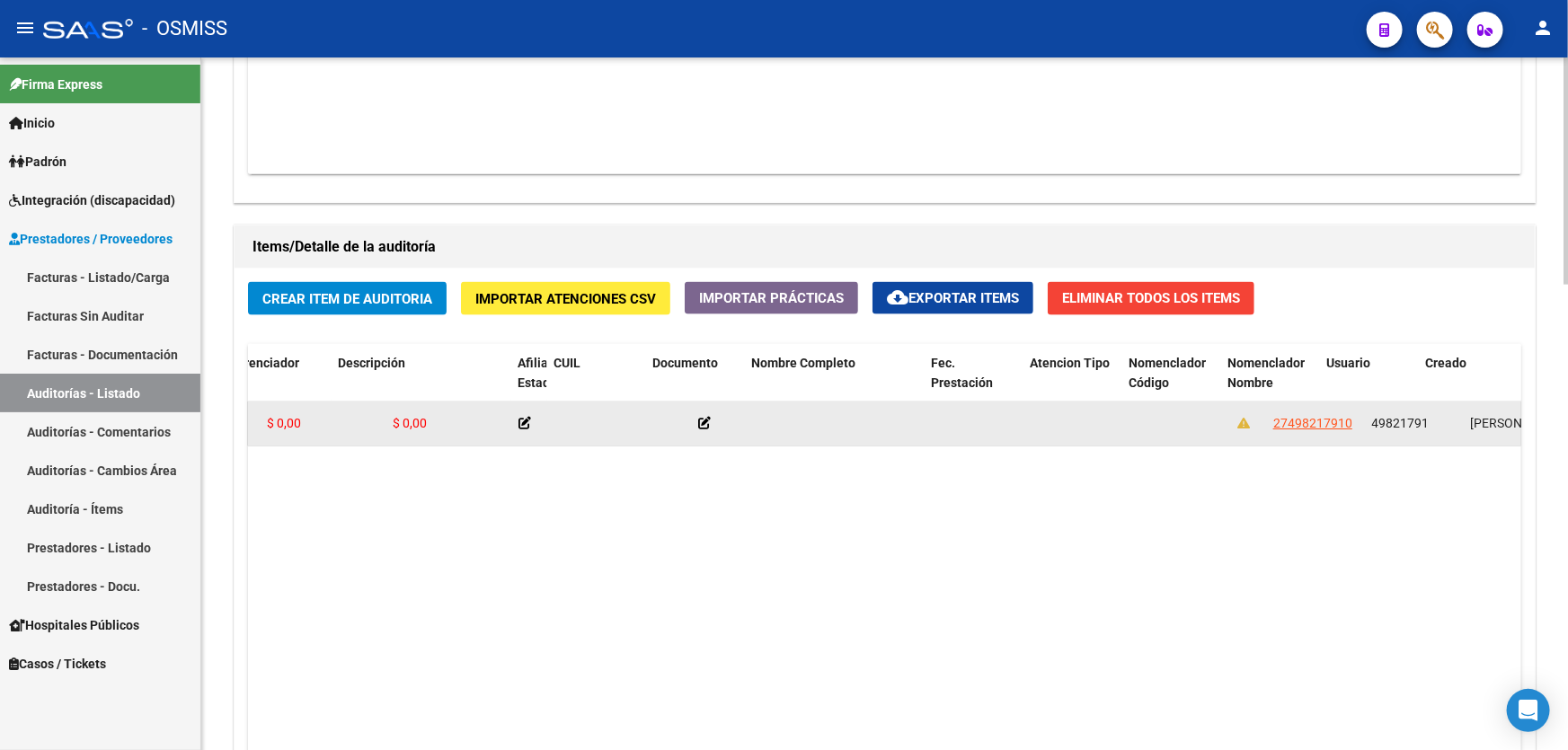
scroll to position [0, 1642]
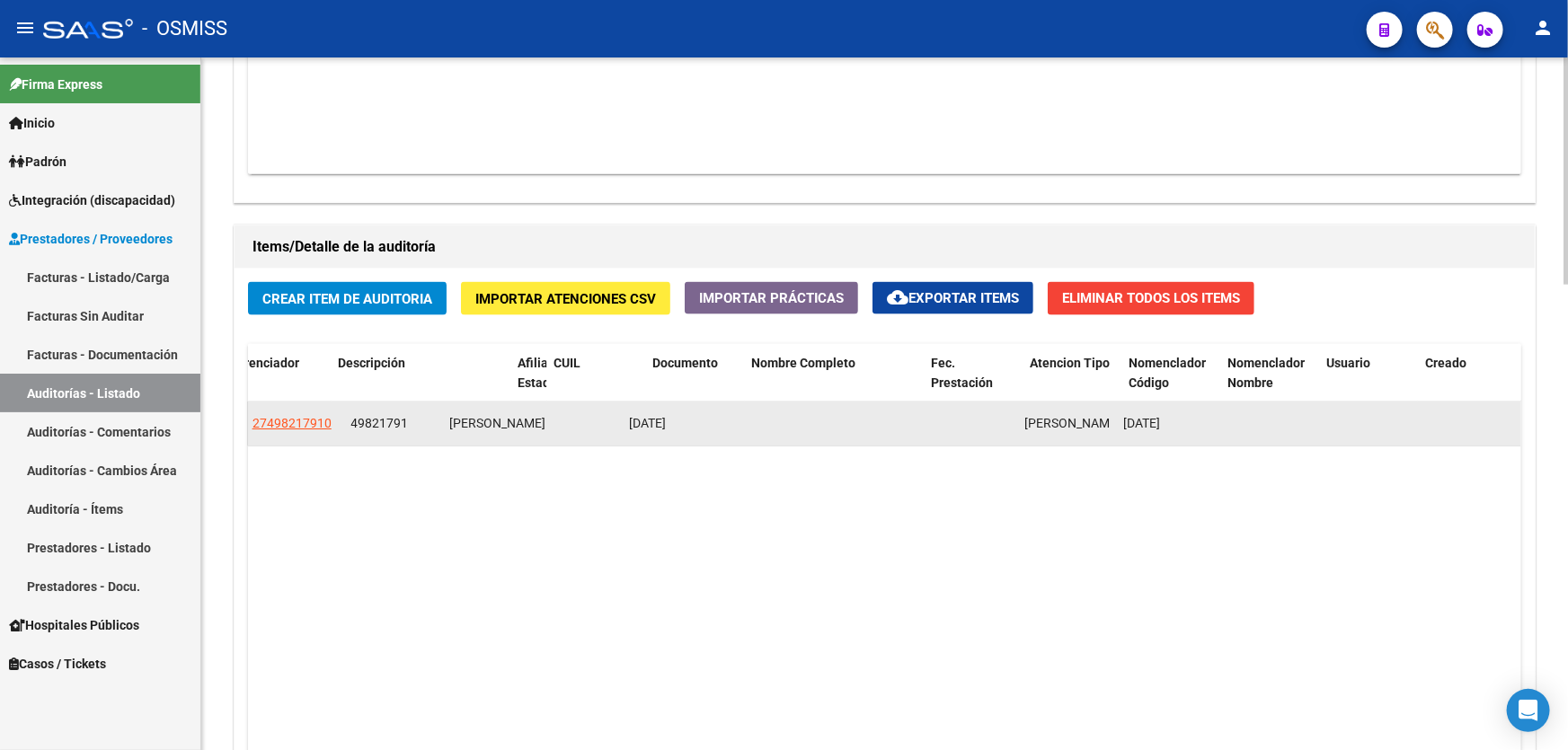
drag, startPoint x: 687, startPoint y: 449, endPoint x: 1019, endPoint y: 439, distance: 332.2
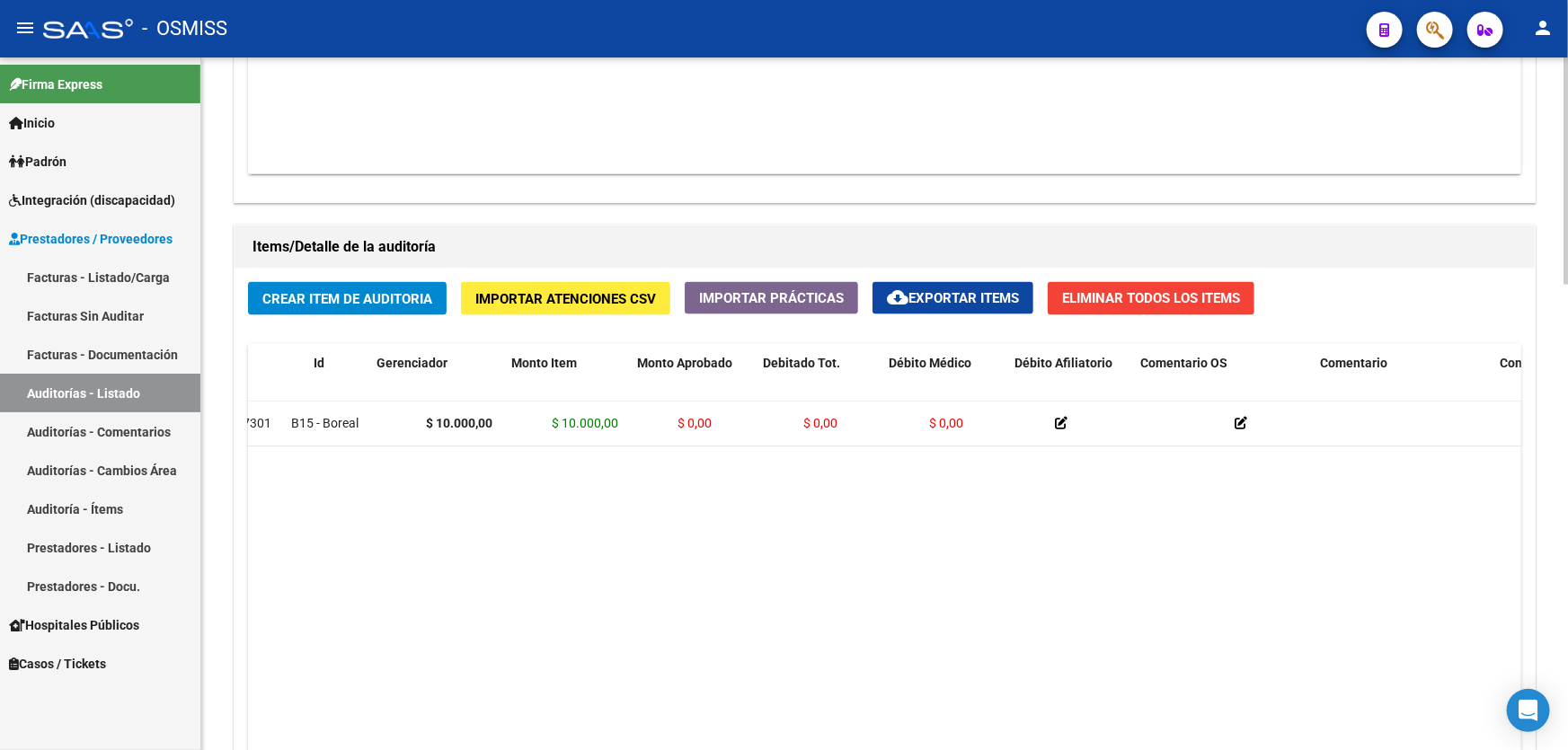
scroll to position [0, 0]
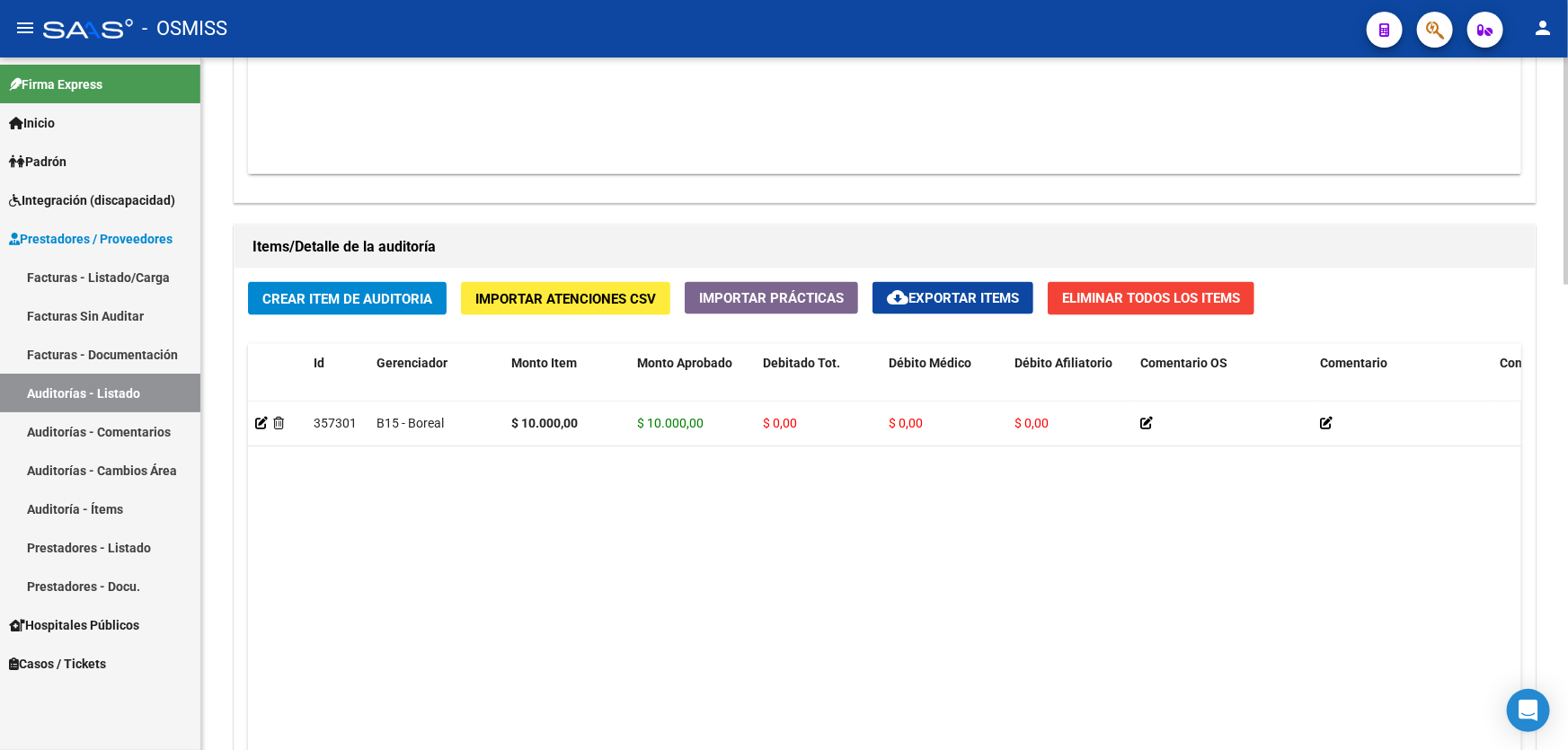
drag, startPoint x: 902, startPoint y: 469, endPoint x: 702, endPoint y: 479, distance: 200.2
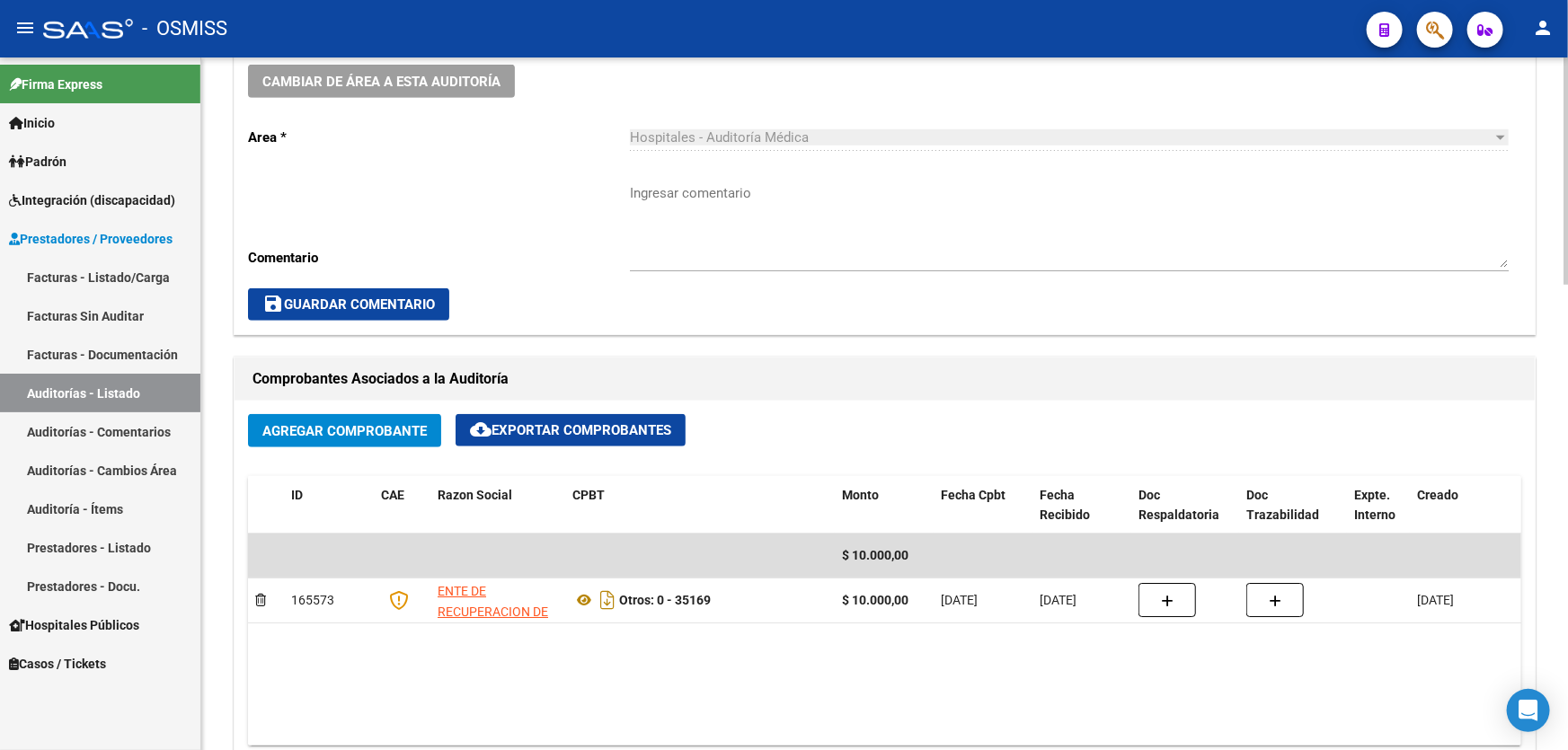
scroll to position [245, 0]
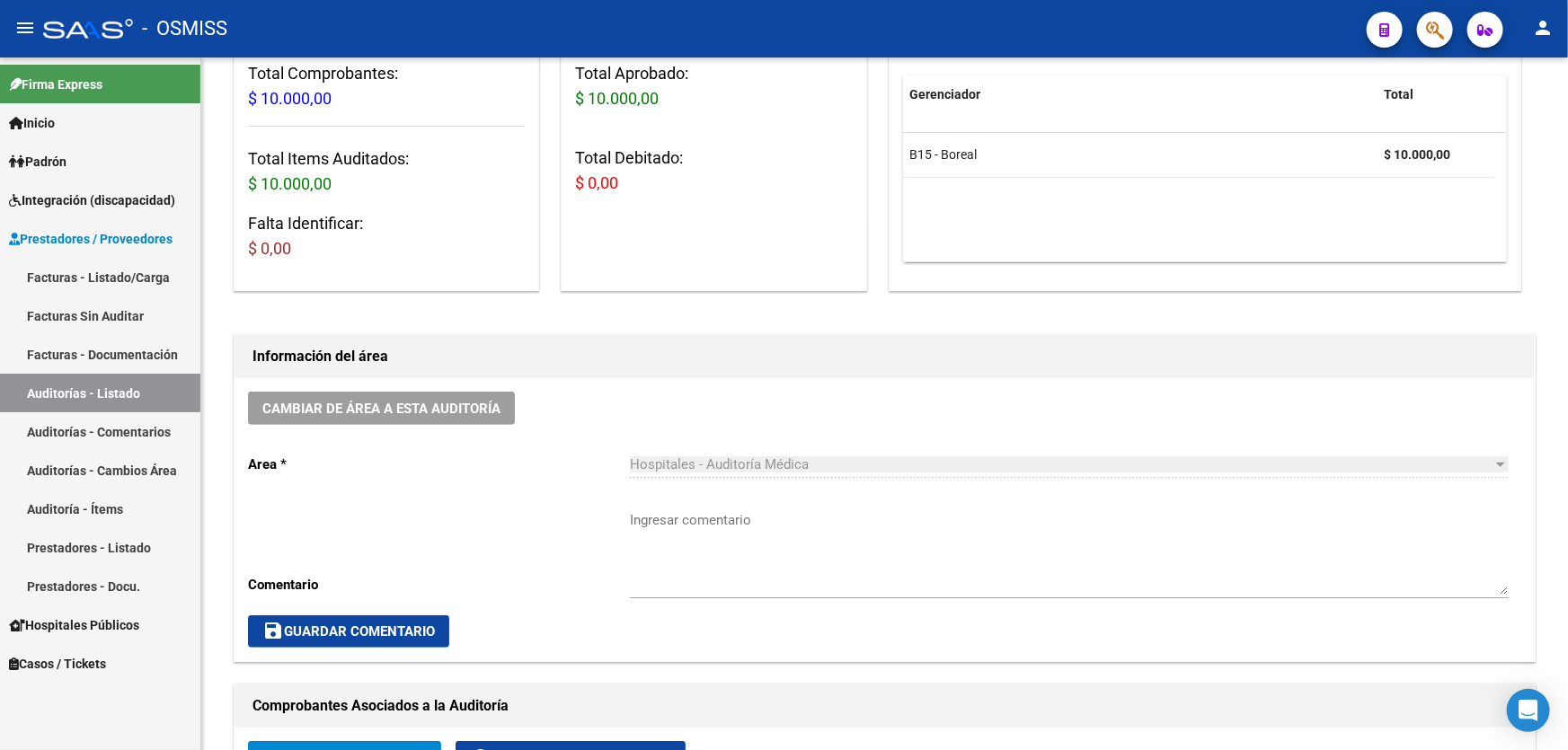
click at [83, 406] on link "Auditorías - Listado" at bounding box center [100, 394] width 200 height 39
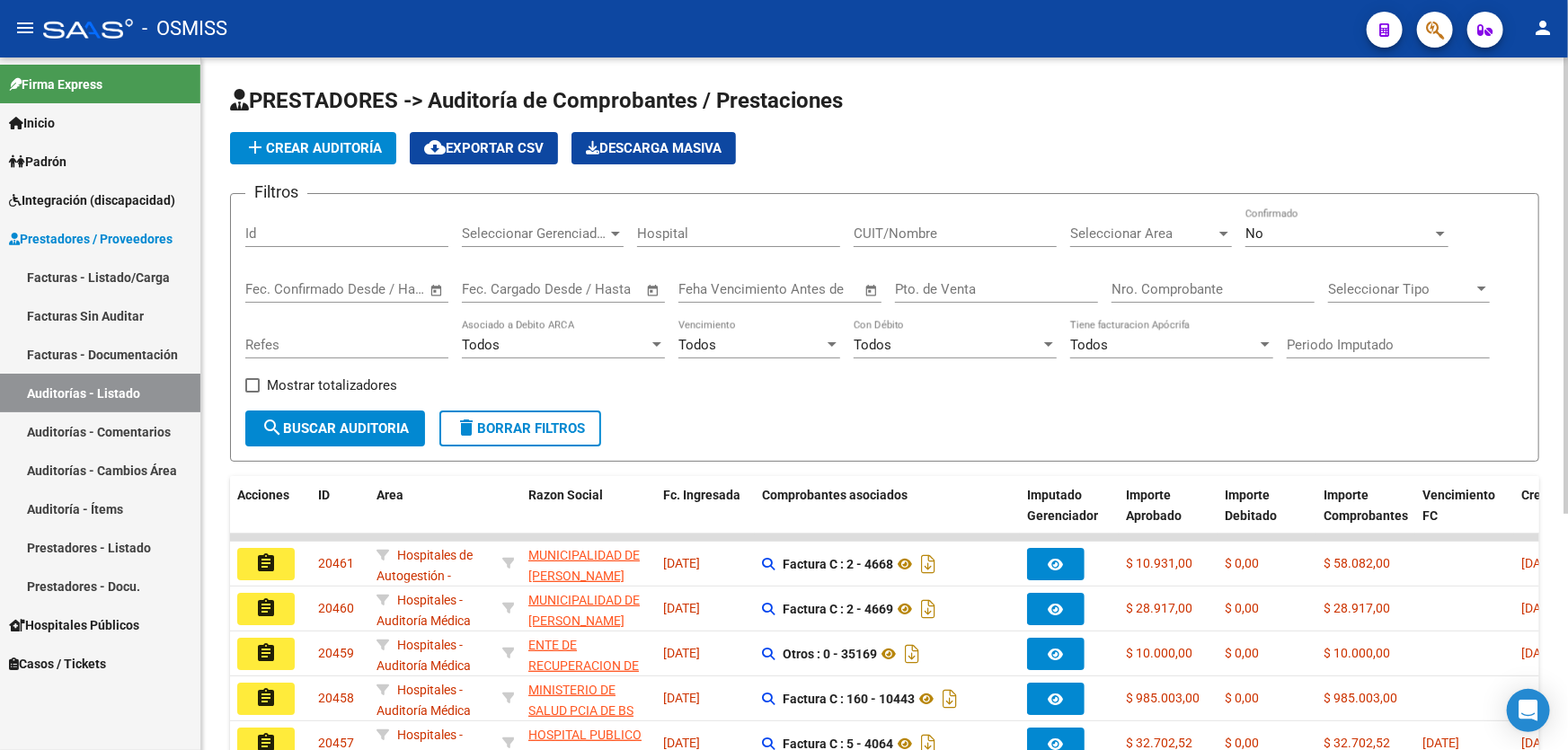
click at [355, 152] on span "add Crear Auditoría" at bounding box center [313, 147] width 138 height 17
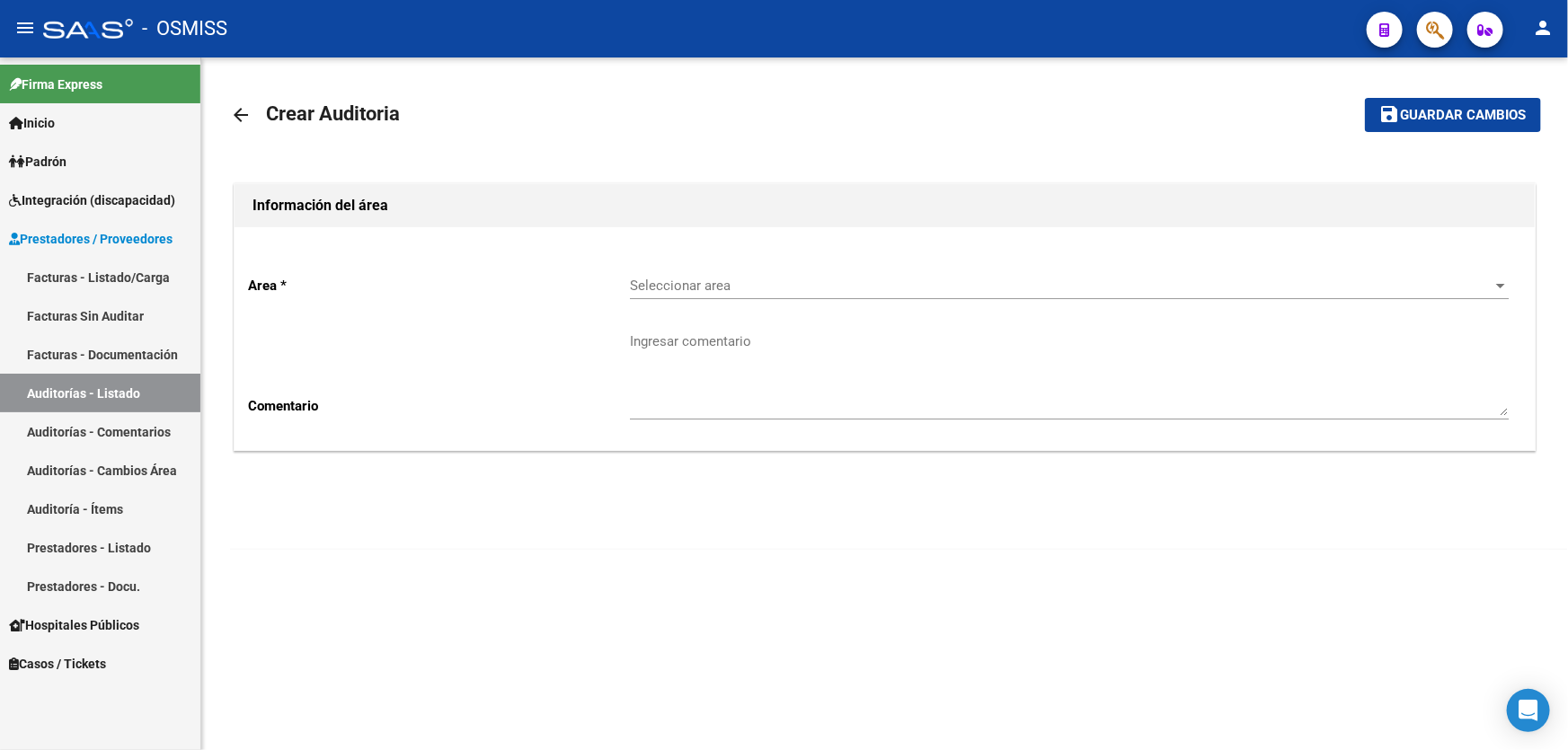
click at [836, 278] on span "Seleccionar area" at bounding box center [1061, 285] width 863 height 17
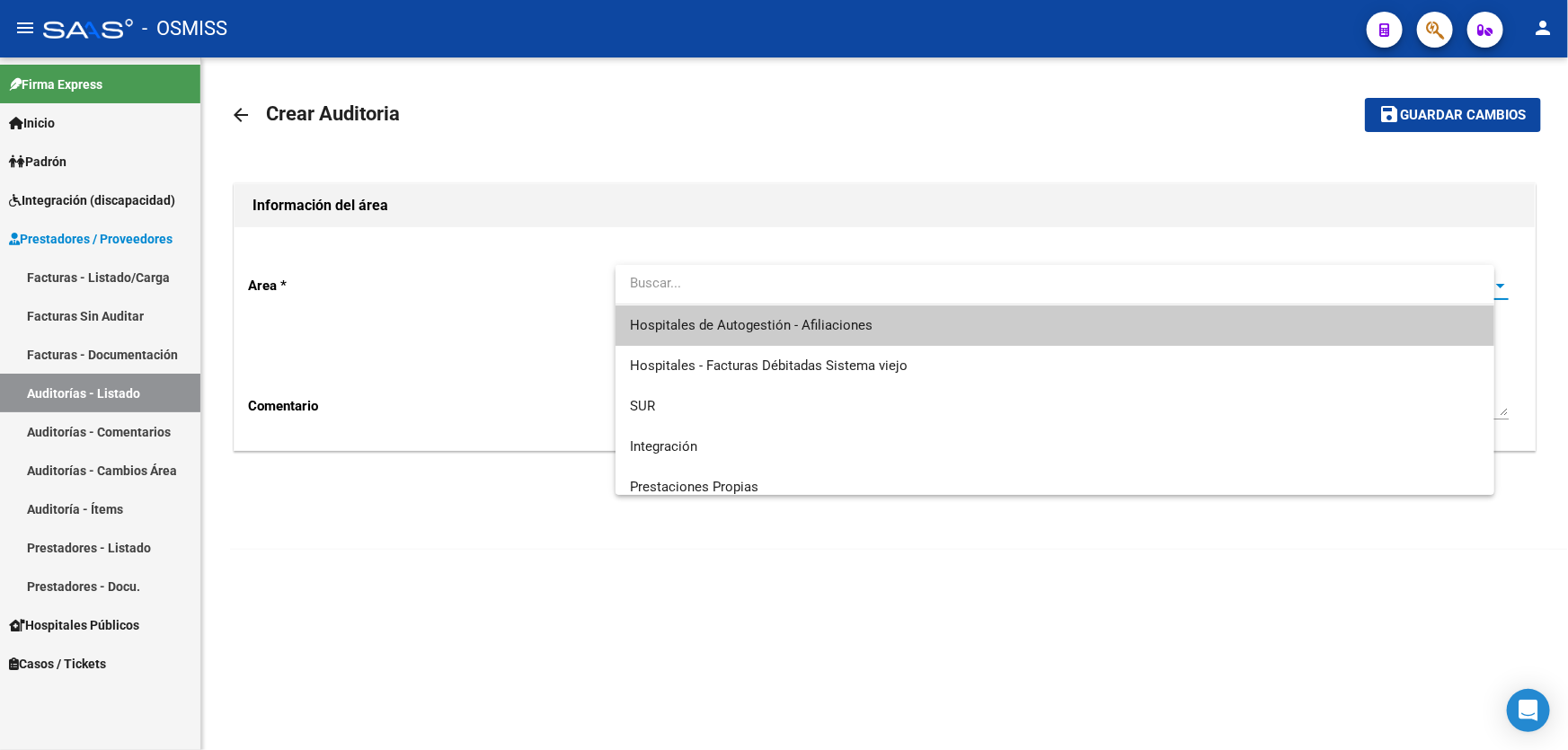
click at [852, 325] on span "Hospitales de Autogestión - Afiliaciones" at bounding box center [751, 325] width 242 height 17
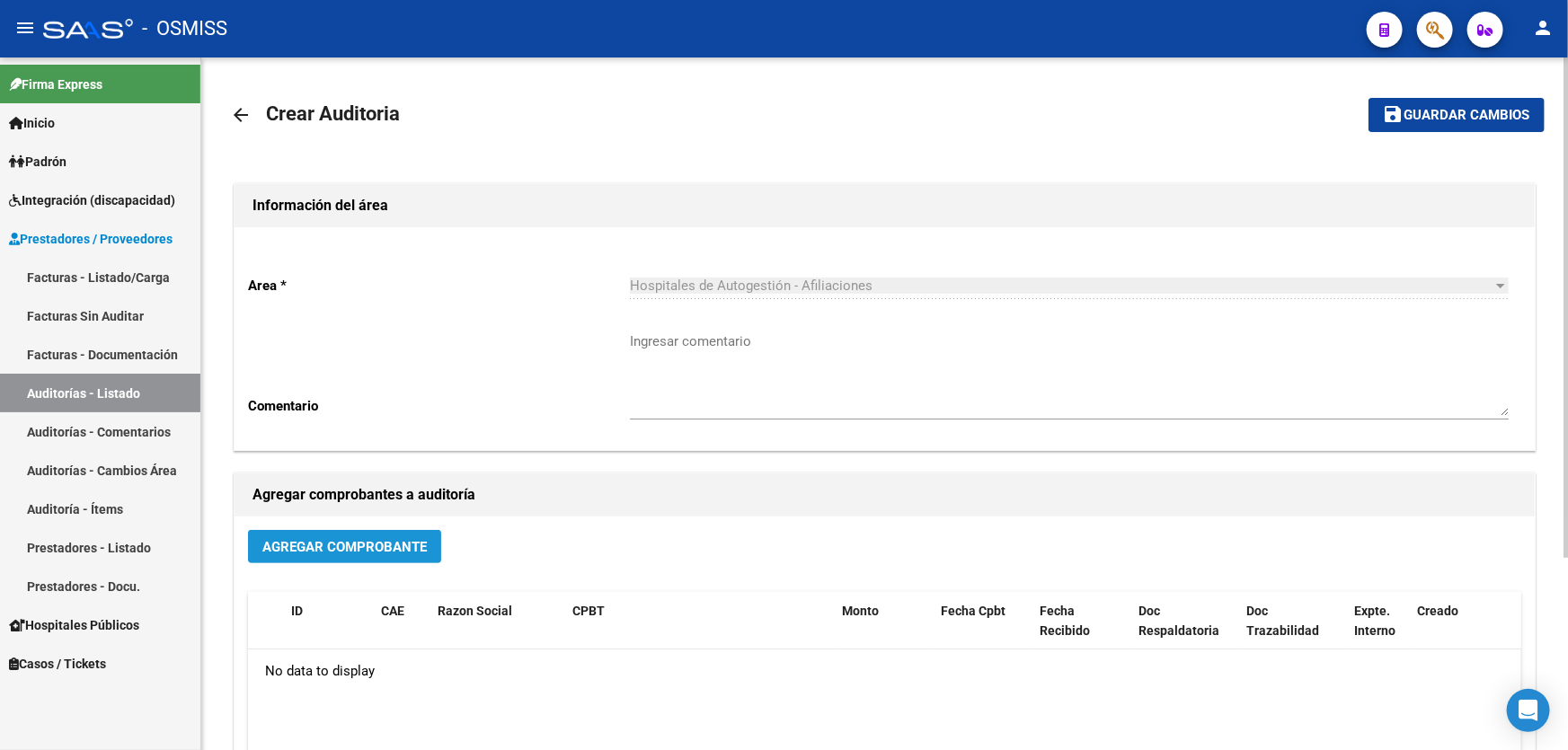
click at [420, 543] on span "Agregar Comprobante" at bounding box center [345, 547] width 164 height 17
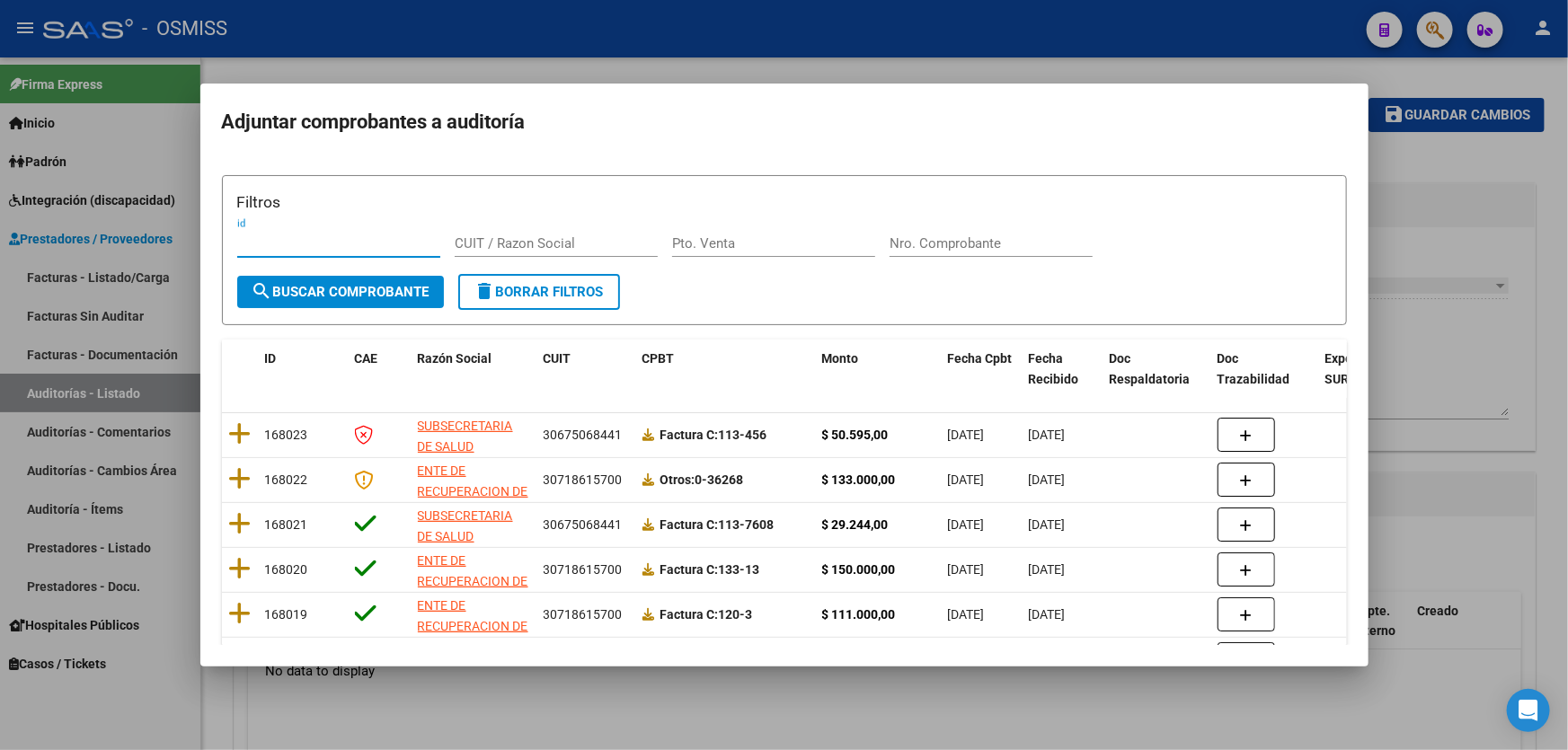
click at [935, 244] on input "Nro. Comprobante" at bounding box center [992, 243] width 203 height 17
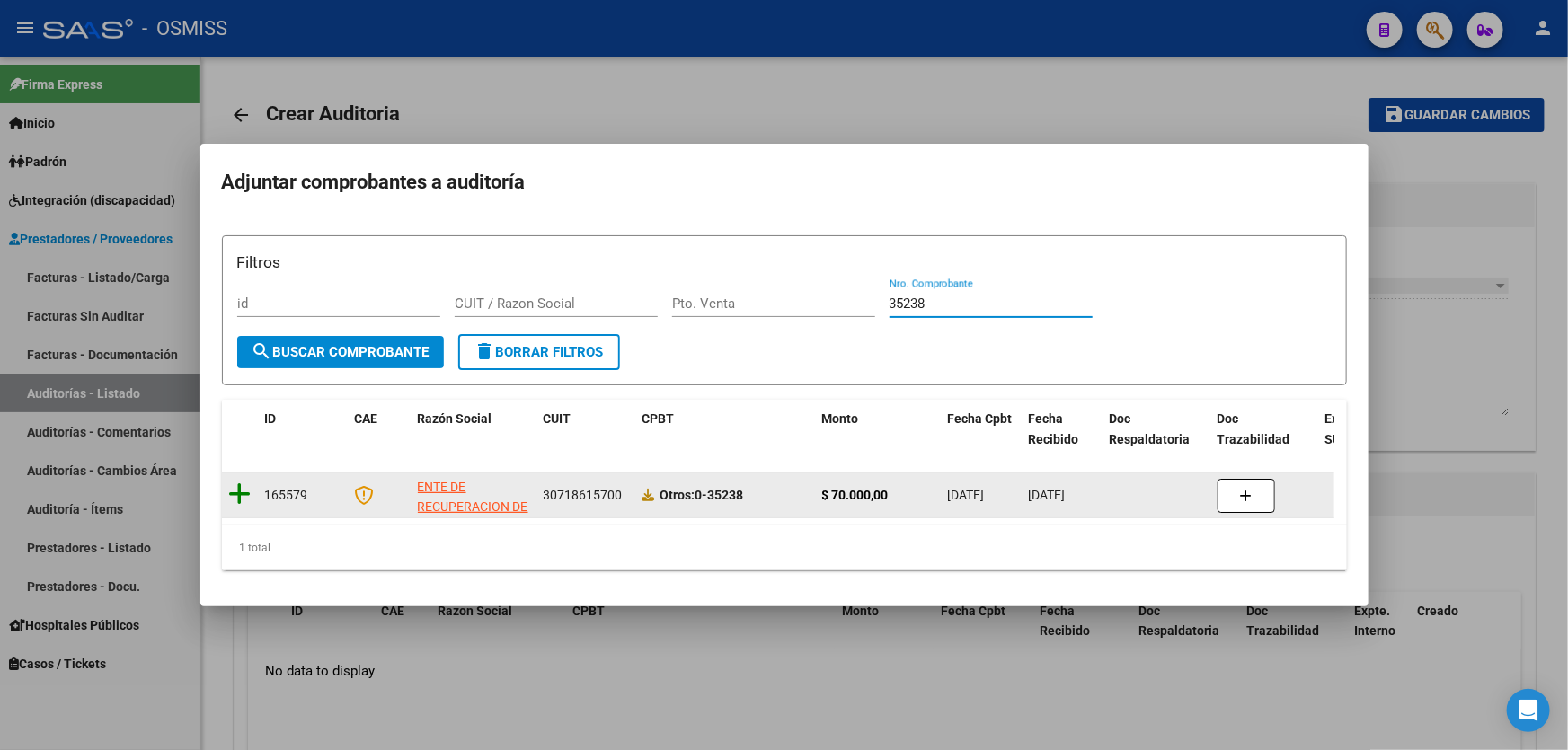
type input "35238"
click at [238, 491] on icon at bounding box center [240, 494] width 22 height 25
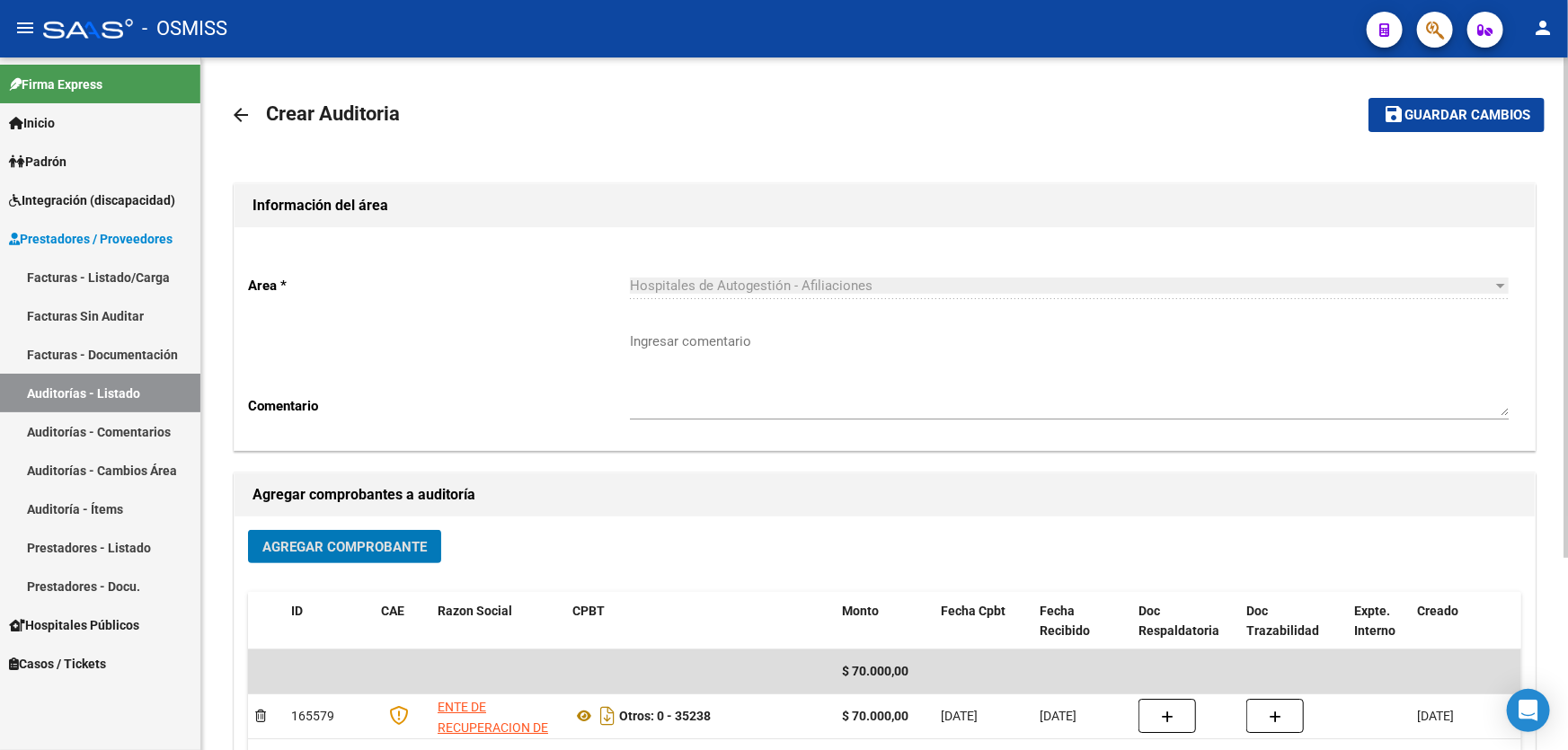
click at [1491, 118] on span "Guardar cambios" at bounding box center [1467, 115] width 126 height 17
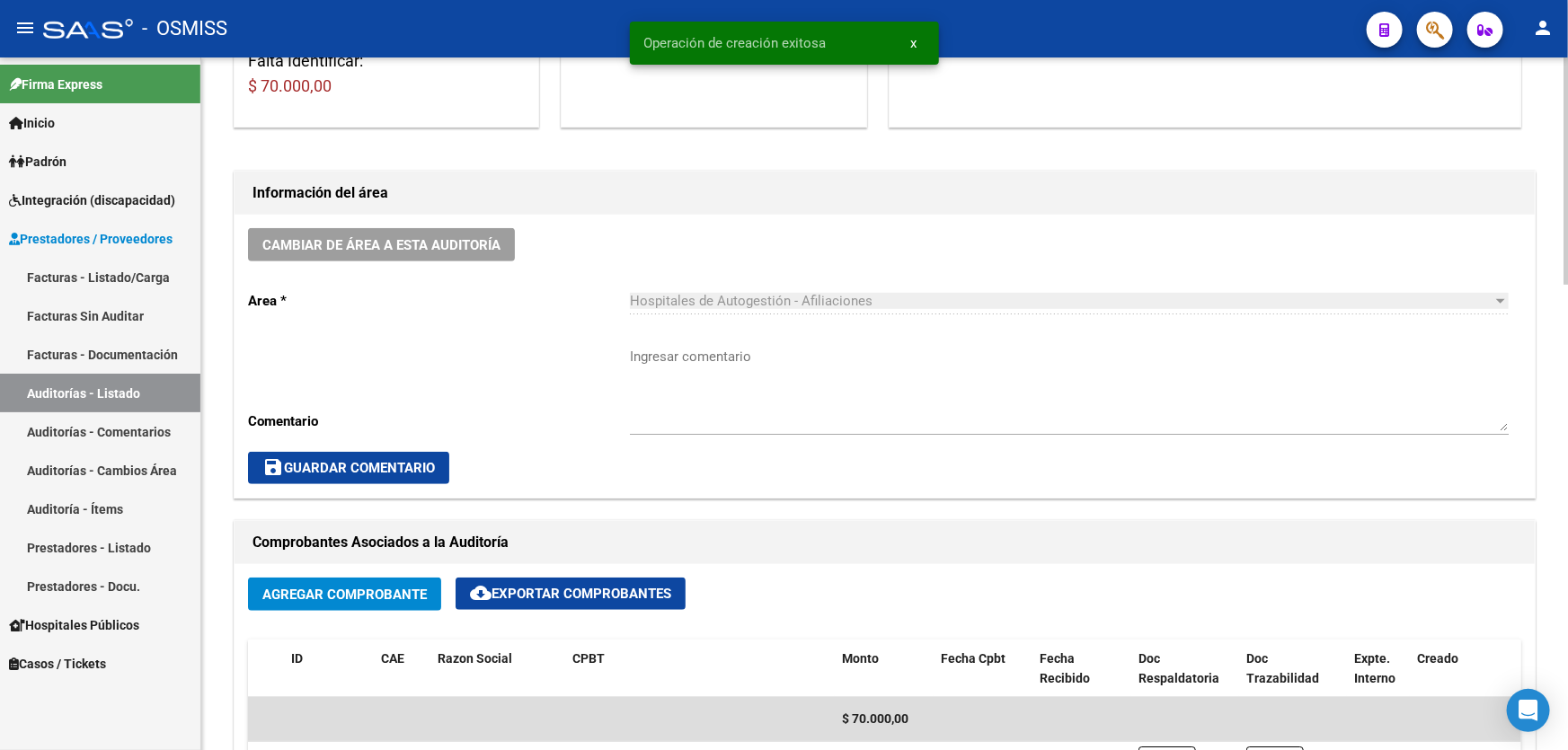
scroll to position [898, 0]
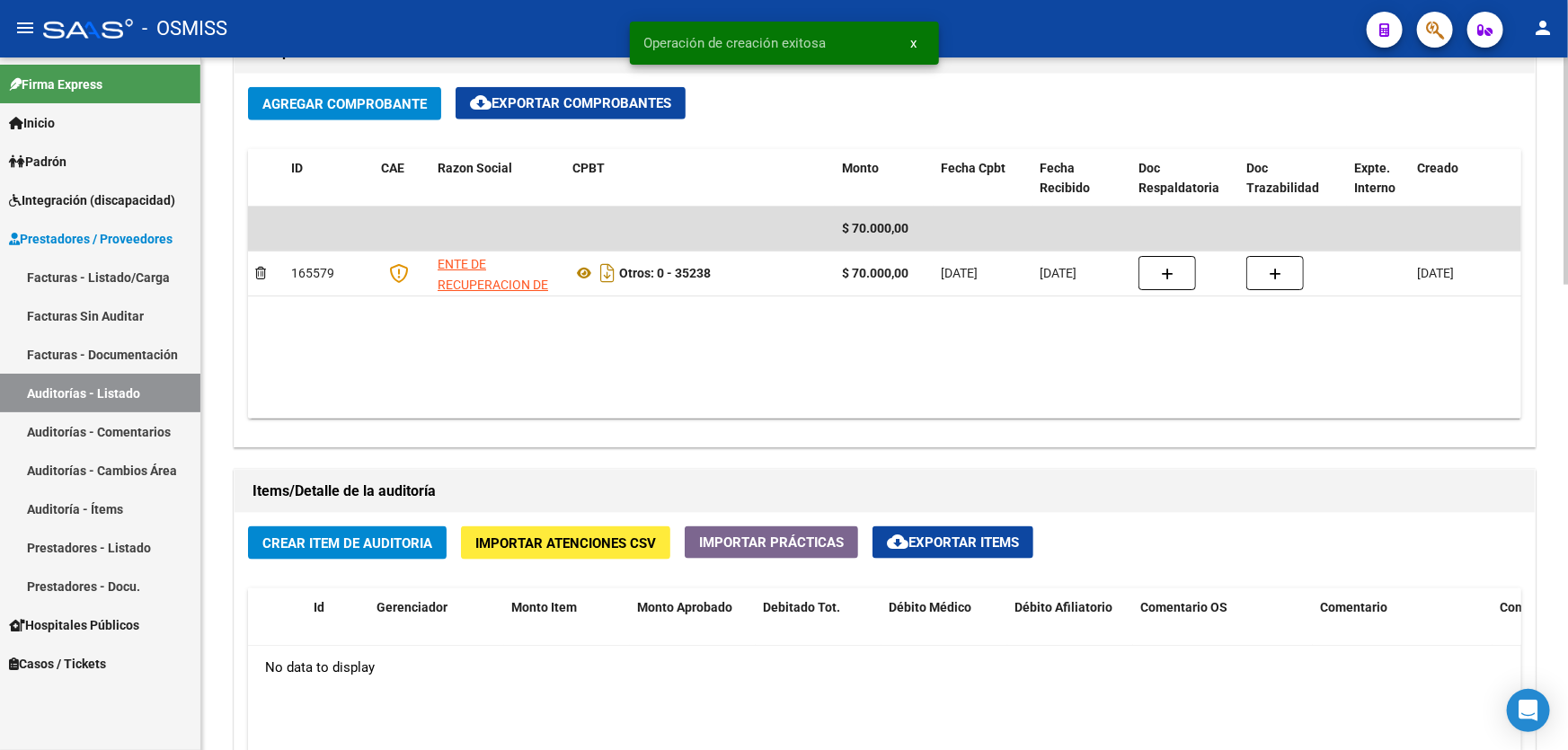
click at [332, 539] on span "Crear Item de Auditoria" at bounding box center [348, 543] width 170 height 17
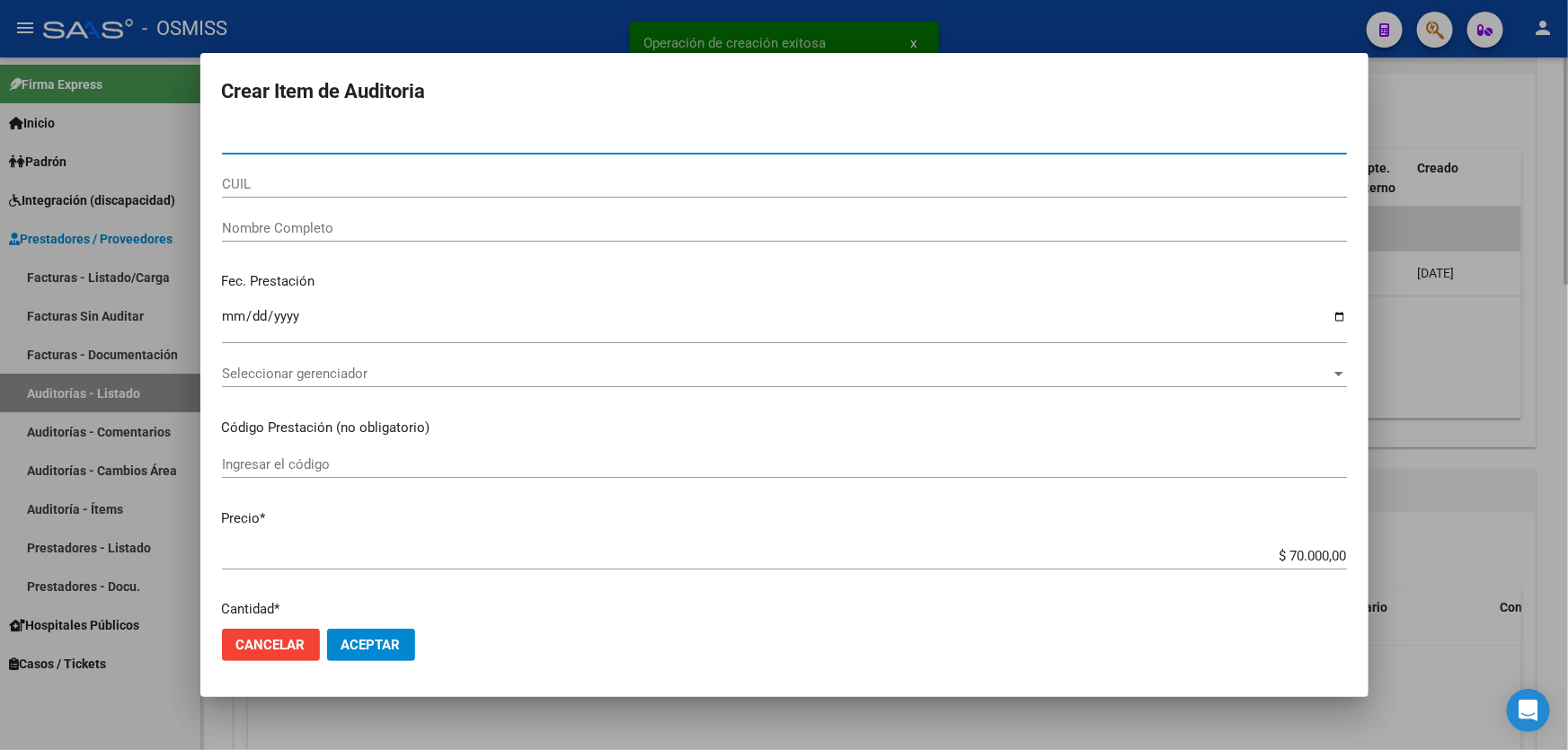
paste input "49821791"
type input "49821791"
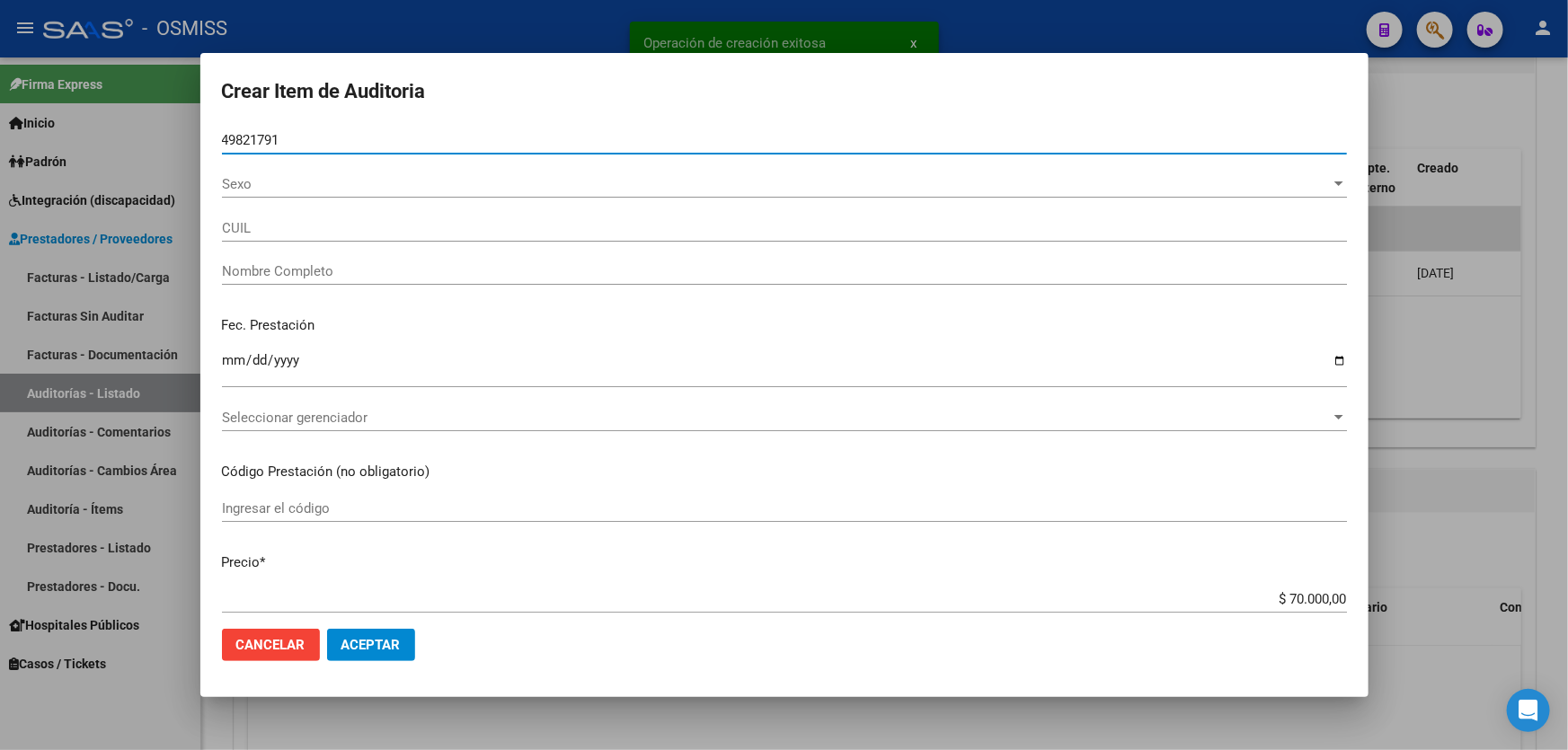
type input "27498217910"
type input "[PERSON_NAME]"
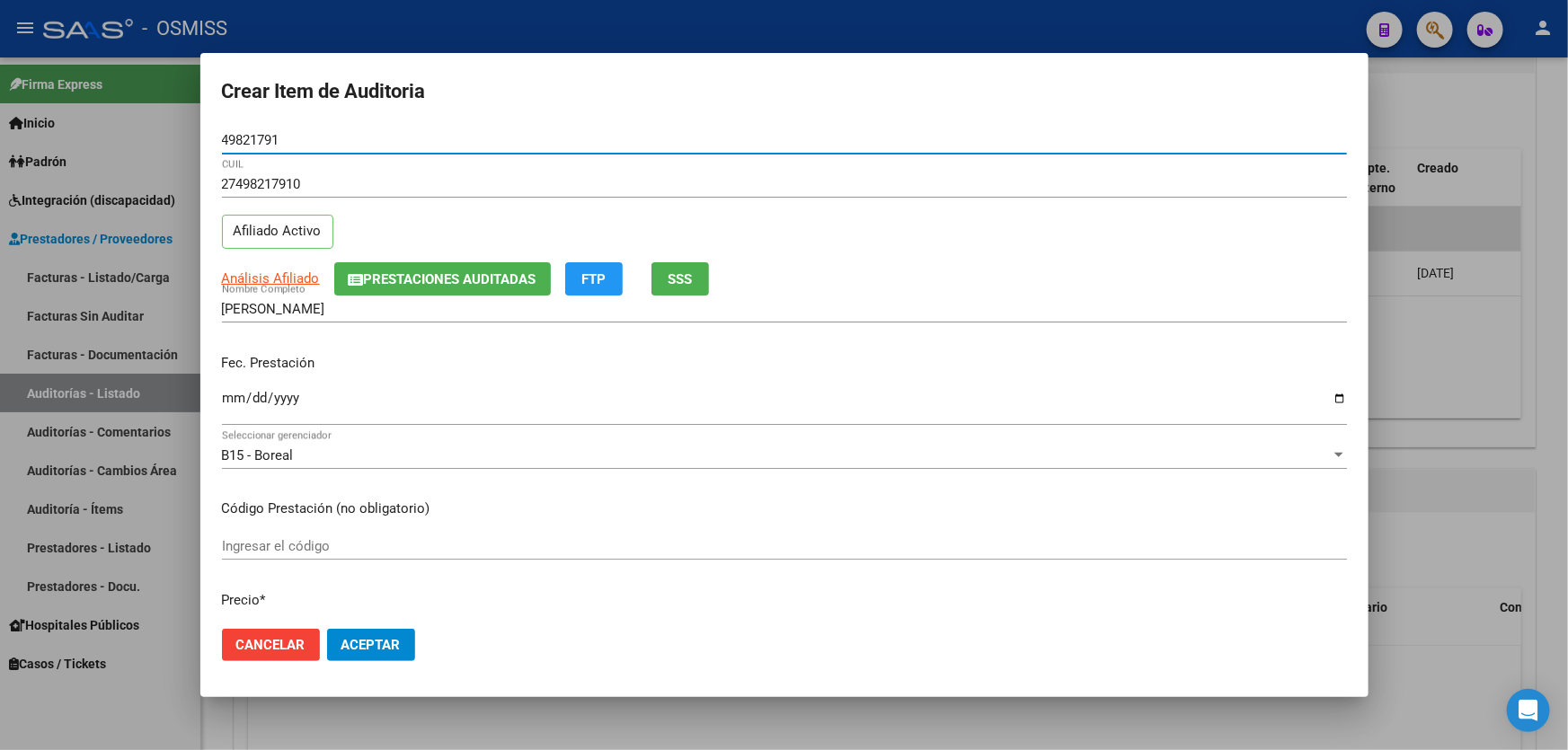
drag, startPoint x: 304, startPoint y: 140, endPoint x: 29, endPoint y: 135, distance: 275.0
click at [29, 135] on div "Crear Item de Auditoria 49821791 Nro Documento 27498217910 CUIL Afiliado Activo…" at bounding box center [784, 375] width 1568 height 750
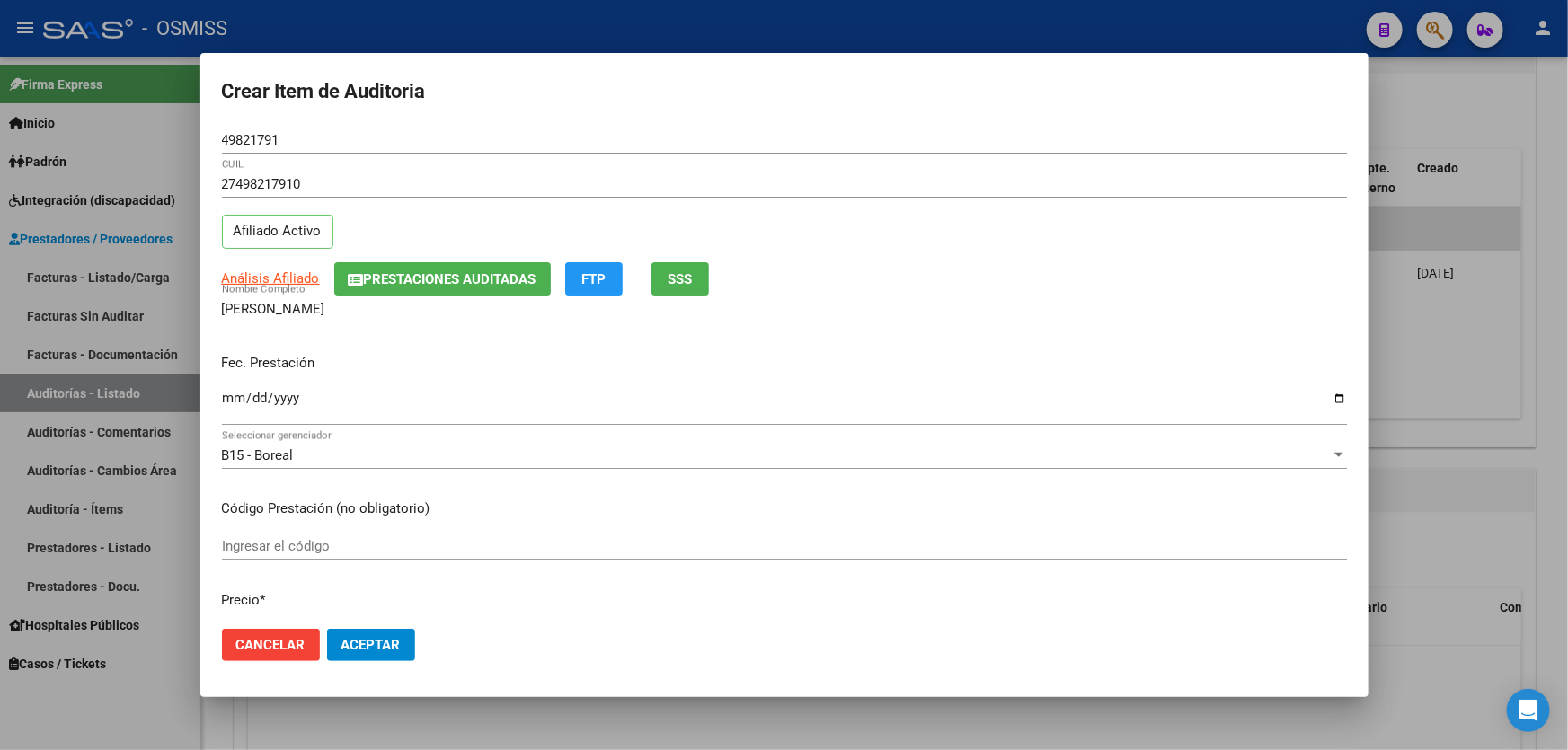
click at [485, 312] on input "[PERSON_NAME]" at bounding box center [784, 309] width 1125 height 17
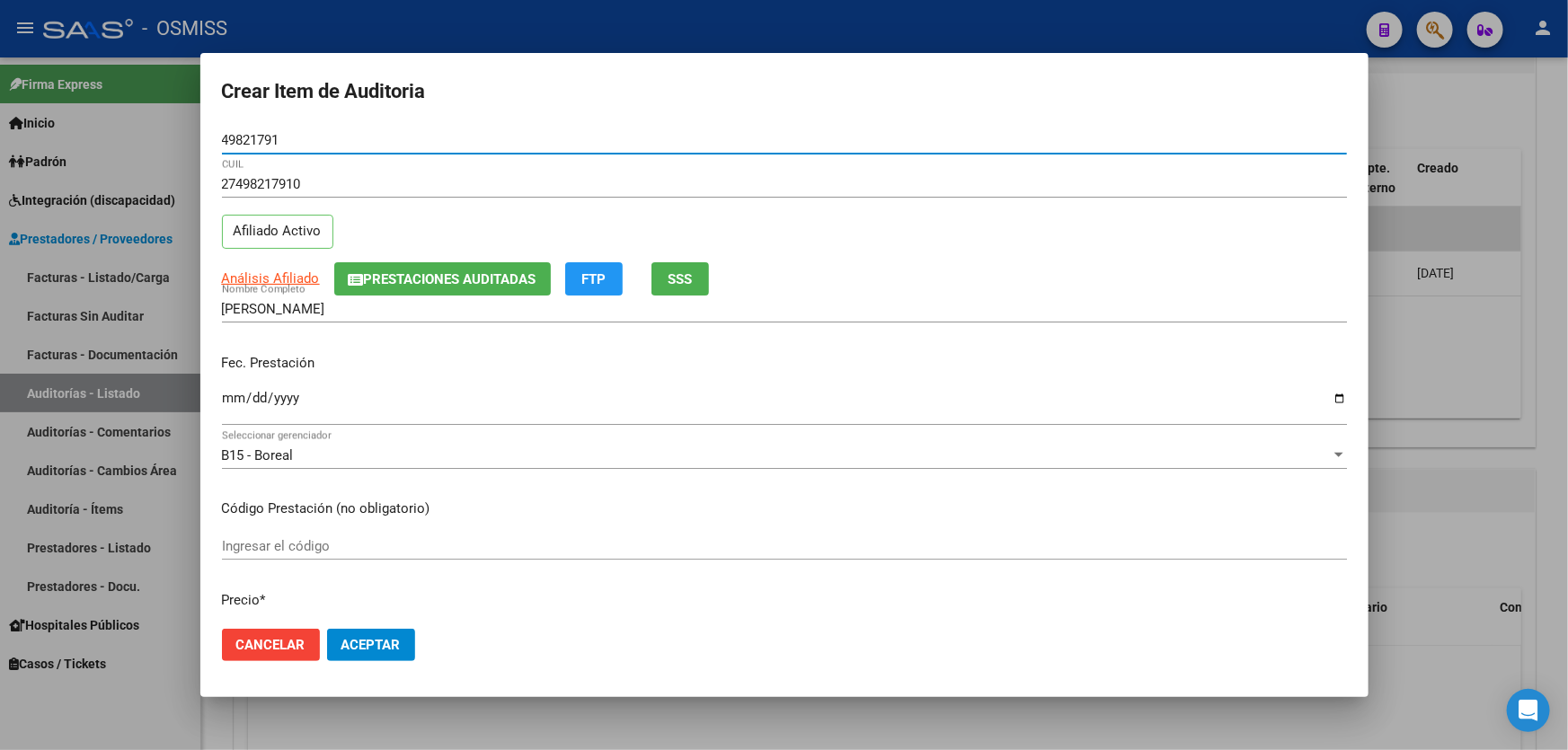
drag, startPoint x: 306, startPoint y: 140, endPoint x: 18, endPoint y: 142, distance: 288.0
click at [6, 145] on div "Crear Item de Auditoria 49821791 Nro Documento 27498217910 CUIL Afiliado Activo…" at bounding box center [784, 375] width 1568 height 750
type input "38334871"
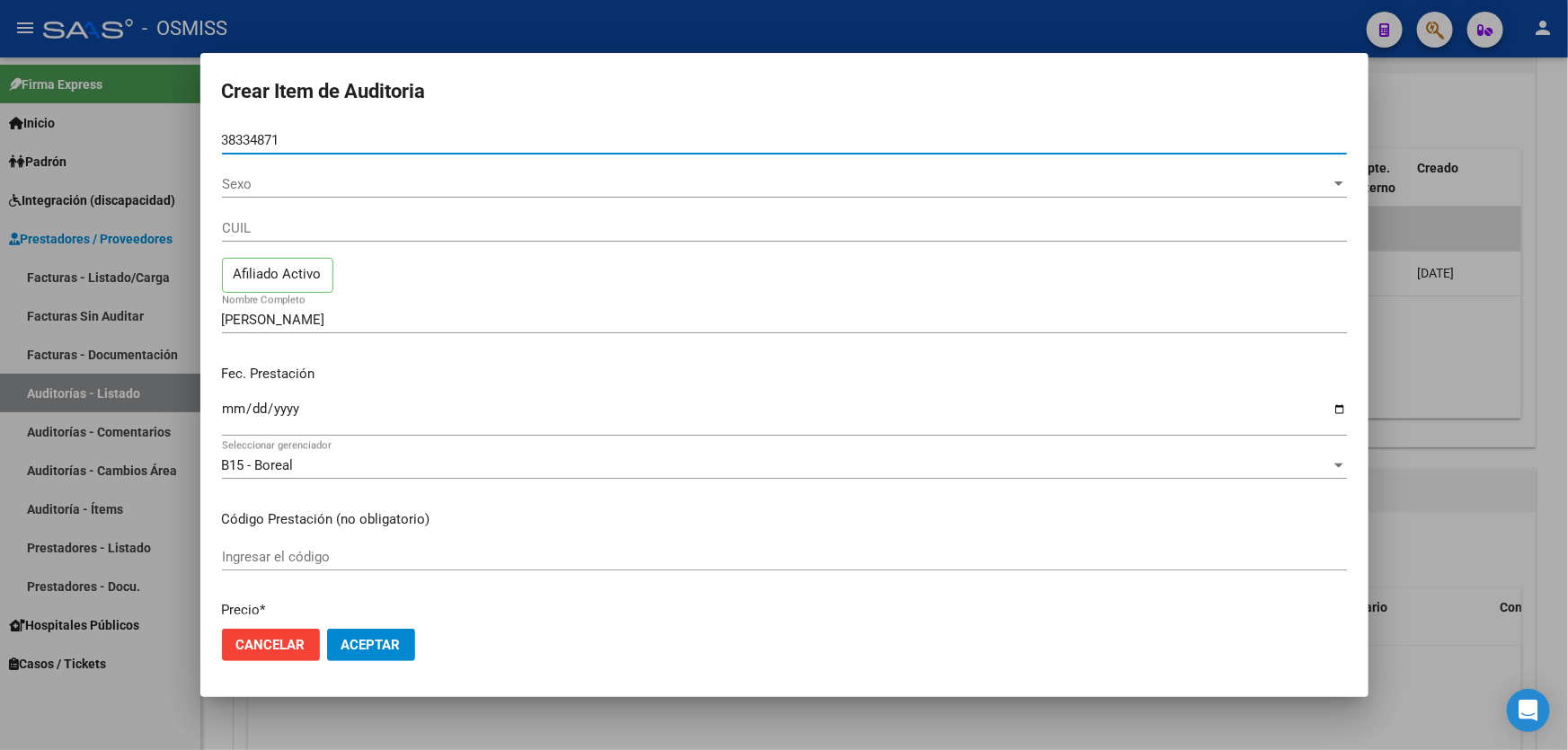
type input "23383348714"
type input "[PERSON_NAME]"
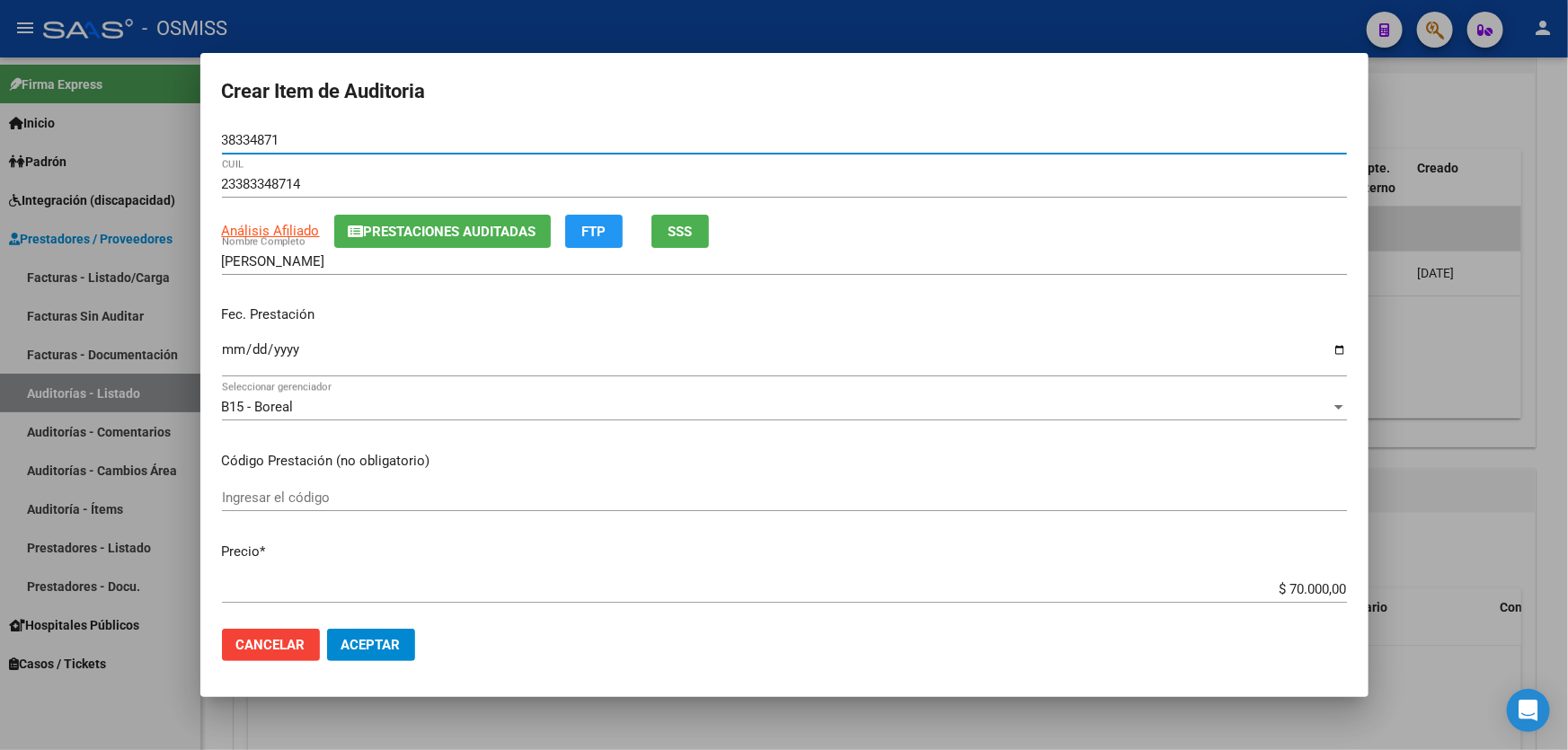
type input "38334871"
click at [233, 349] on input "Ingresar la fecha" at bounding box center [784, 355] width 1125 height 28
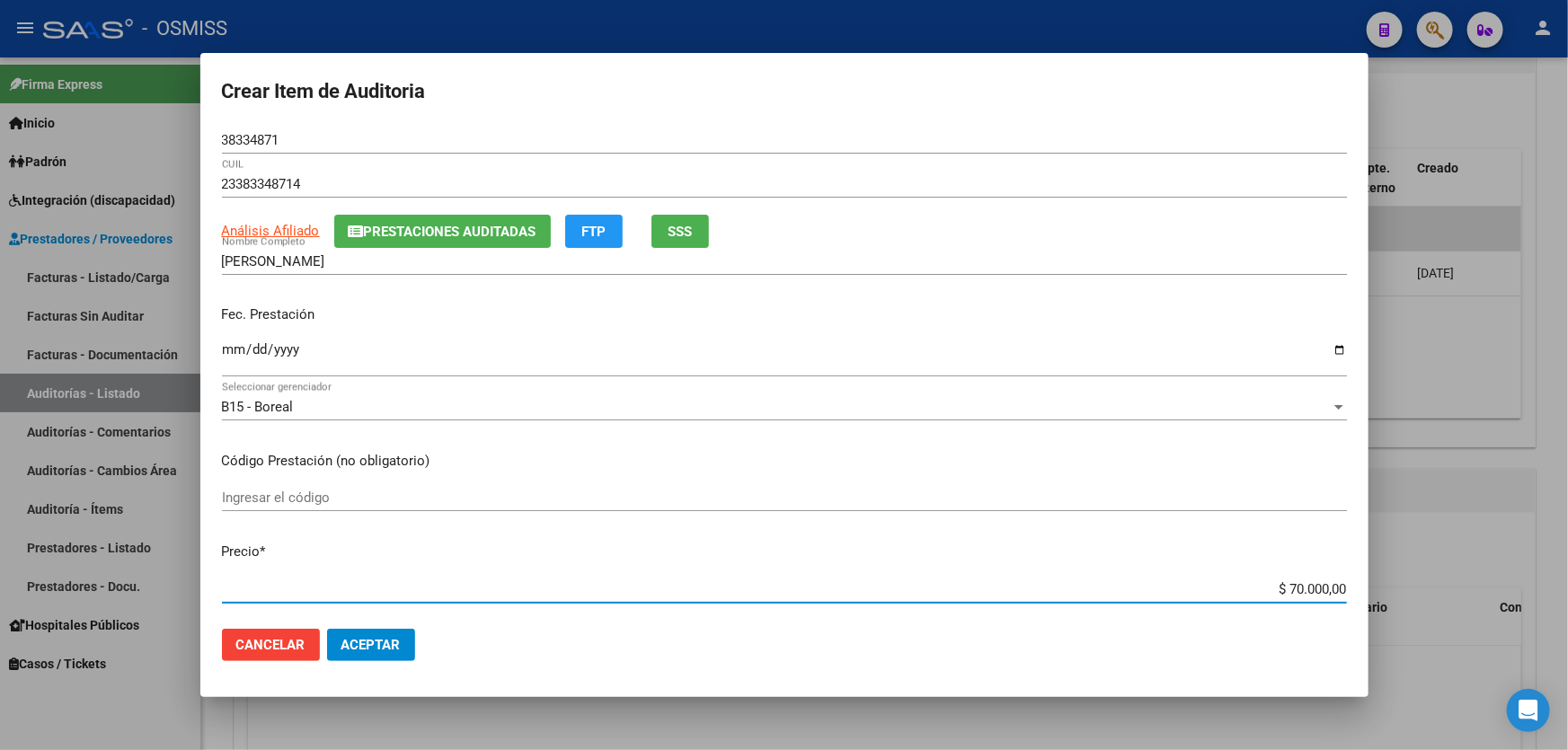
drag, startPoint x: 1199, startPoint y: 588, endPoint x: 1402, endPoint y: 566, distance: 204.2
click at [1402, 566] on div "Crear Item de Auditoria 38334871 Nro Documento 23383348714 CUIL Análisis Afilia…" at bounding box center [784, 375] width 1568 height 750
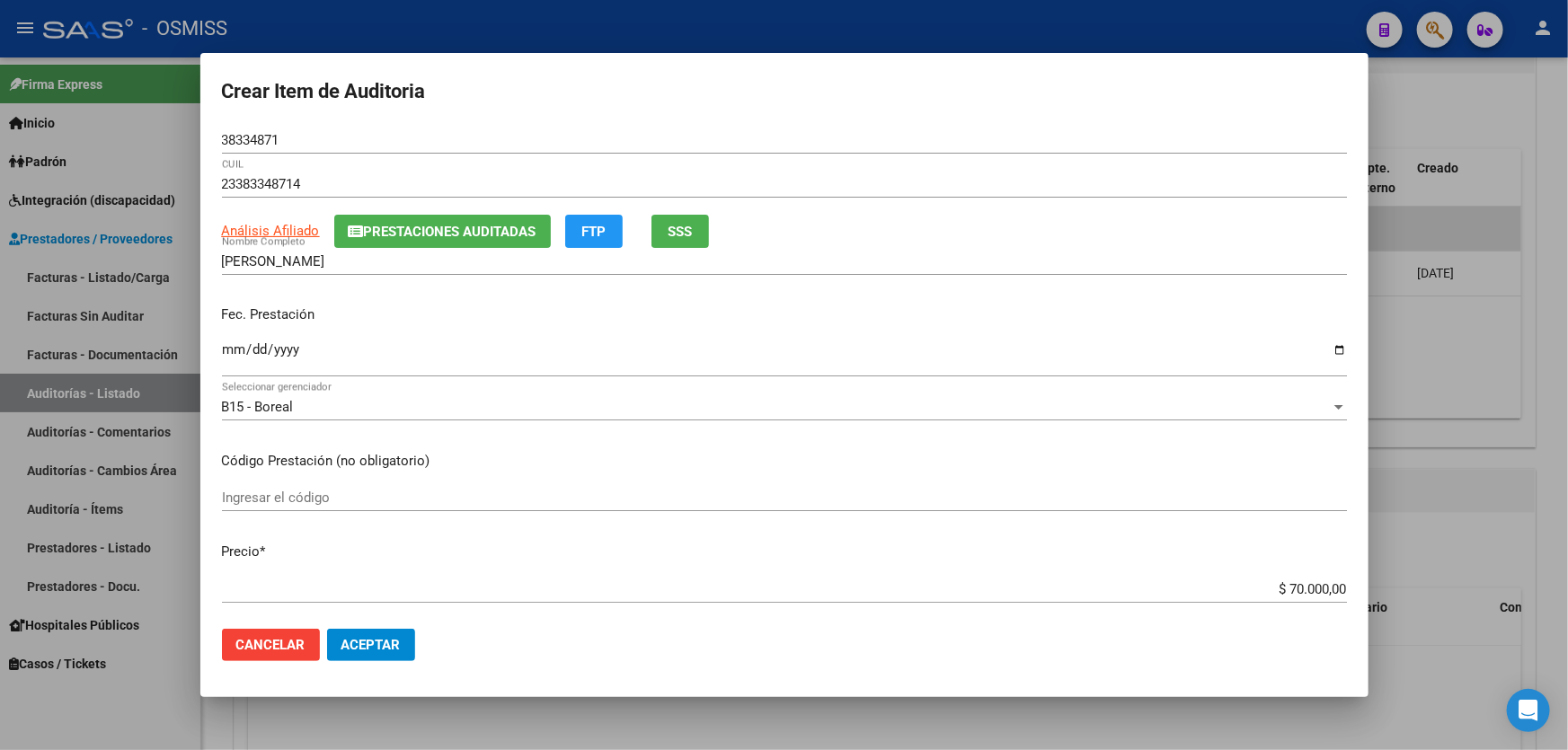
click at [483, 322] on p "Fec. Prestación" at bounding box center [784, 314] width 1125 height 21
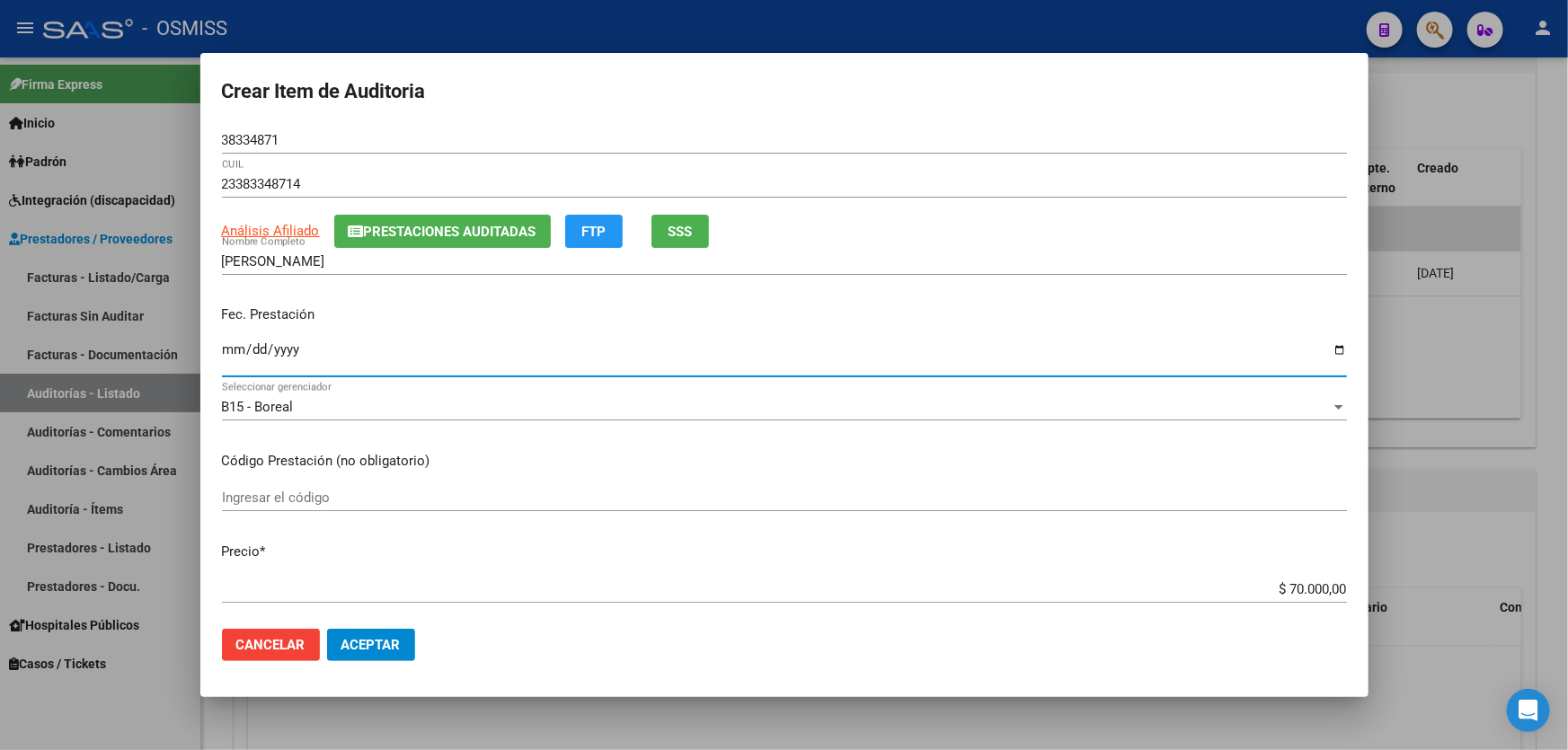
click at [227, 350] on input "[DATE]" at bounding box center [784, 355] width 1125 height 28
type input "[DATE]"
drag, startPoint x: 1240, startPoint y: 589, endPoint x: 1565, endPoint y: 566, distance: 325.8
click at [1567, 585] on div "Crear Item de Auditoria 38334871 Nro Documento 23383348714 CUIL Análisis Afilia…" at bounding box center [784, 375] width 1568 height 750
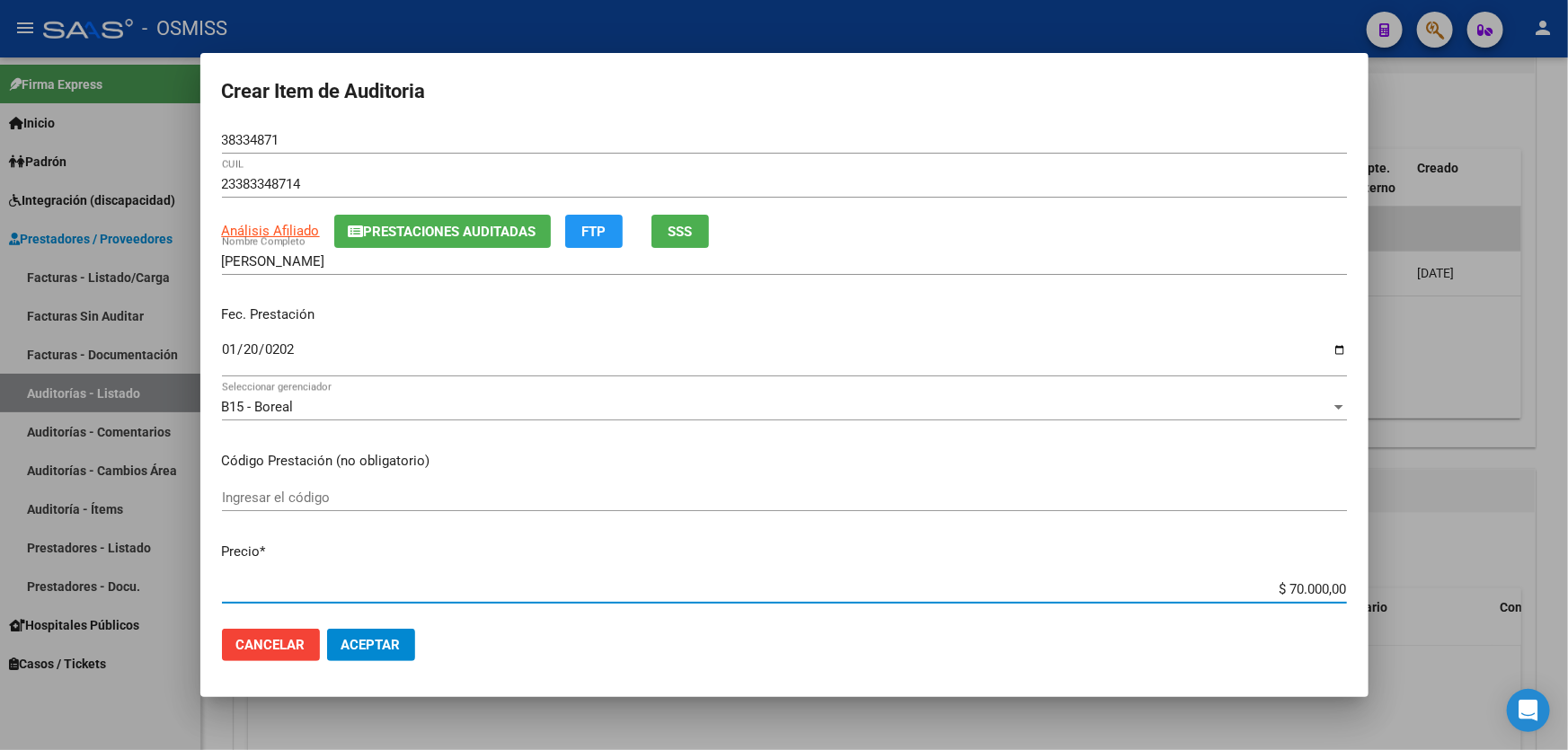
type input "$ 0,03"
type input "$ 0,30"
type input "$ 3,00"
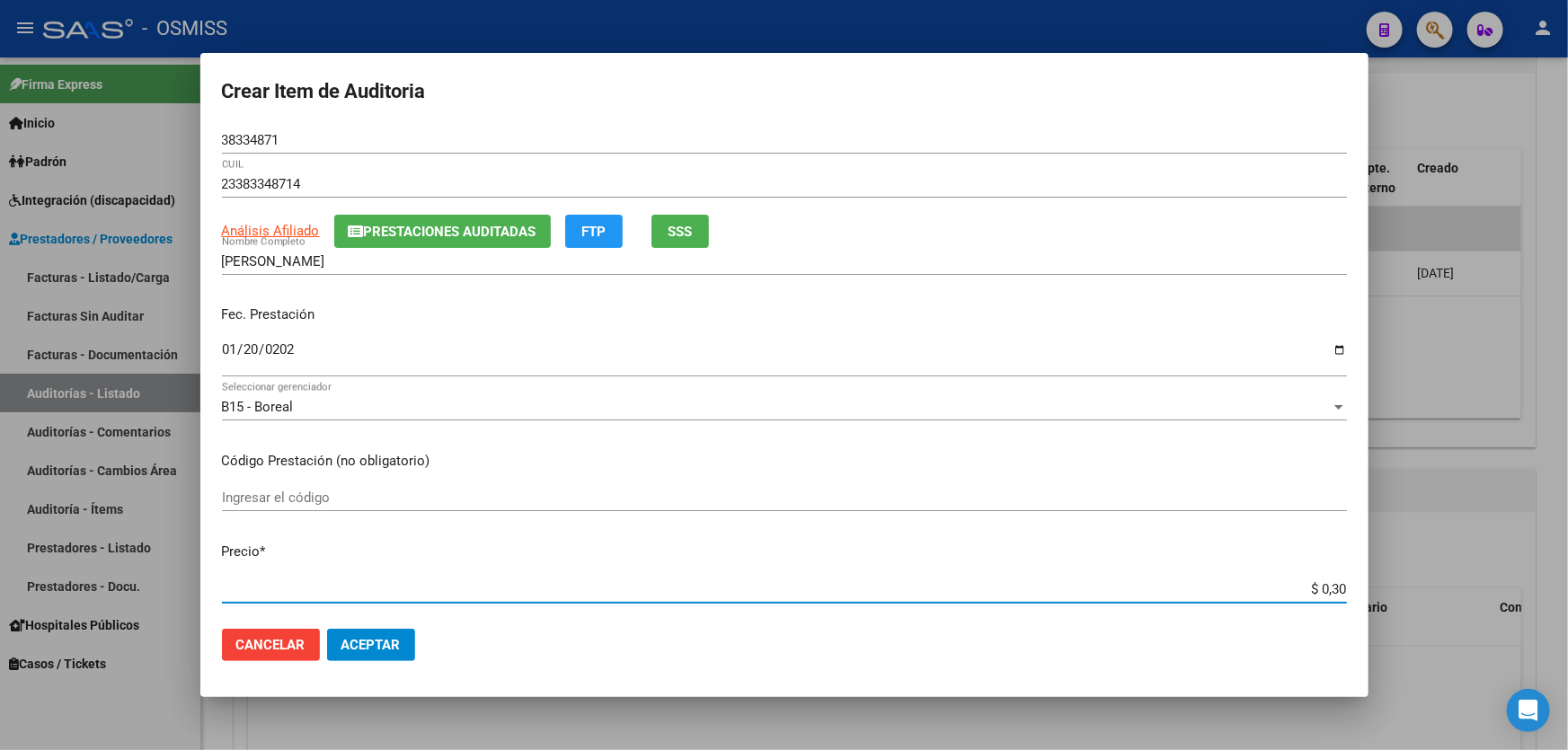
type input "$ 3,00"
type input "$ 30,00"
type input "$ 300,00"
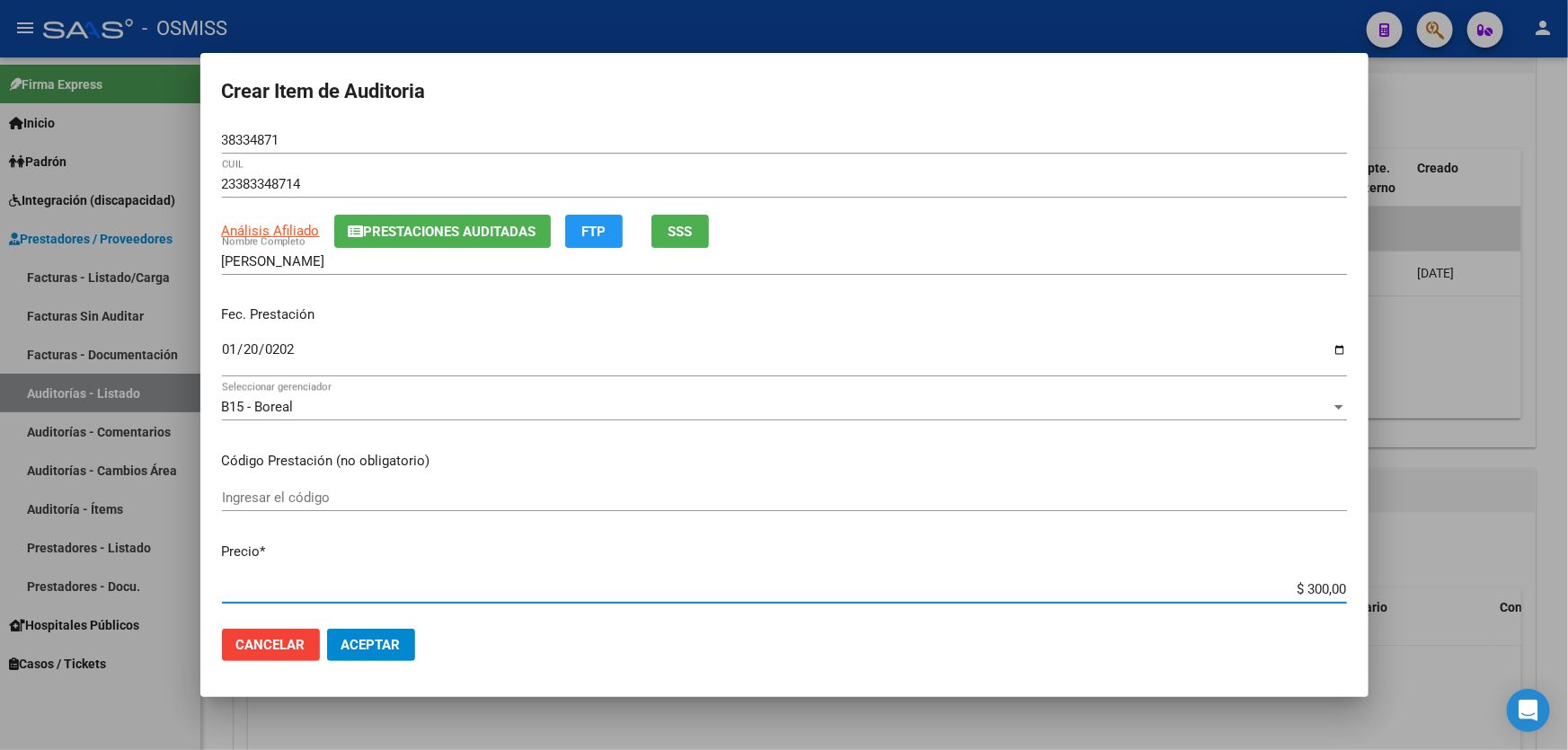
type input "$ 3.000,00"
type input "$ 30.000,00"
click at [377, 665] on mat-dialog-actions "Cancelar Aceptar" at bounding box center [784, 645] width 1125 height 62
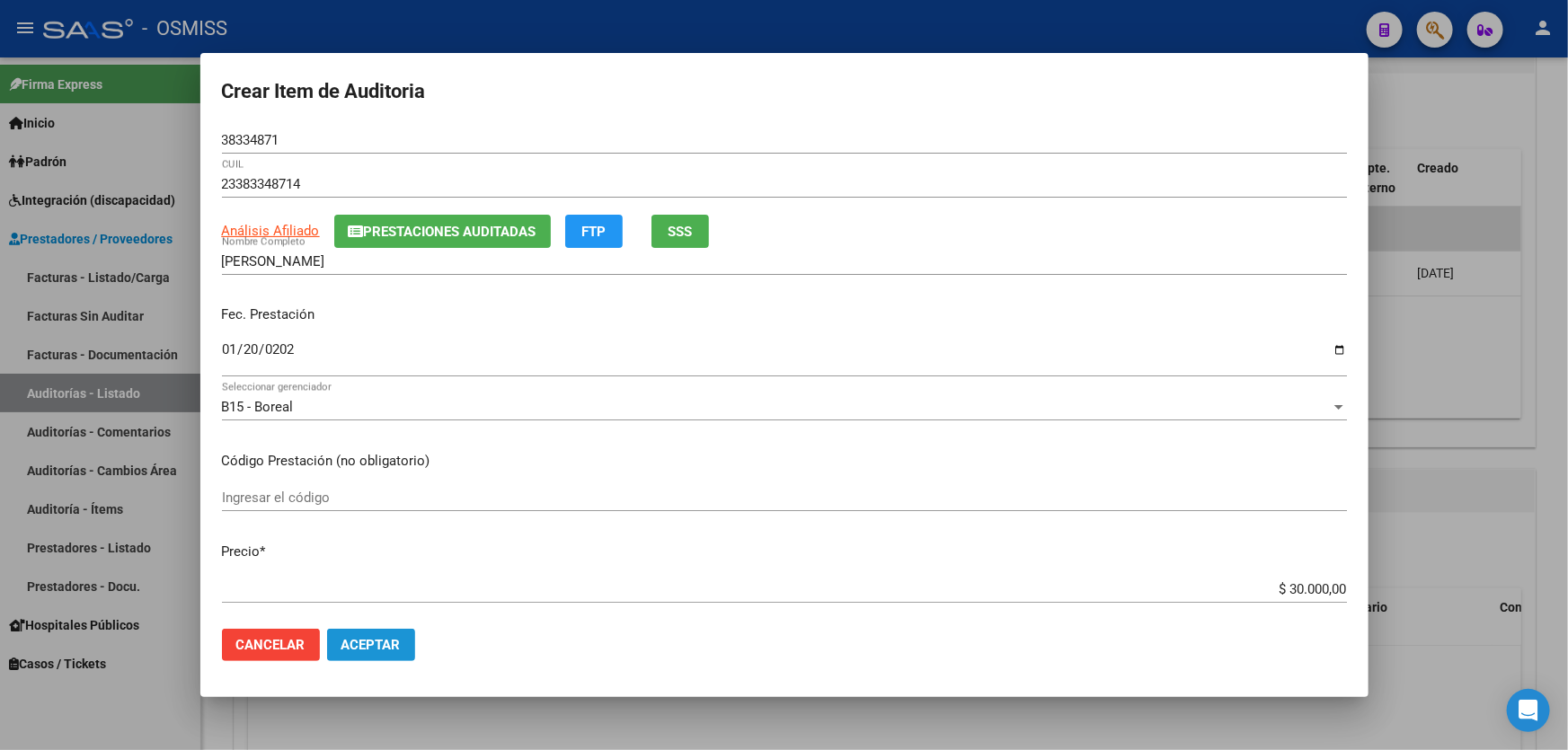
click at [376, 655] on button "Aceptar" at bounding box center [371, 645] width 88 height 32
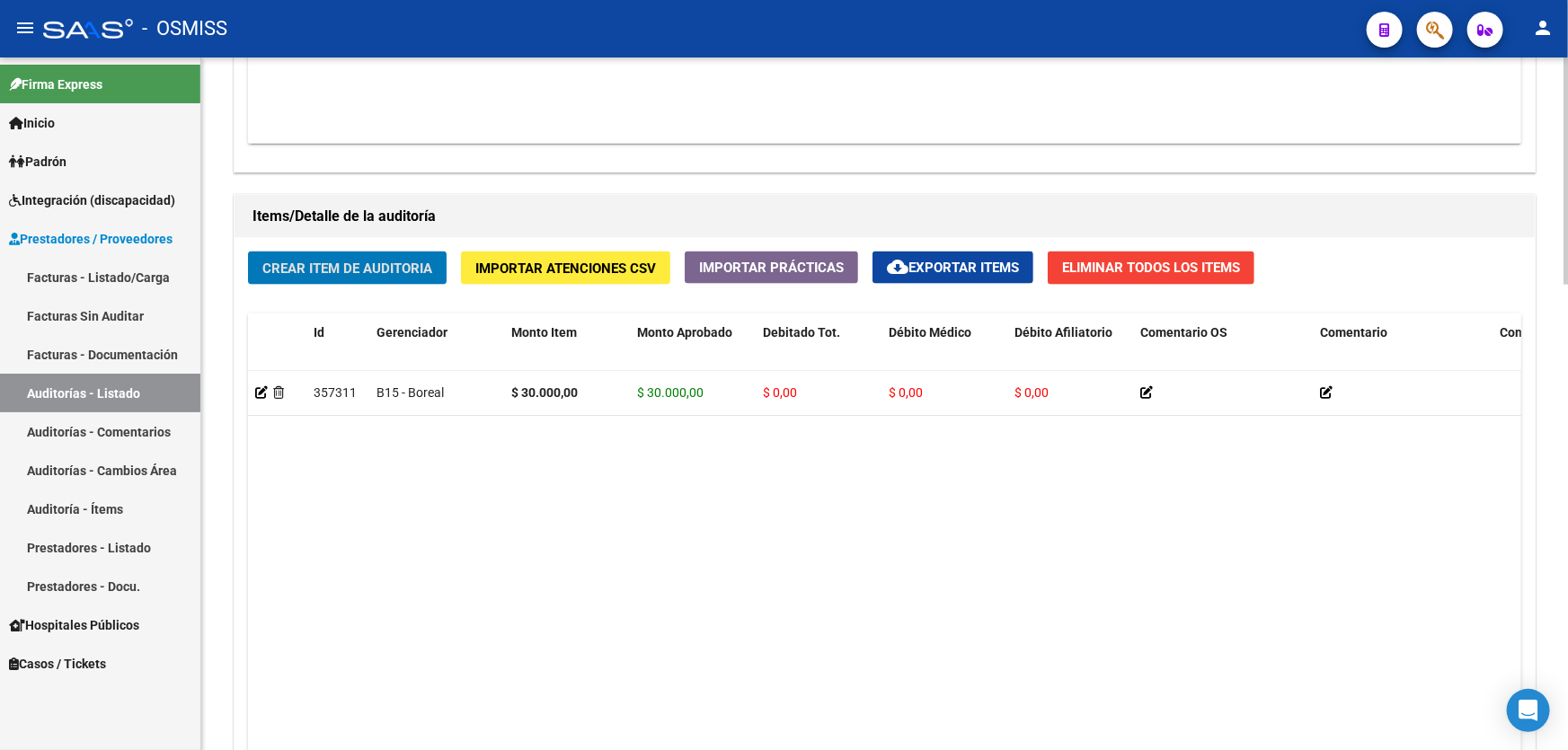
scroll to position [1226, 0]
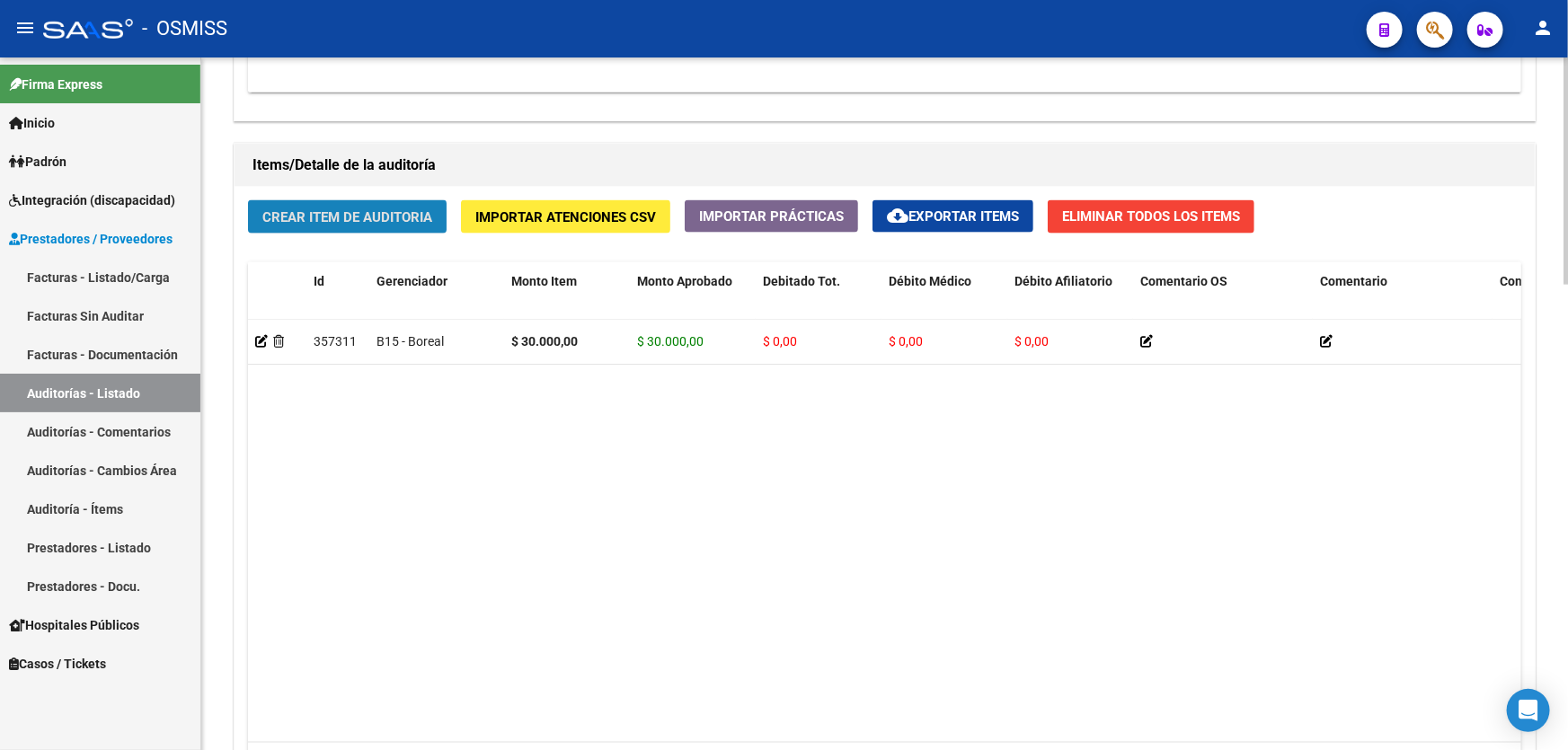
click at [383, 217] on span "Crear Item de Auditoria" at bounding box center [348, 217] width 170 height 17
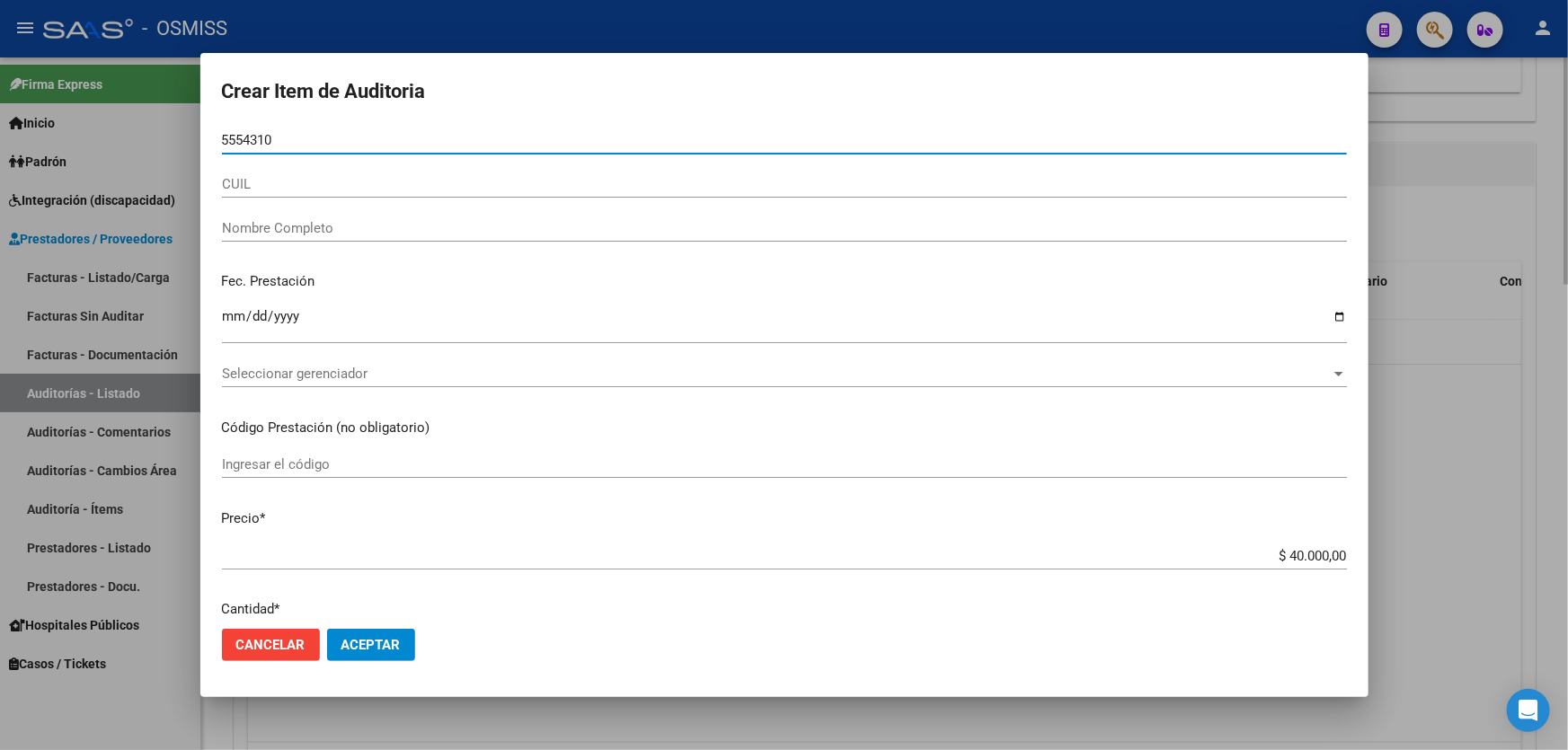
type input "55543102"
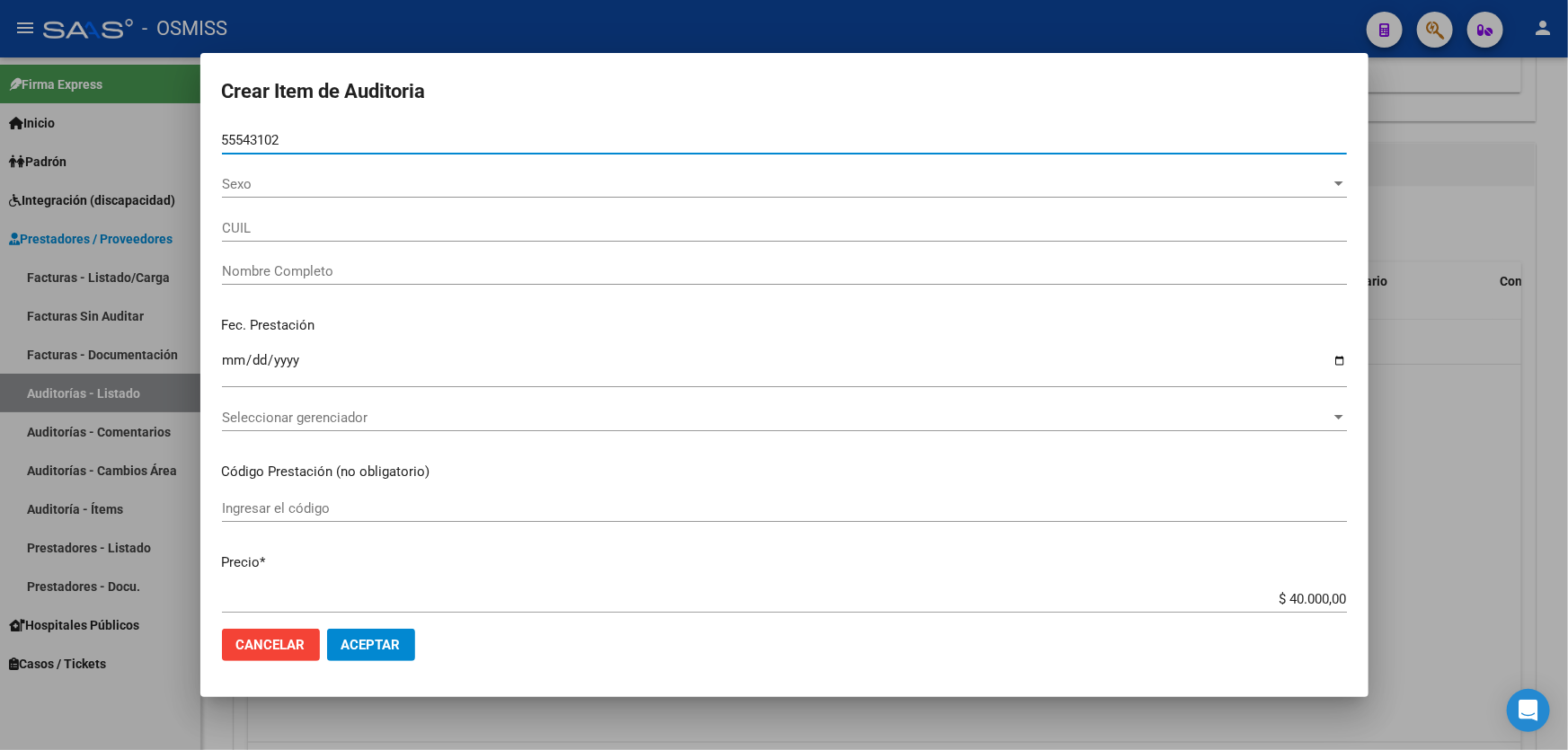
type input "20555431024"
type input "CAMPO [PERSON_NAME]"
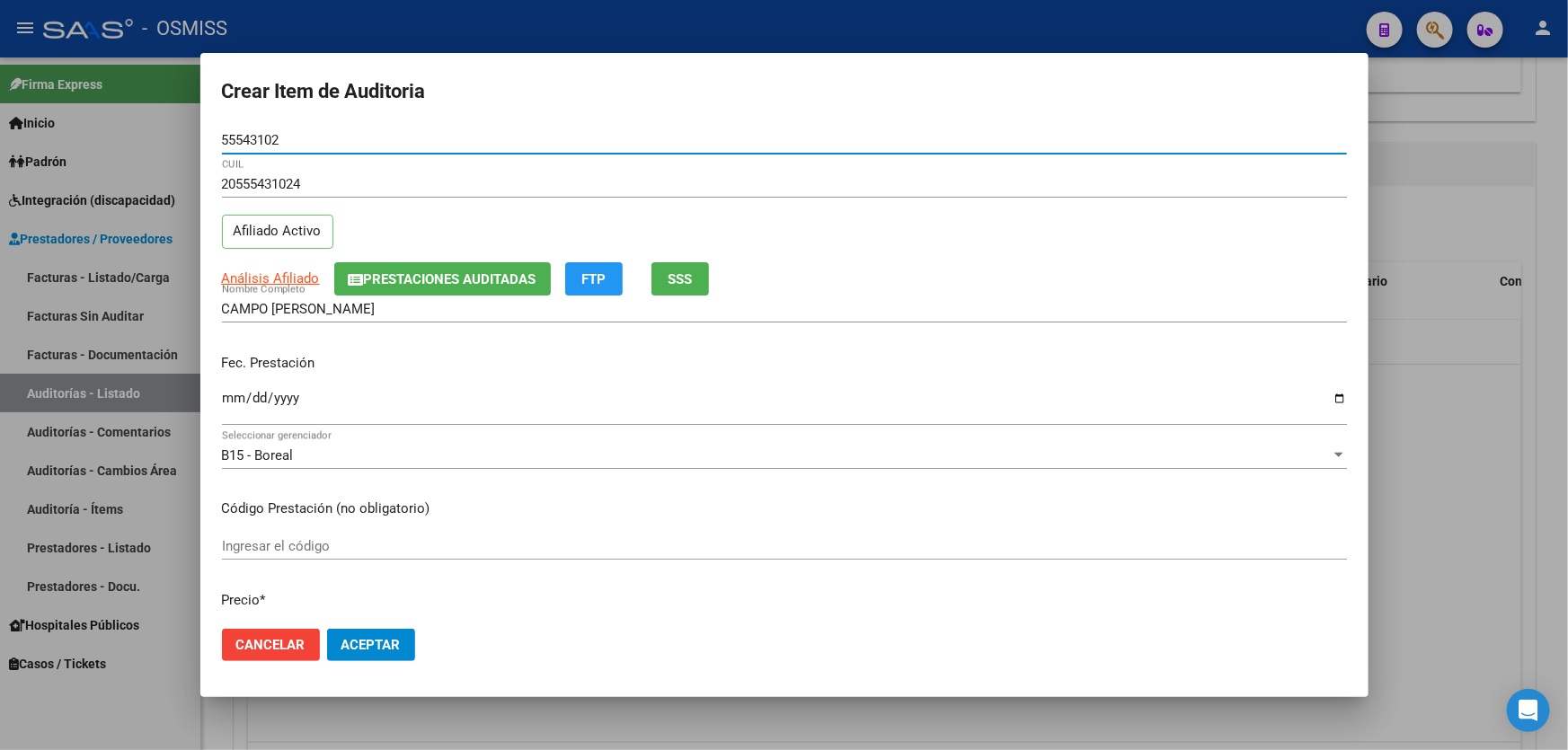
type input "55543102"
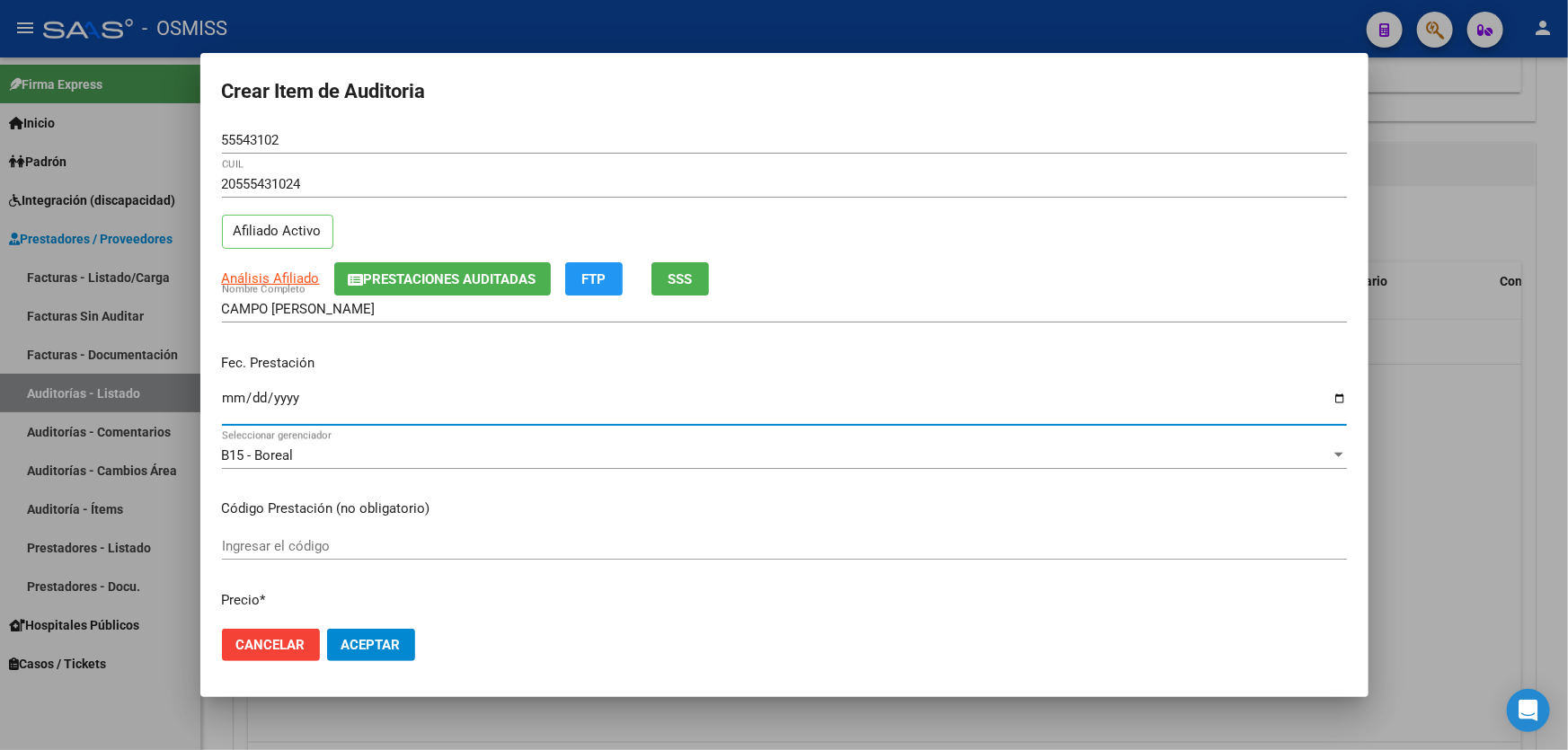
click at [232, 399] on input "Ingresar la fecha" at bounding box center [784, 404] width 1125 height 28
type input "[DATE]"
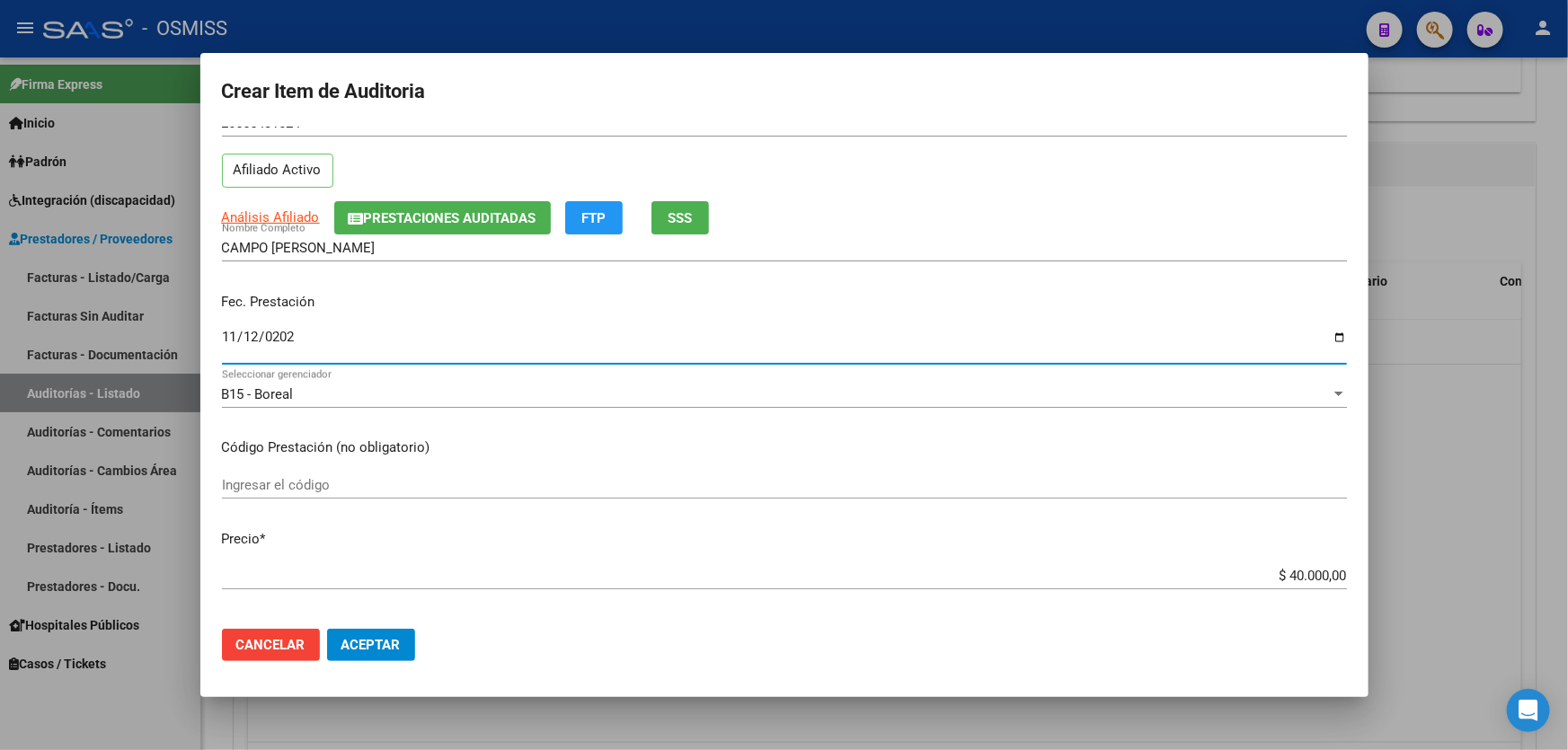
scroll to position [162, 0]
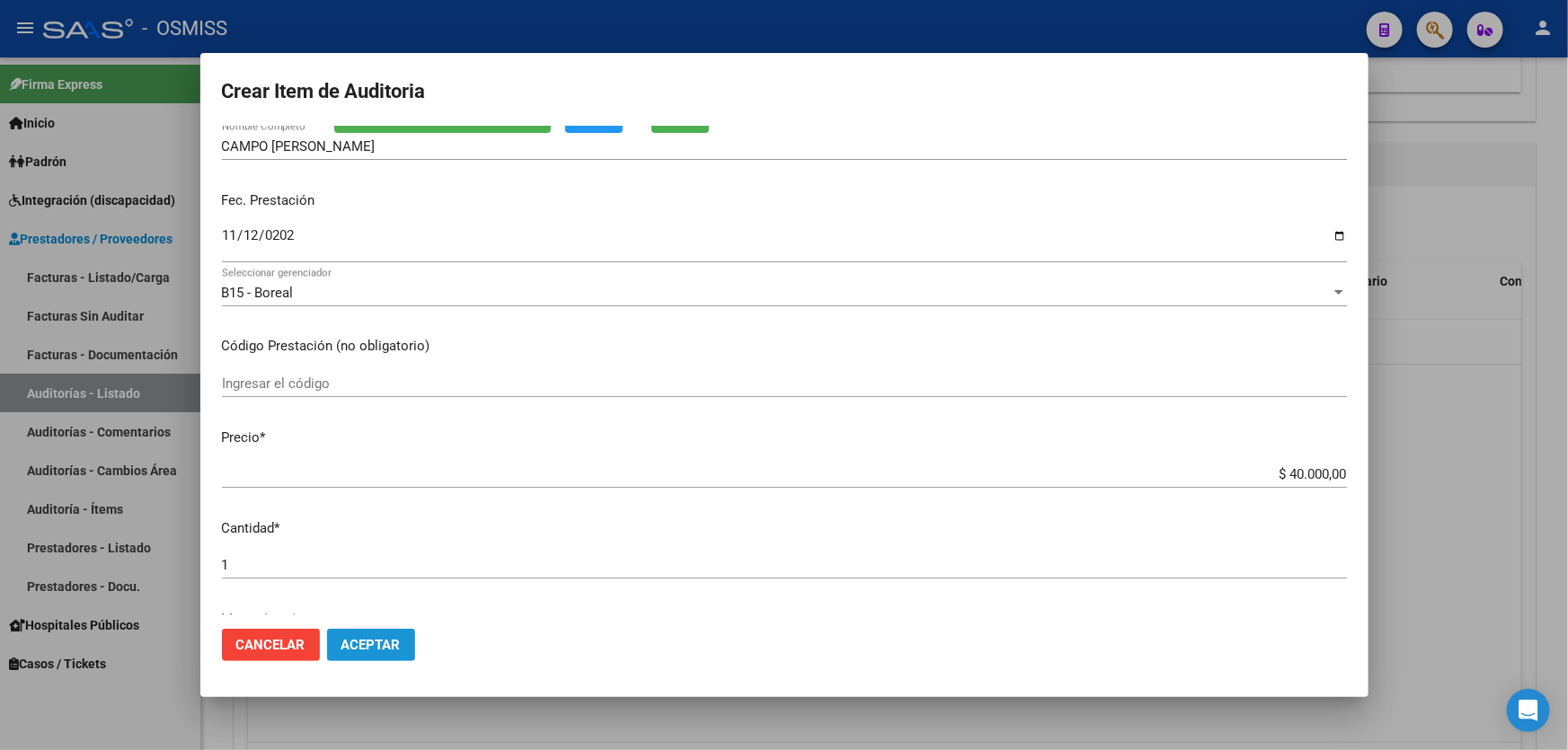
click at [355, 644] on span "Aceptar" at bounding box center [371, 645] width 60 height 17
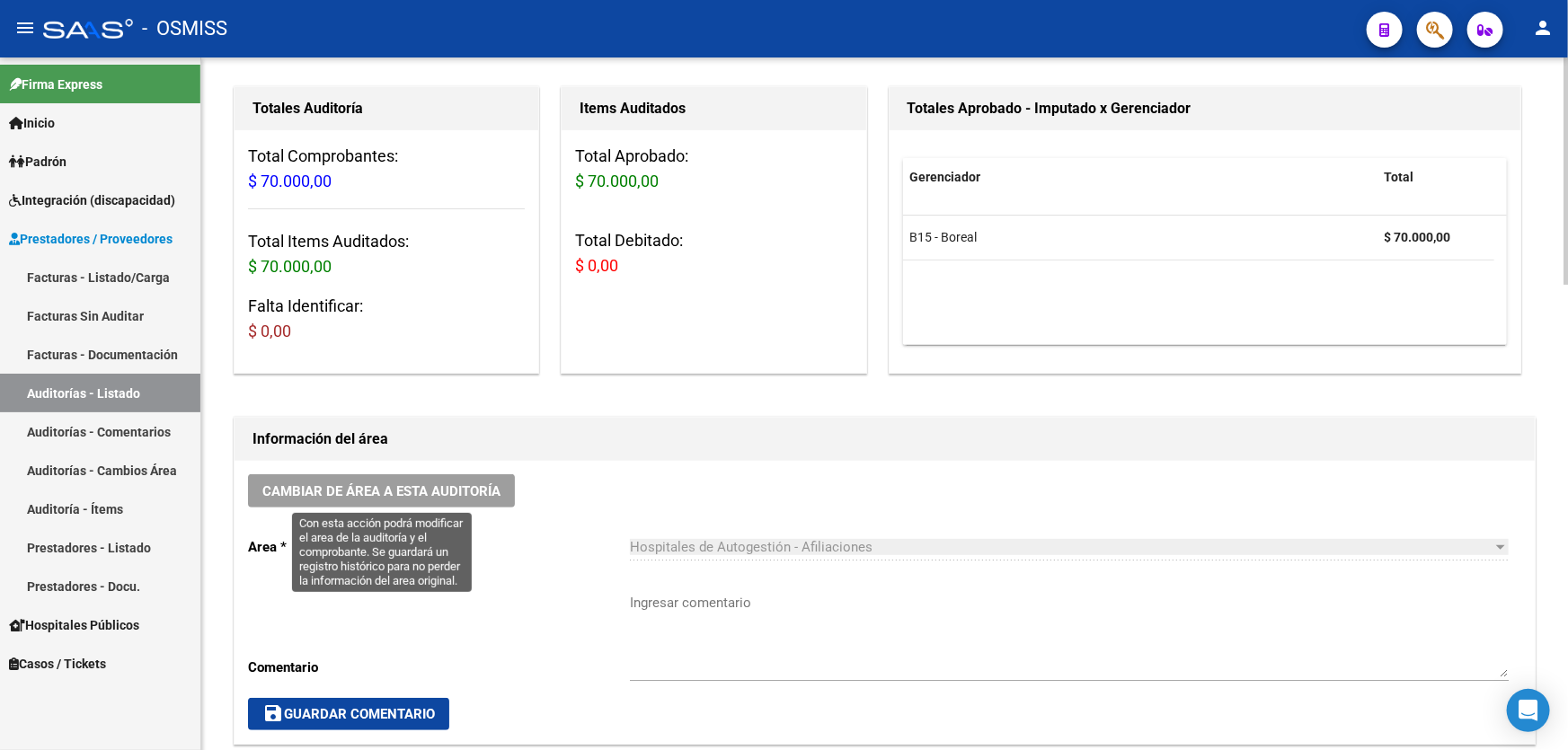
click at [425, 487] on span "Cambiar de área a esta auditoría" at bounding box center [382, 491] width 238 height 17
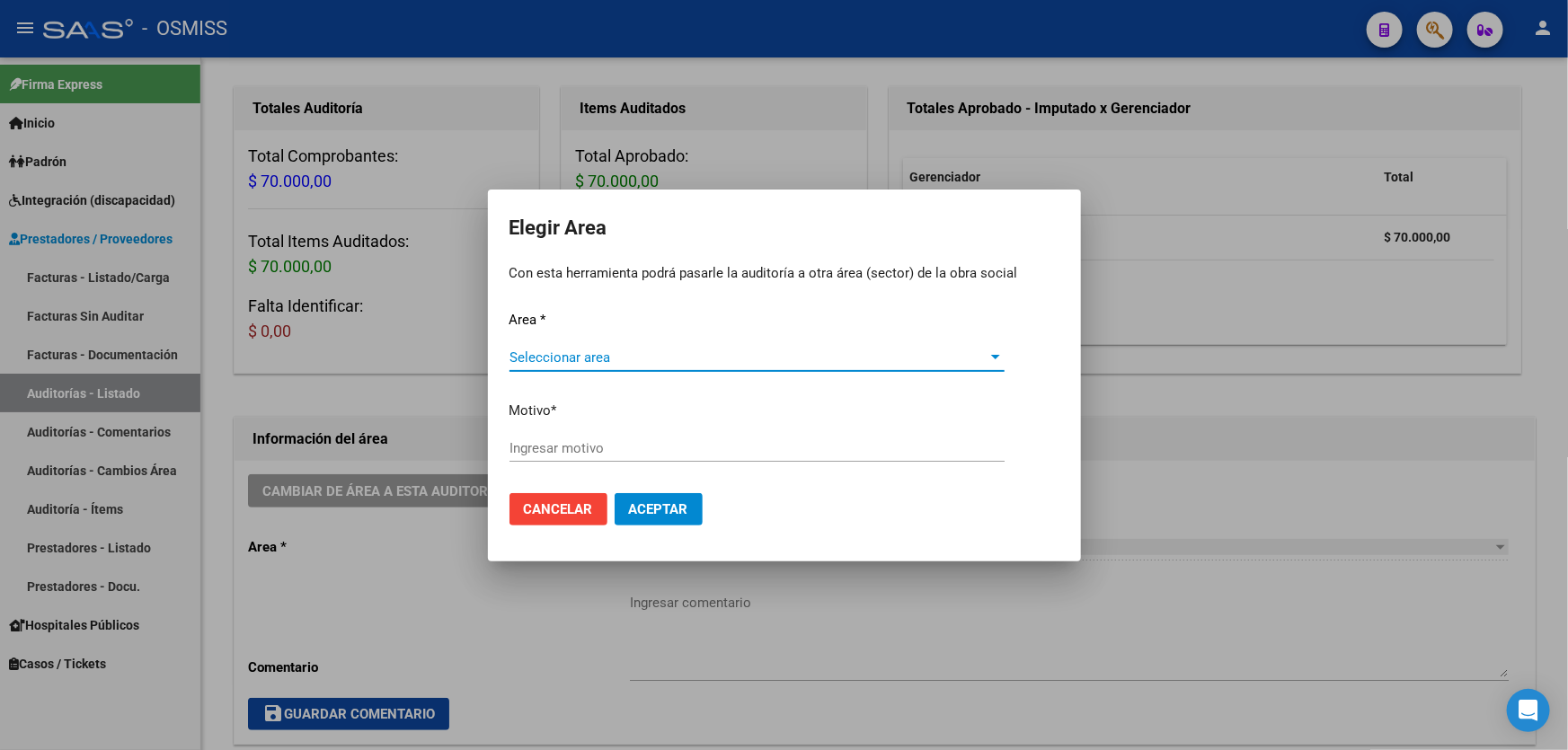
click at [596, 361] on span "Seleccionar area" at bounding box center [749, 357] width 479 height 17
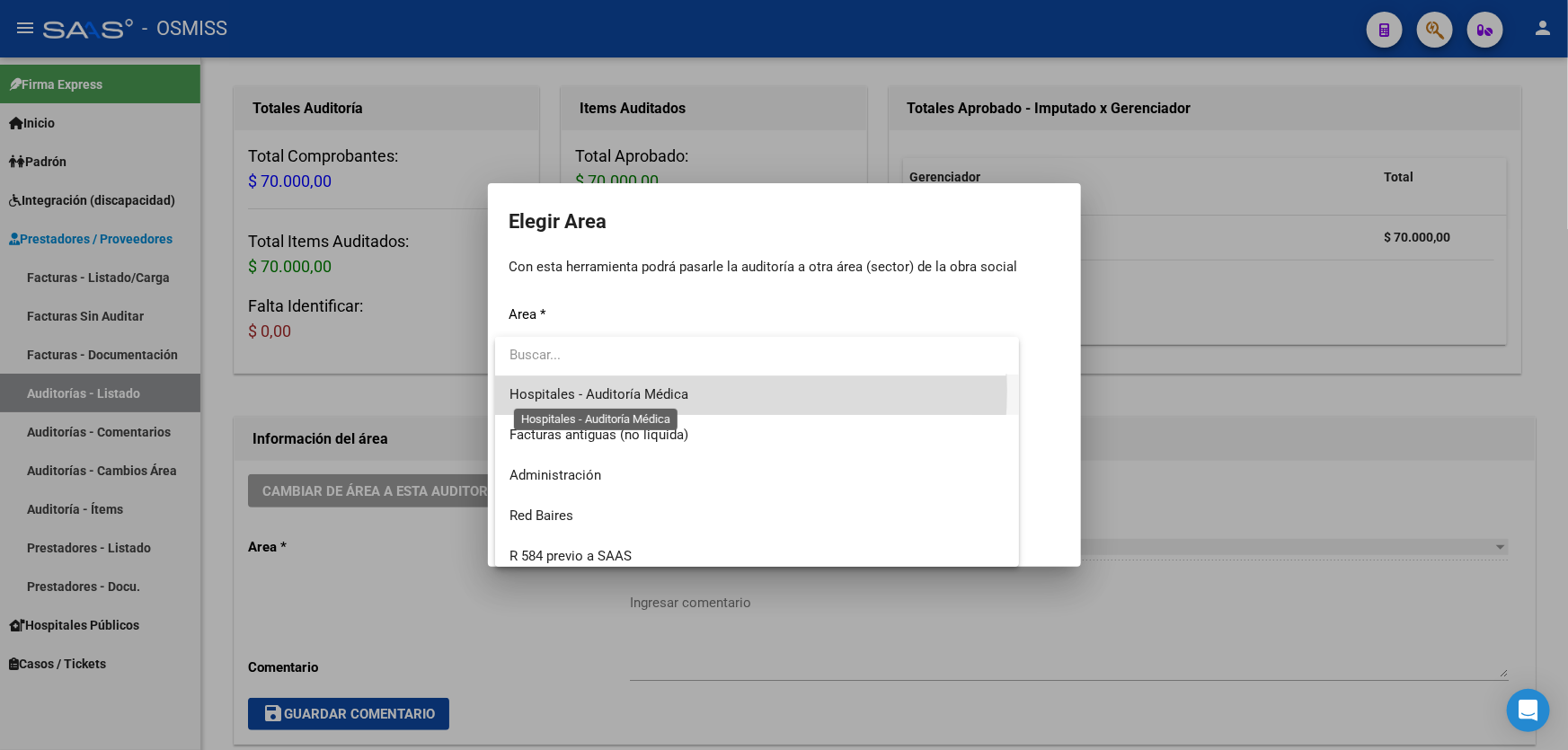
click at [647, 390] on span "Hospitales - Auditoría Médica" at bounding box center [599, 395] width 179 height 17
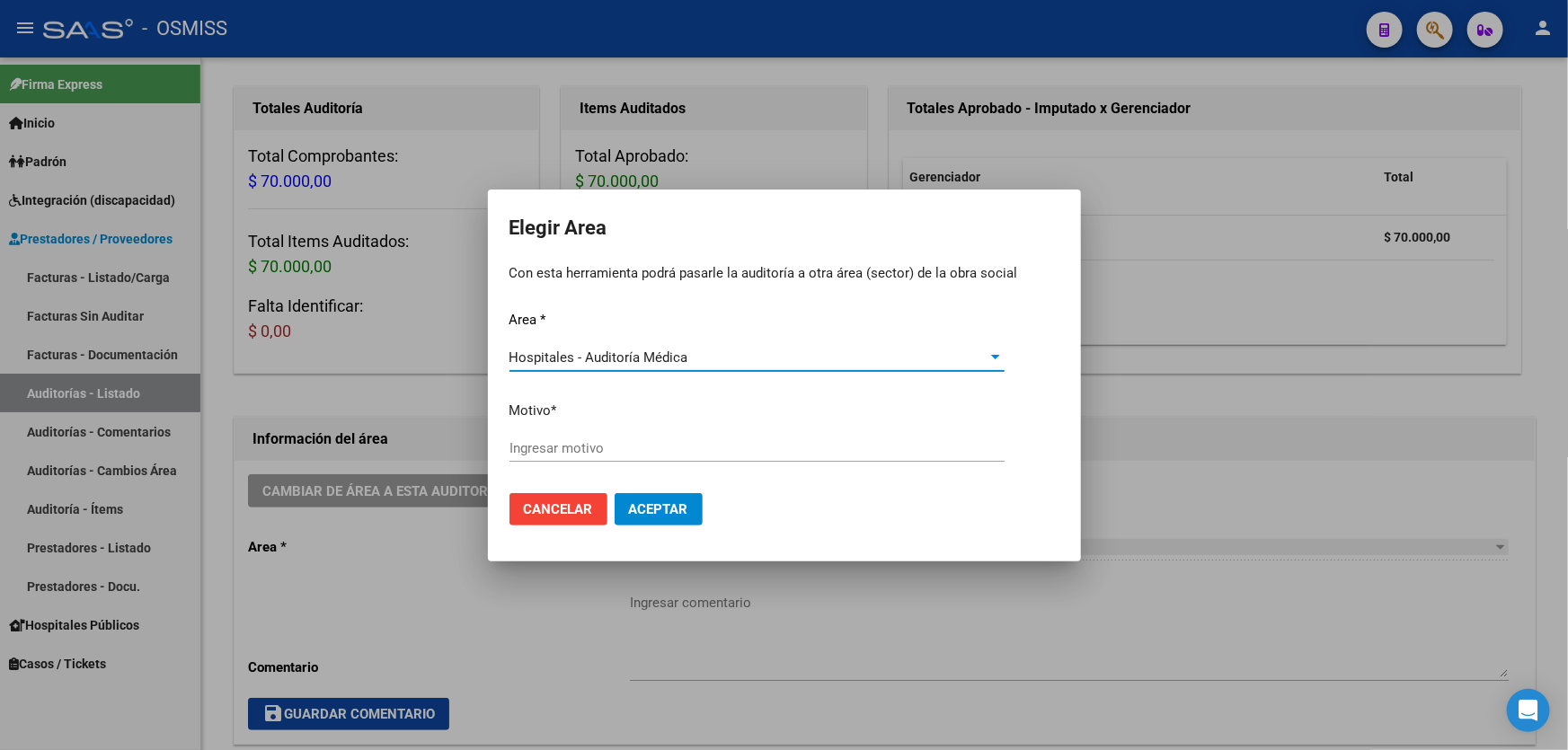
click at [633, 444] on input "Ingresar motivo" at bounding box center [757, 448] width 495 height 17
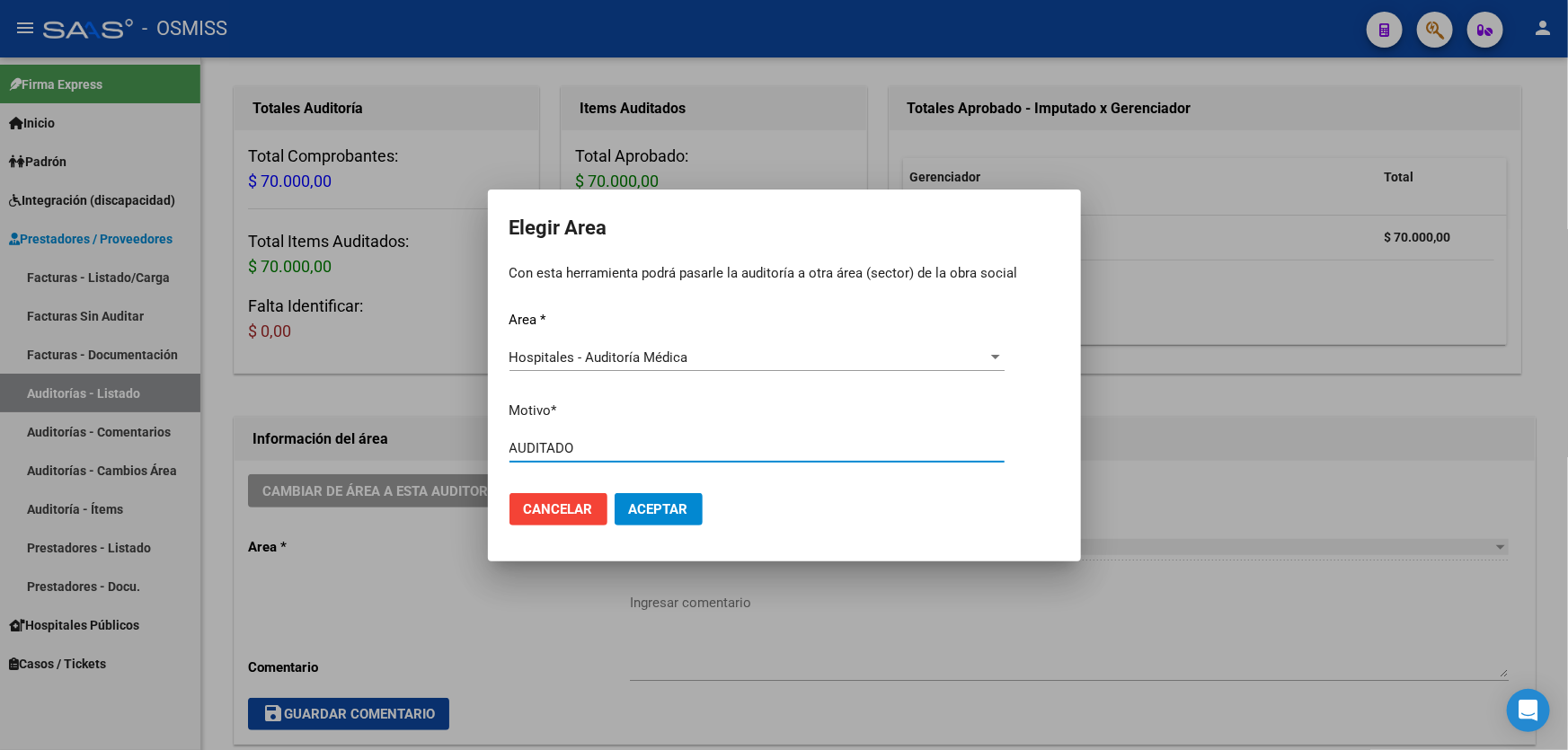
type input "AUDITADO"
click at [665, 499] on button "Aceptar" at bounding box center [658, 509] width 88 height 32
